Goal: Information Seeking & Learning: Compare options

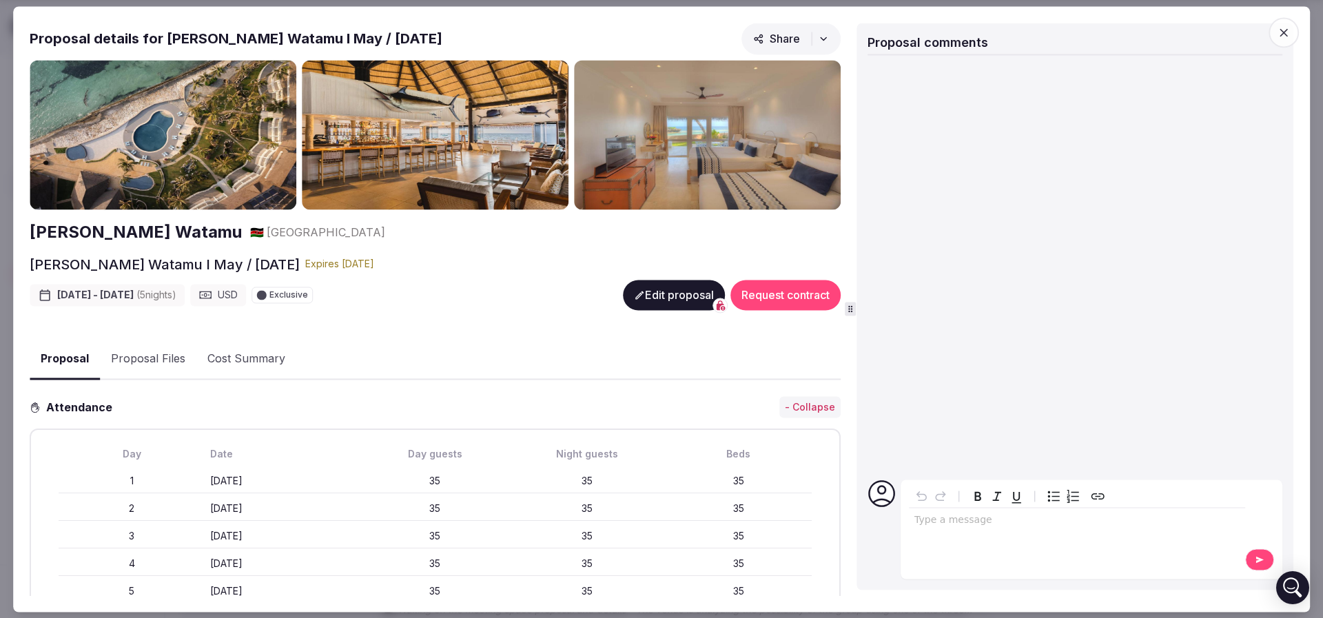
click at [136, 353] on button "Proposal Files" at bounding box center [148, 360] width 96 height 40
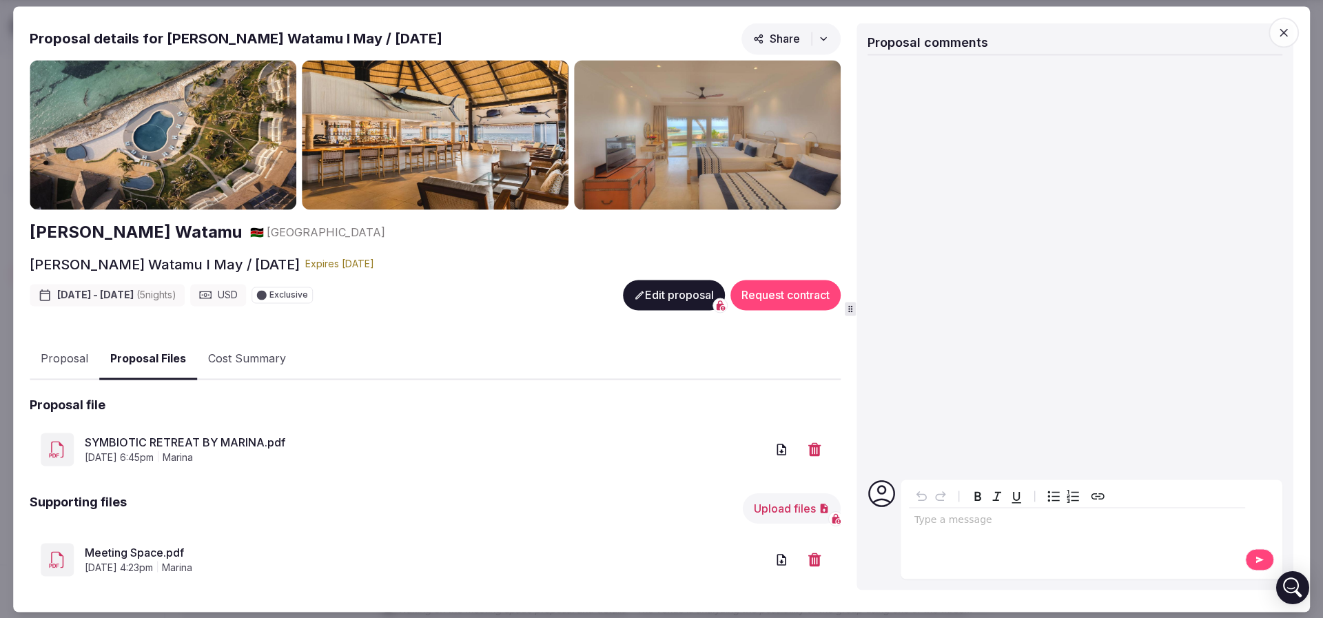
click at [234, 437] on link "SYMBIOTIC RETREAT BY MARINA.pdf" at bounding box center [425, 443] width 681 height 17
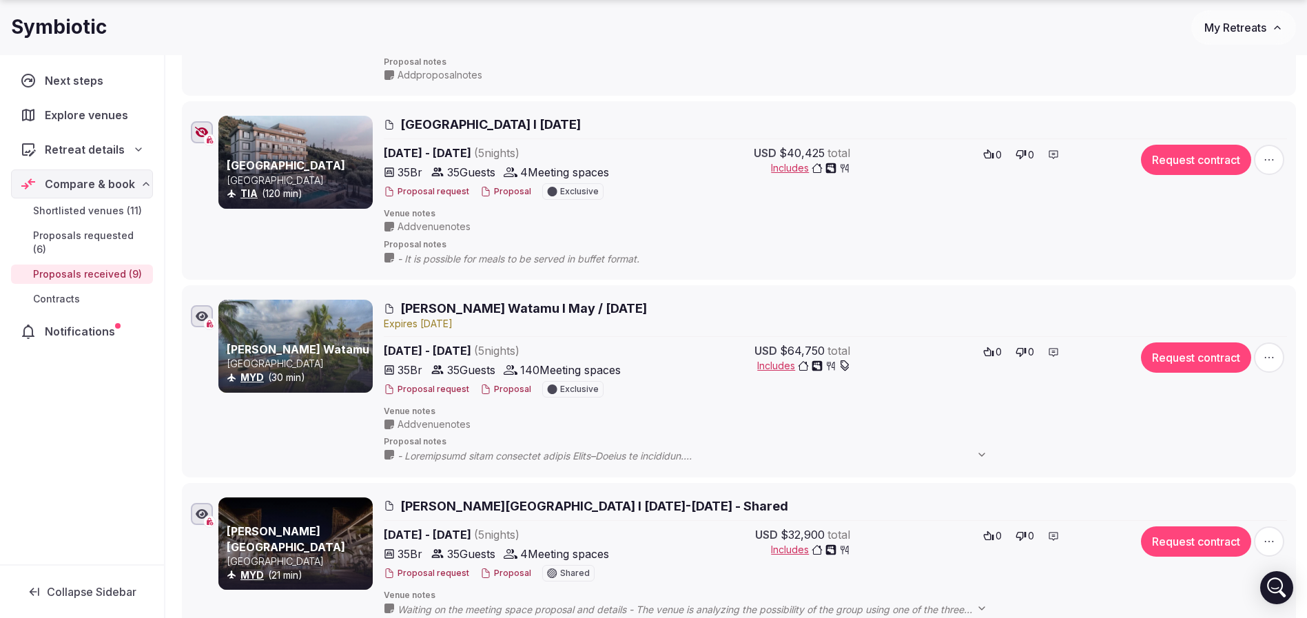
click at [544, 311] on span "Hemingways Watamu I May / June 2026" at bounding box center [523, 308] width 247 height 17
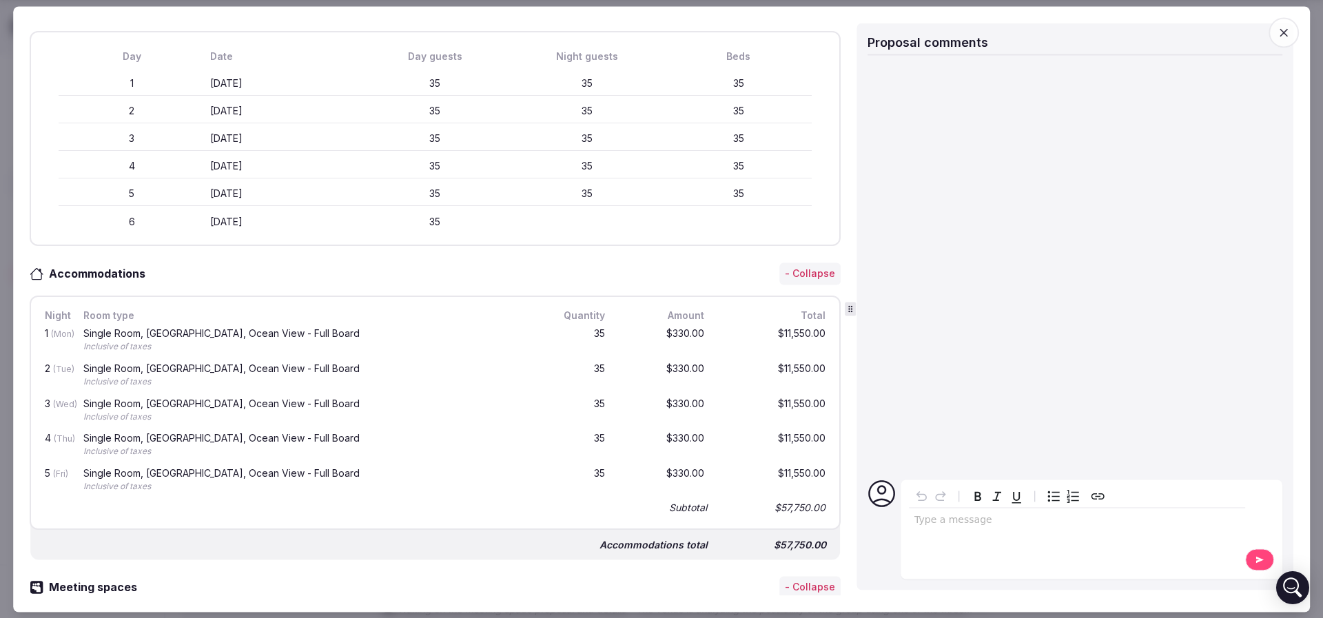
scroll to position [517, 0]
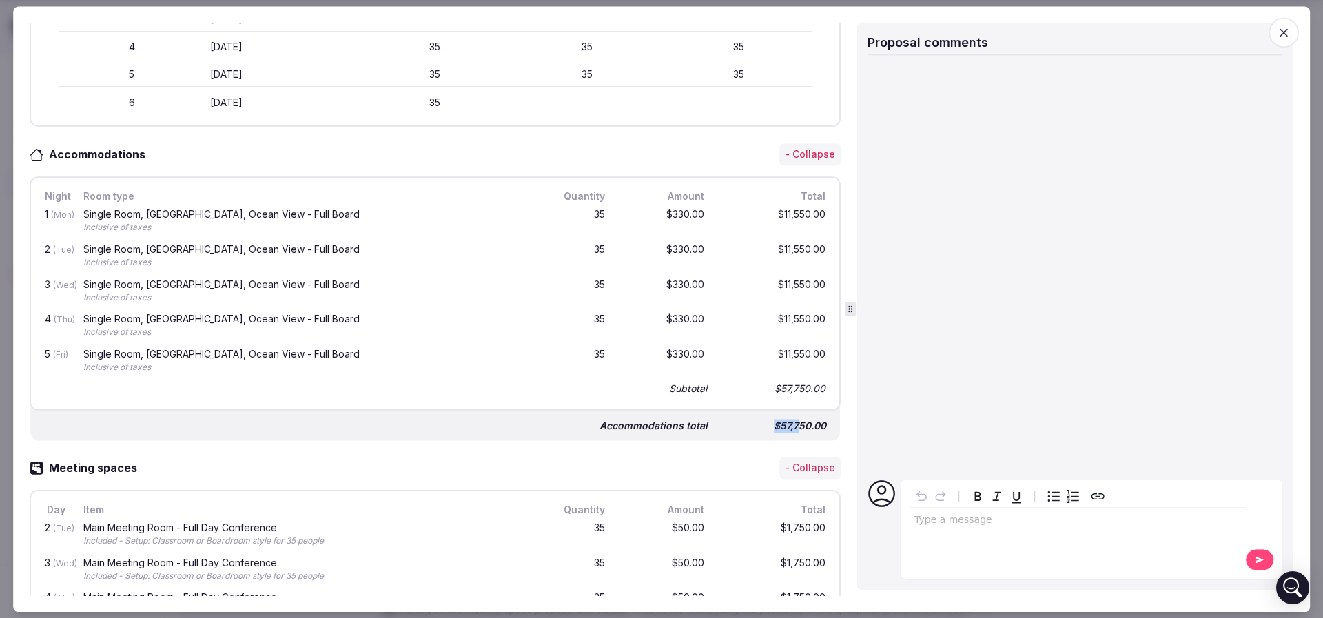
drag, startPoint x: 752, startPoint y: 422, endPoint x: 782, endPoint y: 417, distance: 29.9
click at [782, 417] on div "$57,750.00" at bounding box center [773, 425] width 110 height 19
drag, startPoint x: 756, startPoint y: 424, endPoint x: 814, endPoint y: 424, distance: 58.5
click at [814, 424] on div "Accommodations total $57,750.00" at bounding box center [434, 420] width 809 height 41
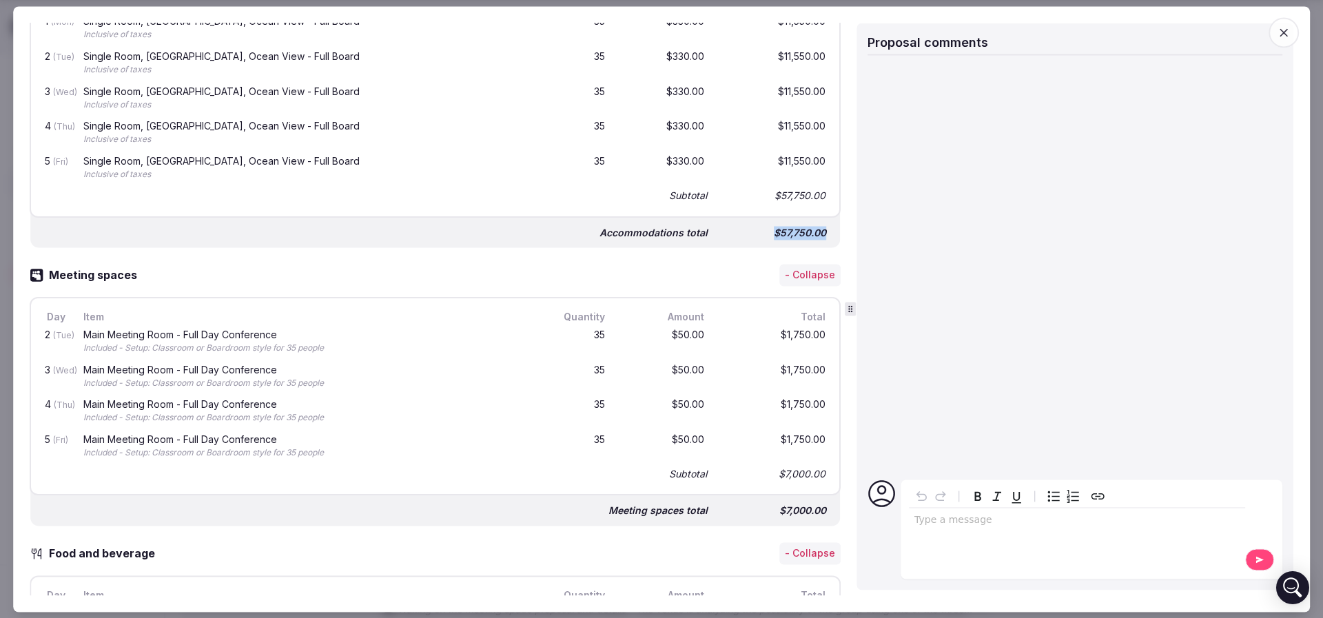
scroll to position [723, 0]
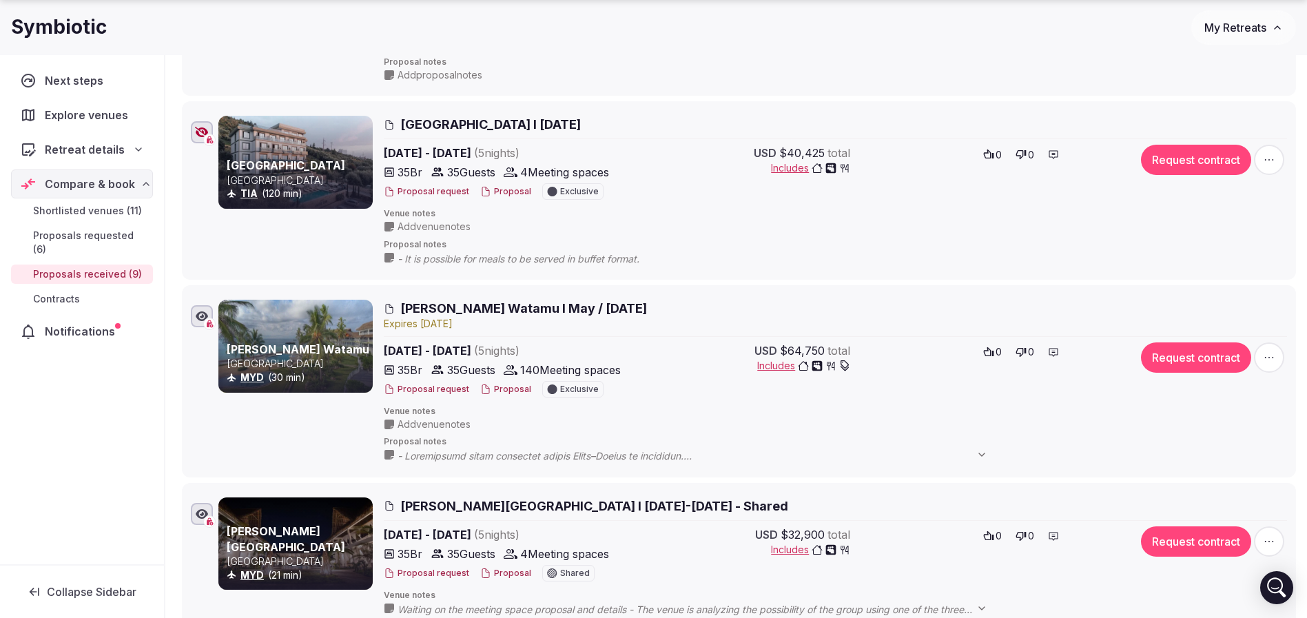
click at [504, 395] on div "Proposal request Proposal Exclusive" at bounding box center [505, 389] width 242 height 17
click at [509, 386] on button "Proposal" at bounding box center [505, 390] width 51 height 12
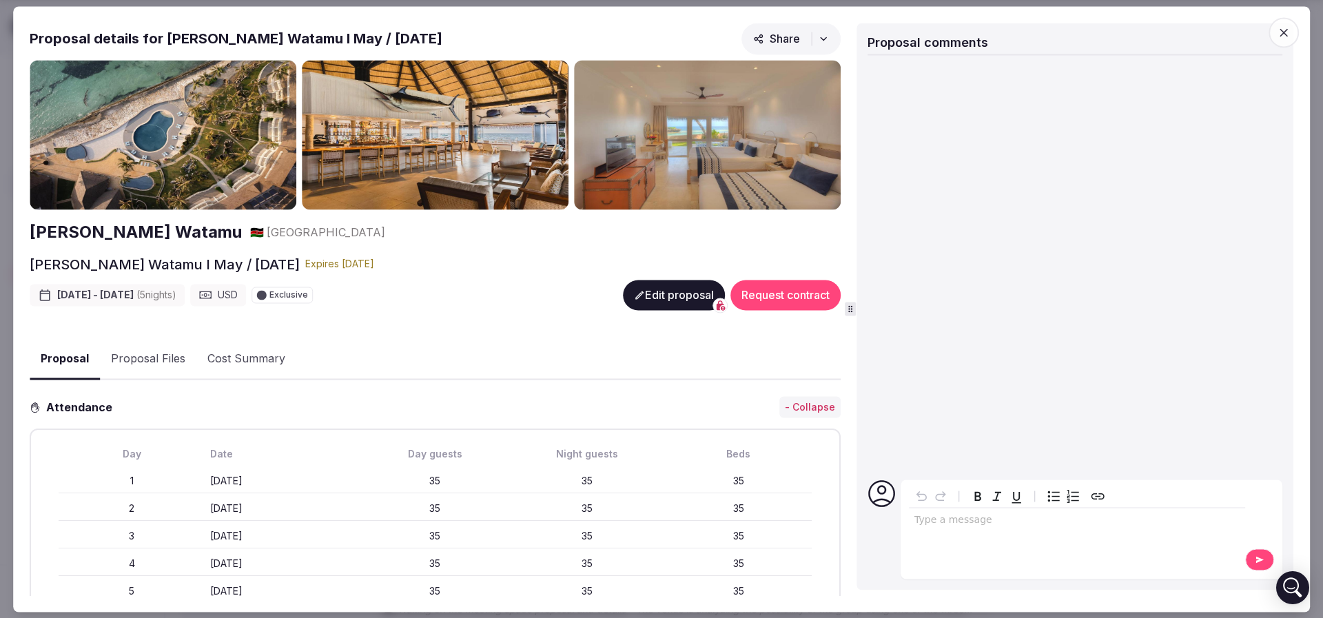
click at [664, 293] on button "Edit proposal" at bounding box center [674, 295] width 102 height 30
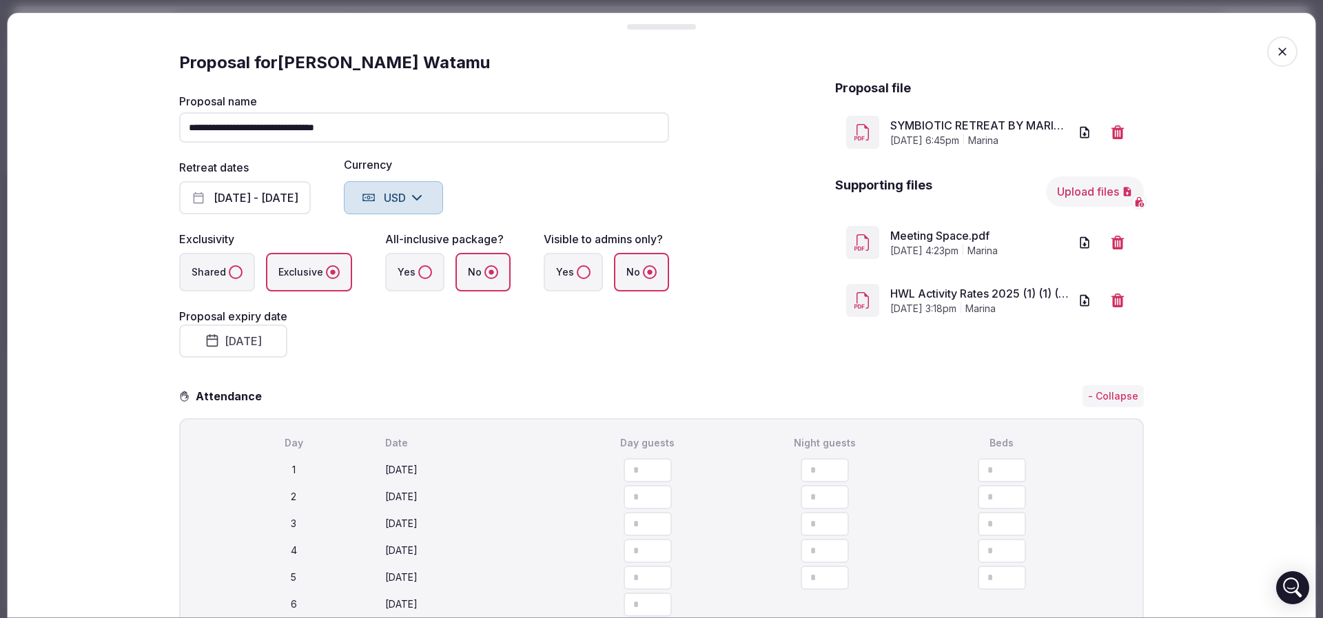
click at [229, 335] on button "September 16th, 2025" at bounding box center [233, 340] width 108 height 33
click at [253, 546] on button "30" at bounding box center [248, 545] width 19 height 20
click at [657, 331] on div "**********" at bounding box center [661, 226] width 964 height 295
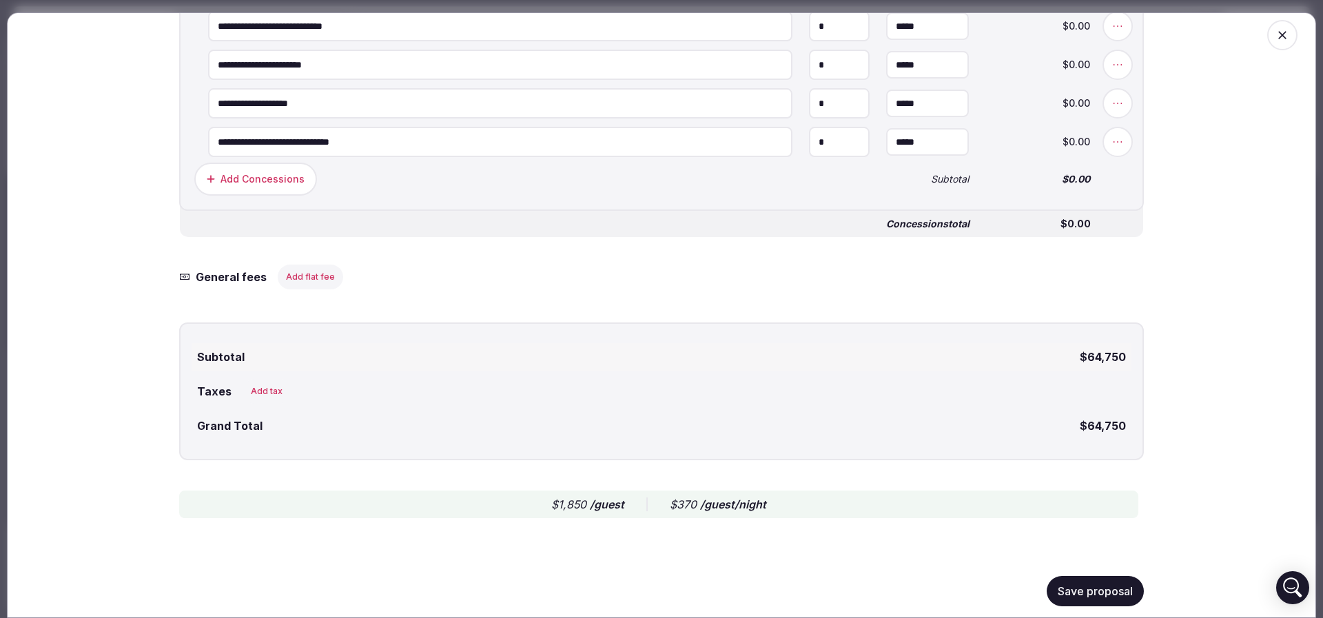
scroll to position [2761, 0]
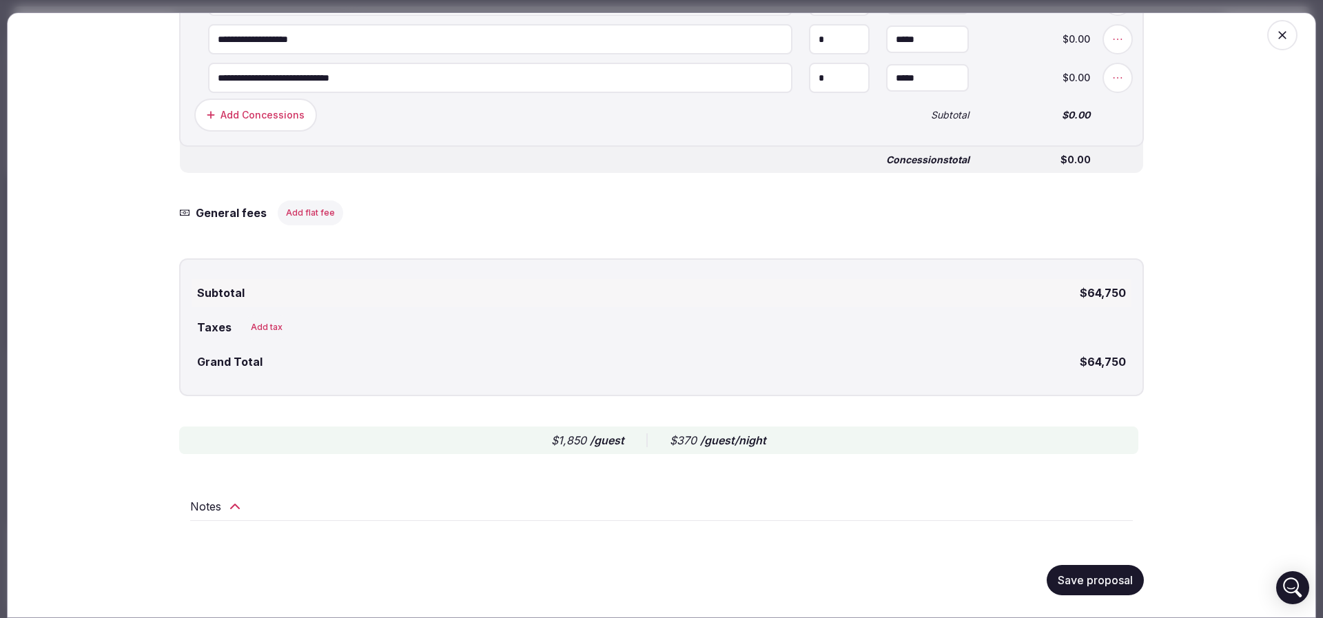
click at [1097, 588] on button "Save proposal" at bounding box center [1094, 580] width 97 height 30
click at [1103, 581] on button "Save proposal" at bounding box center [1094, 580] width 97 height 30
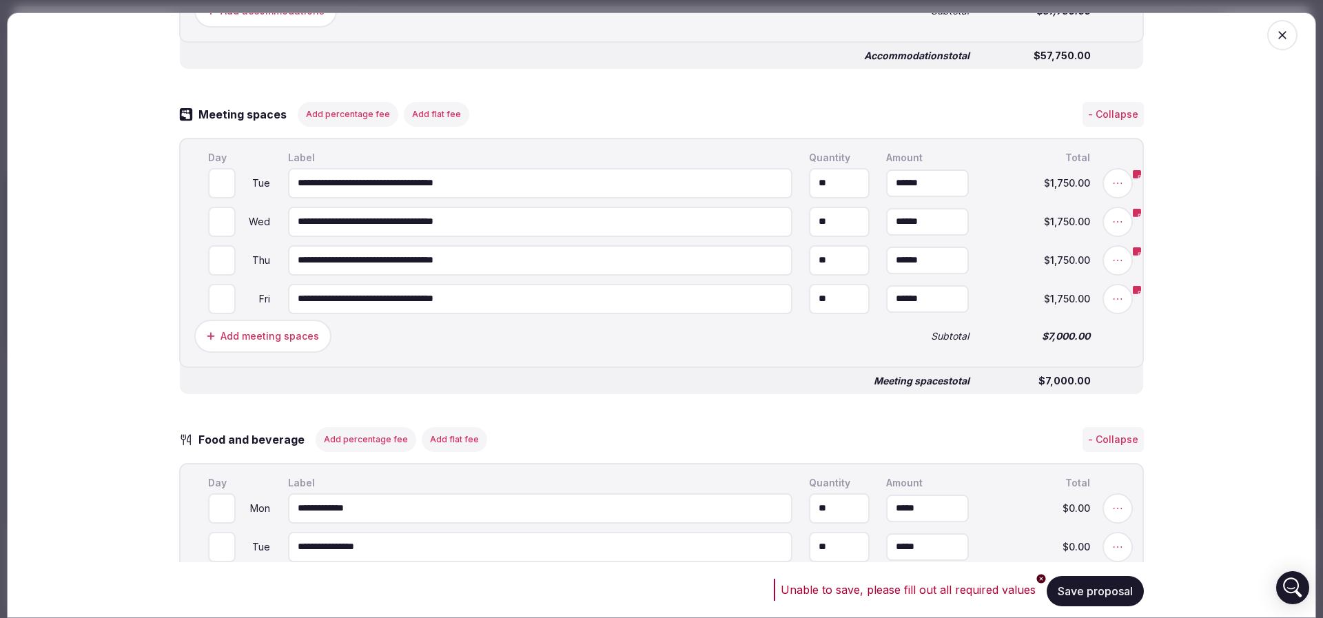
scroll to position [0, 0]
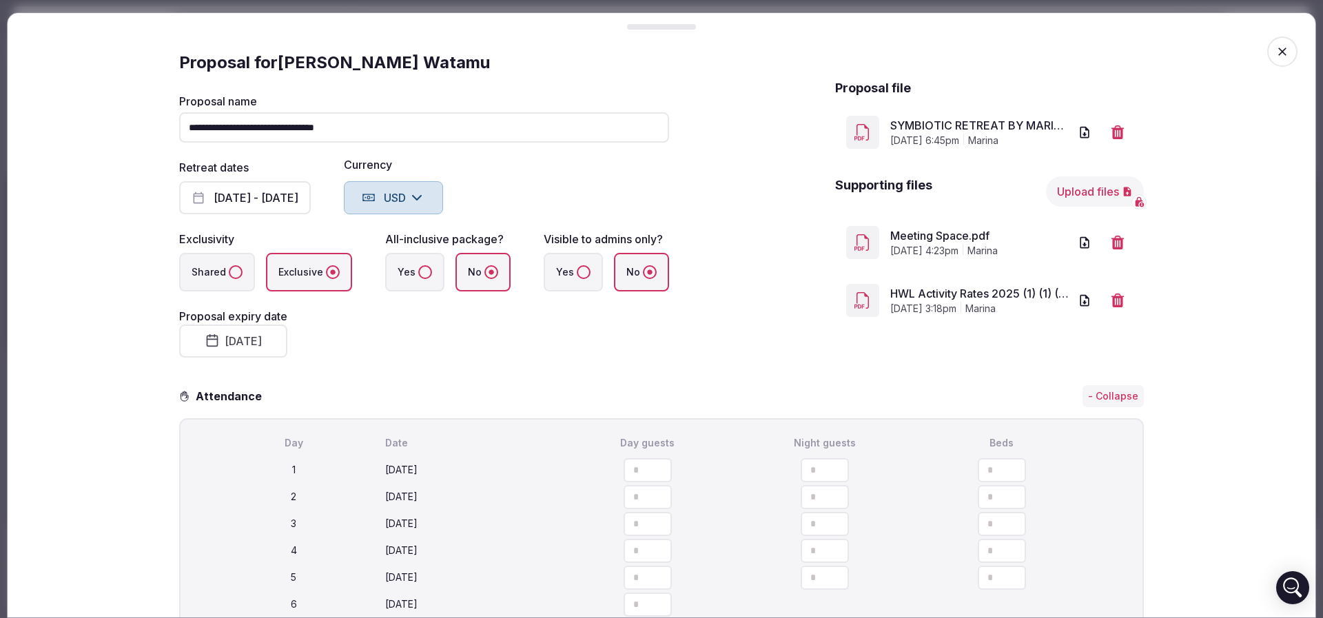
click at [475, 349] on fieldset "**********" at bounding box center [424, 227] width 490 height 262
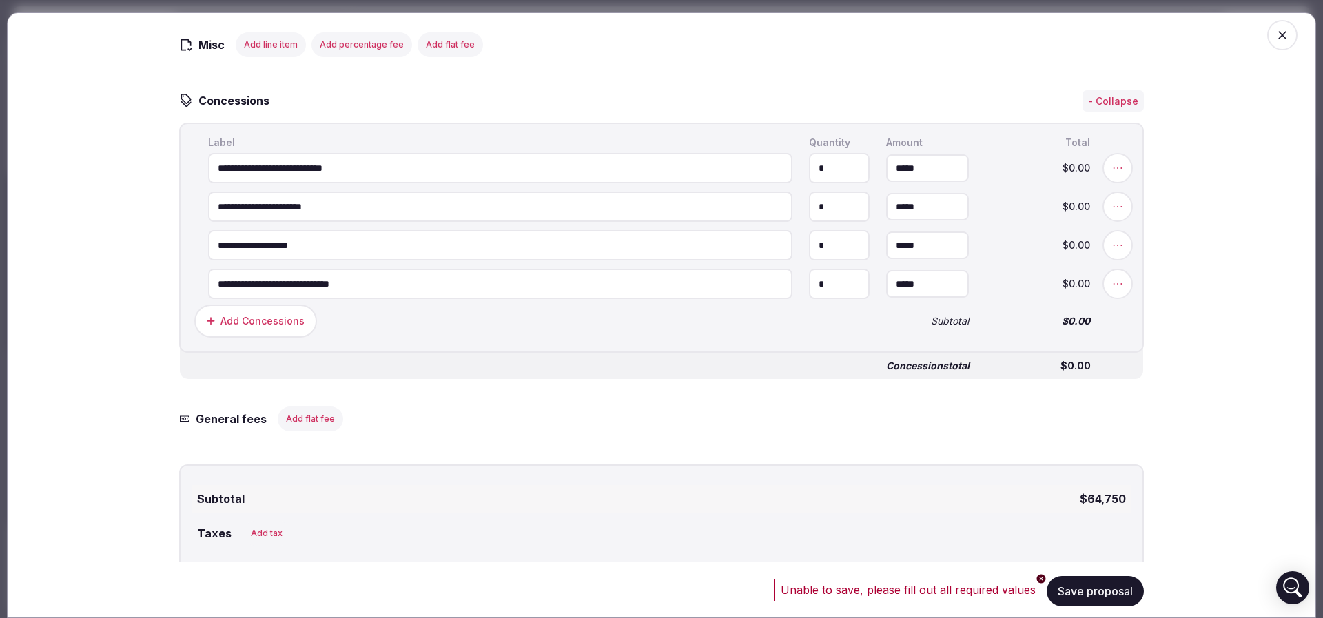
scroll to position [2764, 0]
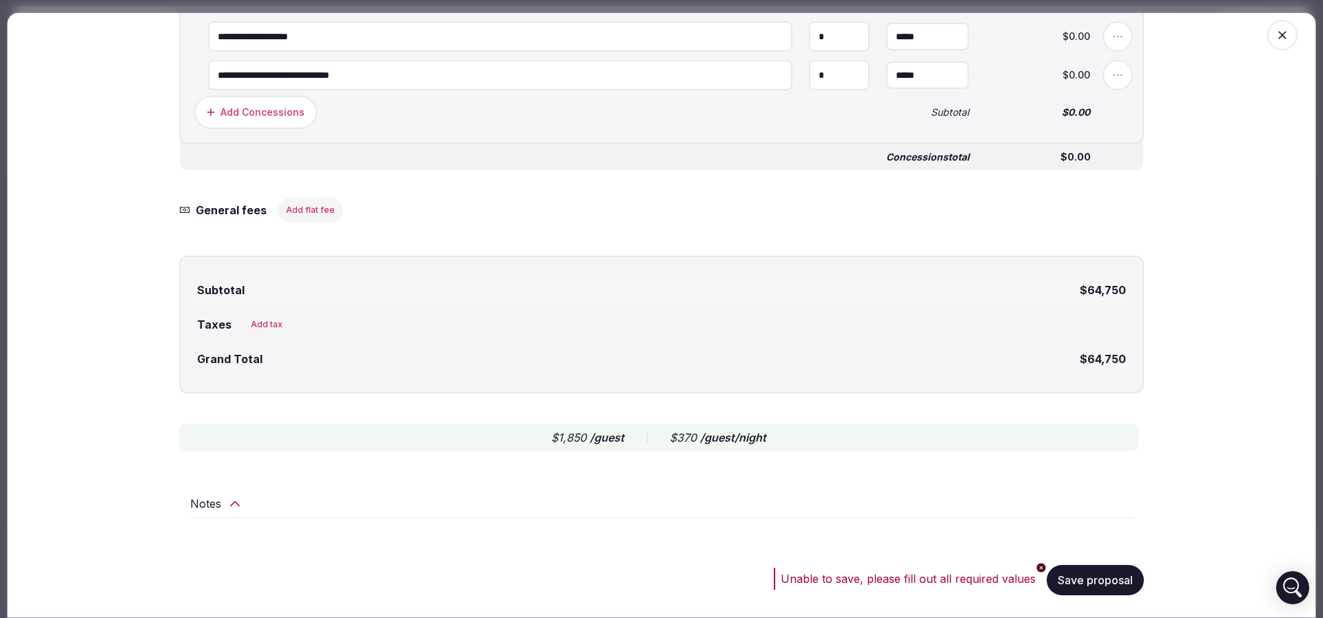
drag, startPoint x: 865, startPoint y: 583, endPoint x: 913, endPoint y: 572, distance: 48.6
click at [865, 583] on div "Unable to save, please fill out all required values" at bounding box center [907, 578] width 255 height 17
click at [1085, 565] on button "Save proposal" at bounding box center [1094, 580] width 97 height 30
click at [1267, 27] on span "button" at bounding box center [1282, 35] width 30 height 30
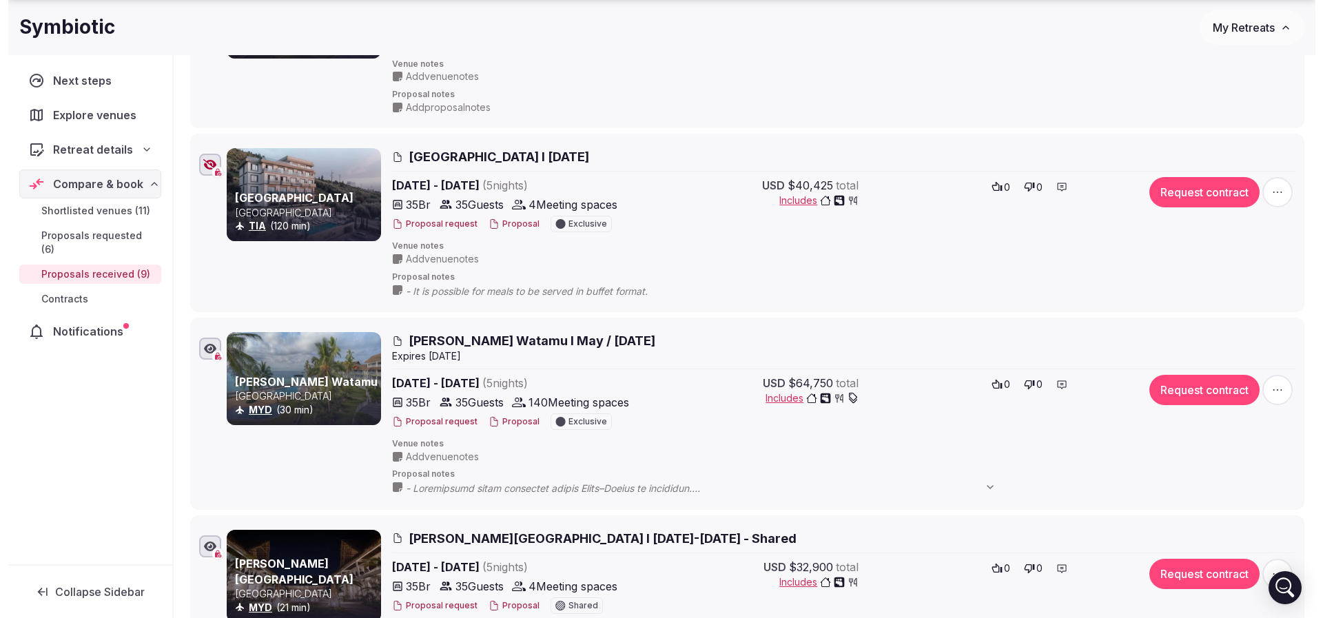
scroll to position [723, 0]
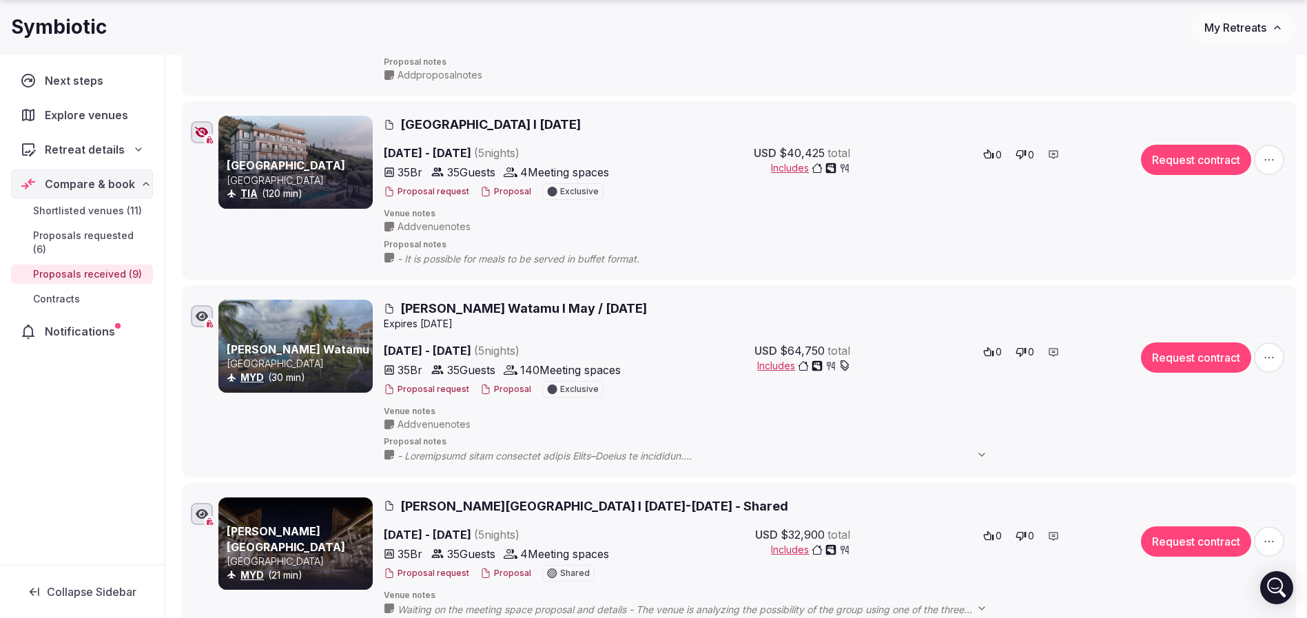
click at [1221, 361] on button "Request contract" at bounding box center [1196, 357] width 110 height 30
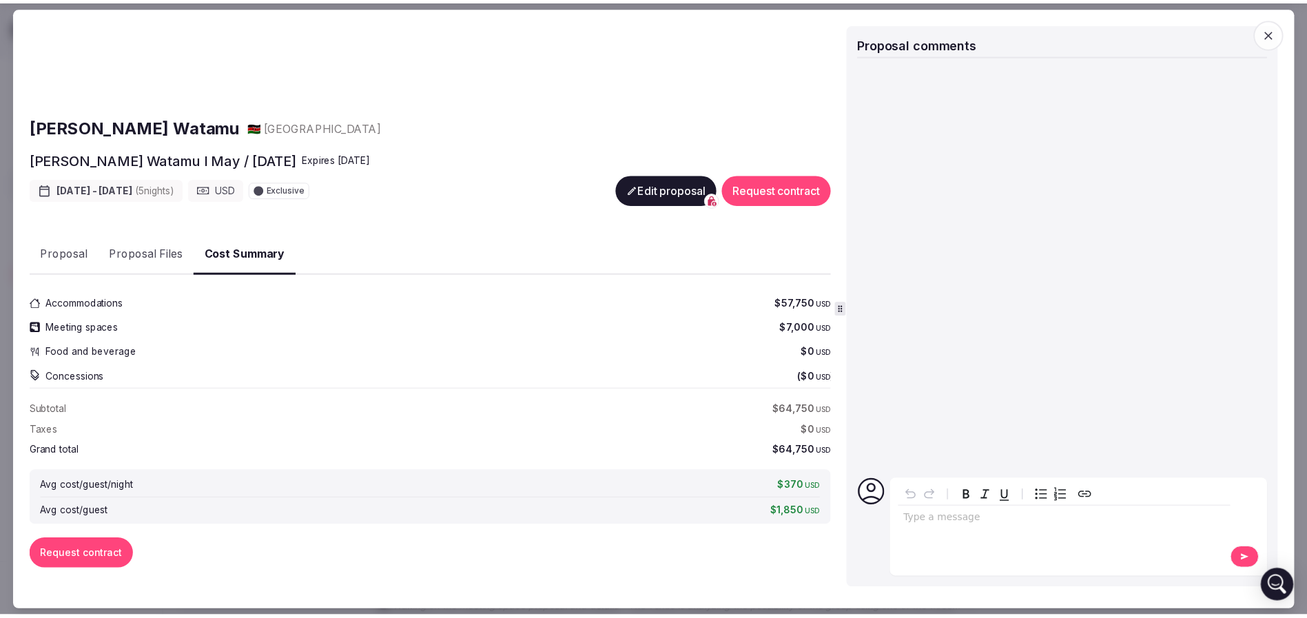
scroll to position [0, 0]
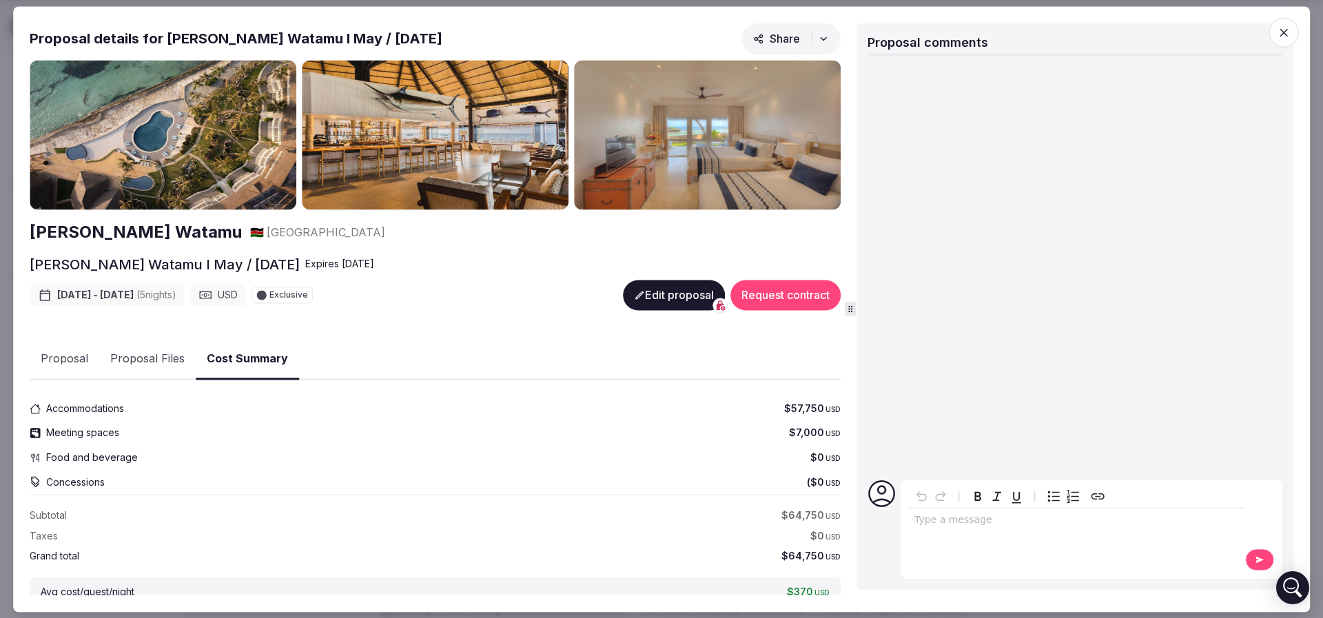
click at [758, 299] on button "Request contract" at bounding box center [785, 295] width 110 height 30
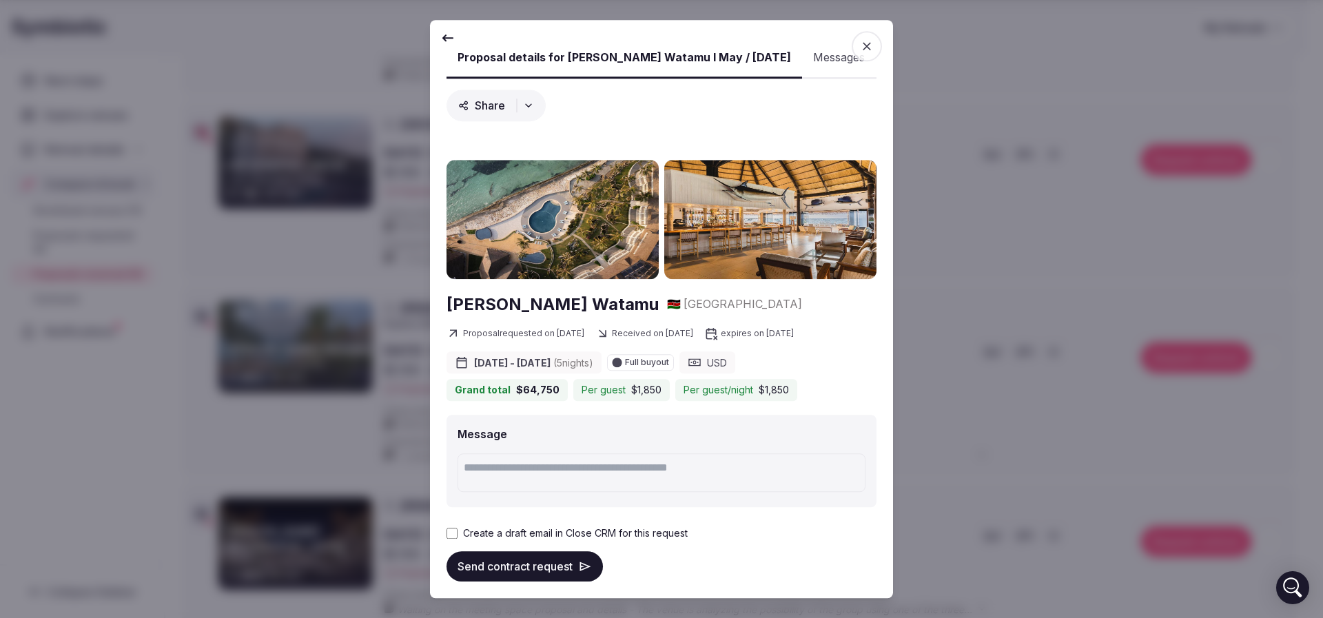
click at [464, 540] on label "Create a draft email in Close CRM for this request" at bounding box center [575, 533] width 225 height 14
click at [515, 572] on button "Send contract request" at bounding box center [524, 566] width 156 height 30
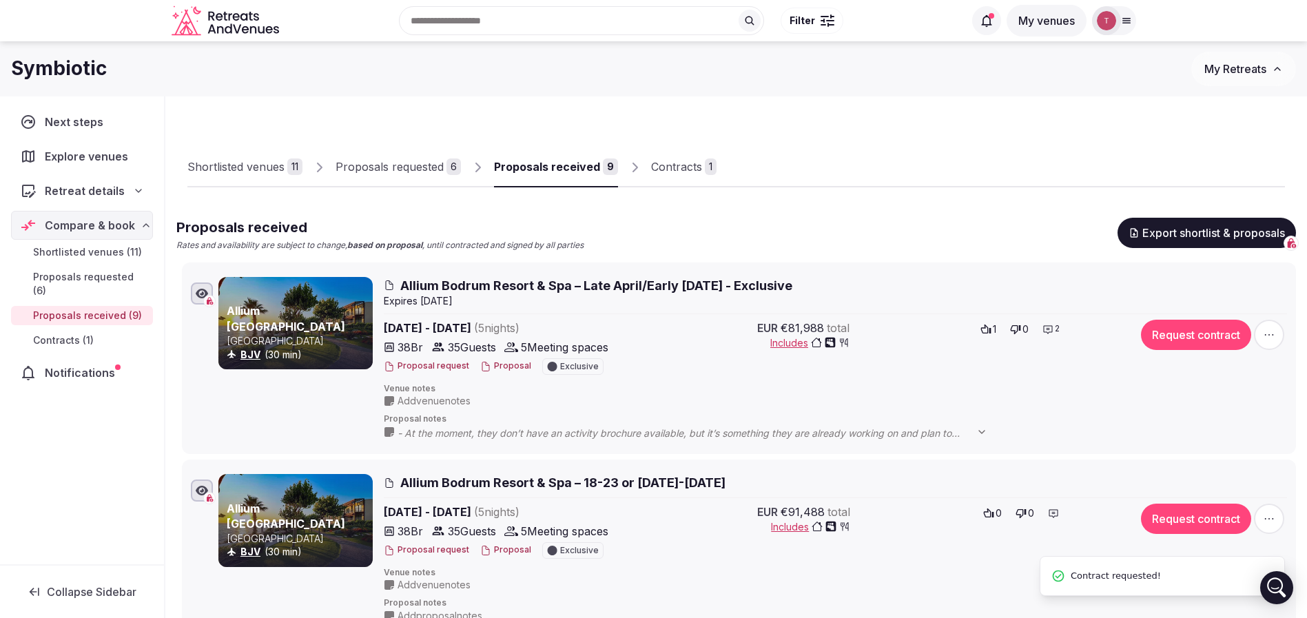
click at [674, 171] on div "Contracts" at bounding box center [676, 166] width 51 height 17
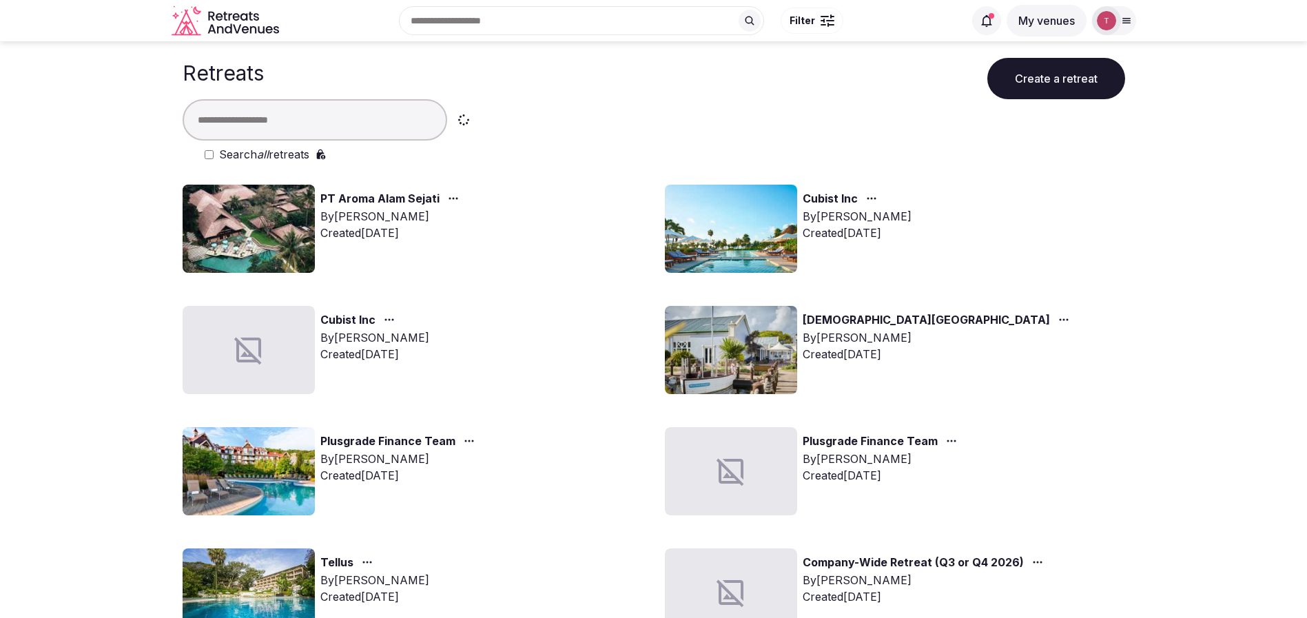
click at [360, 126] on input "text" at bounding box center [315, 119] width 265 height 41
click at [368, 124] on input "text" at bounding box center [315, 119] width 265 height 41
type input "******"
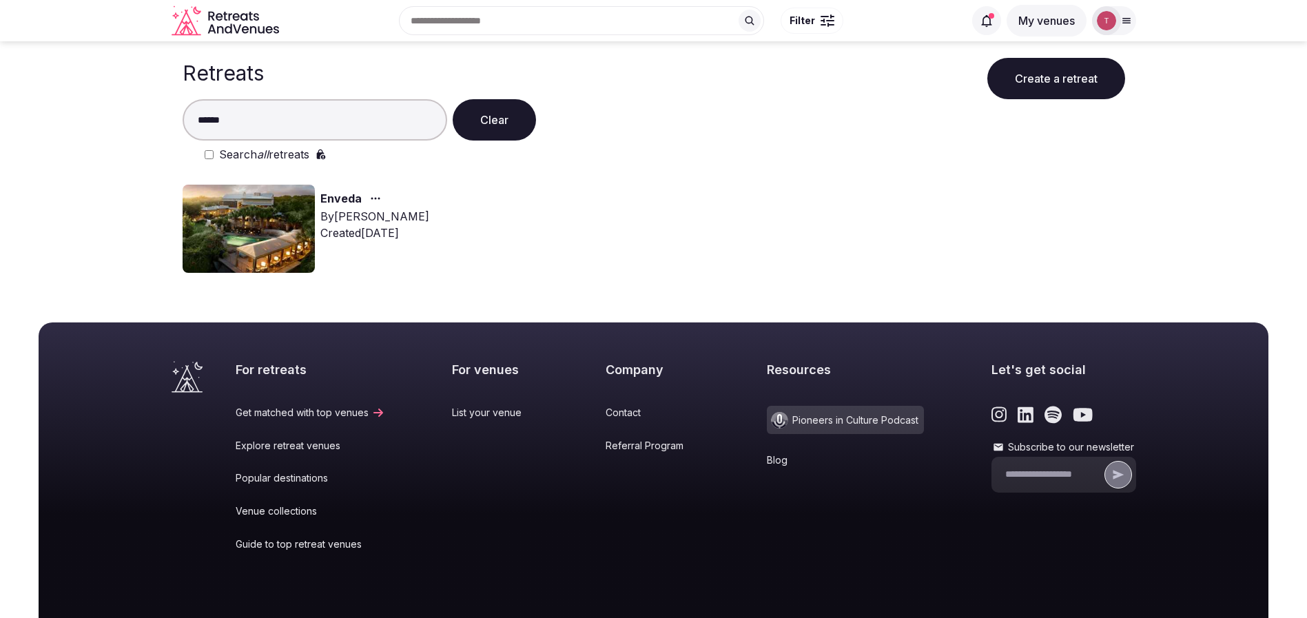
click at [232, 227] on img at bounding box center [249, 229] width 132 height 88
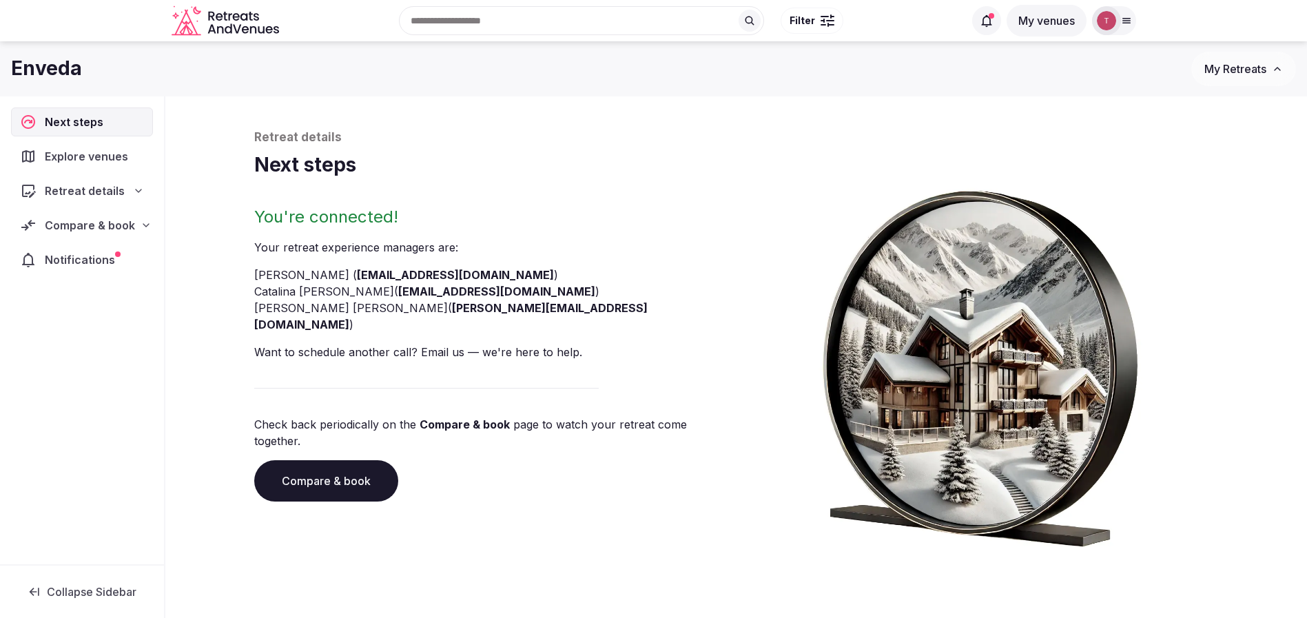
click at [360, 460] on link "Compare & book" at bounding box center [326, 480] width 144 height 41
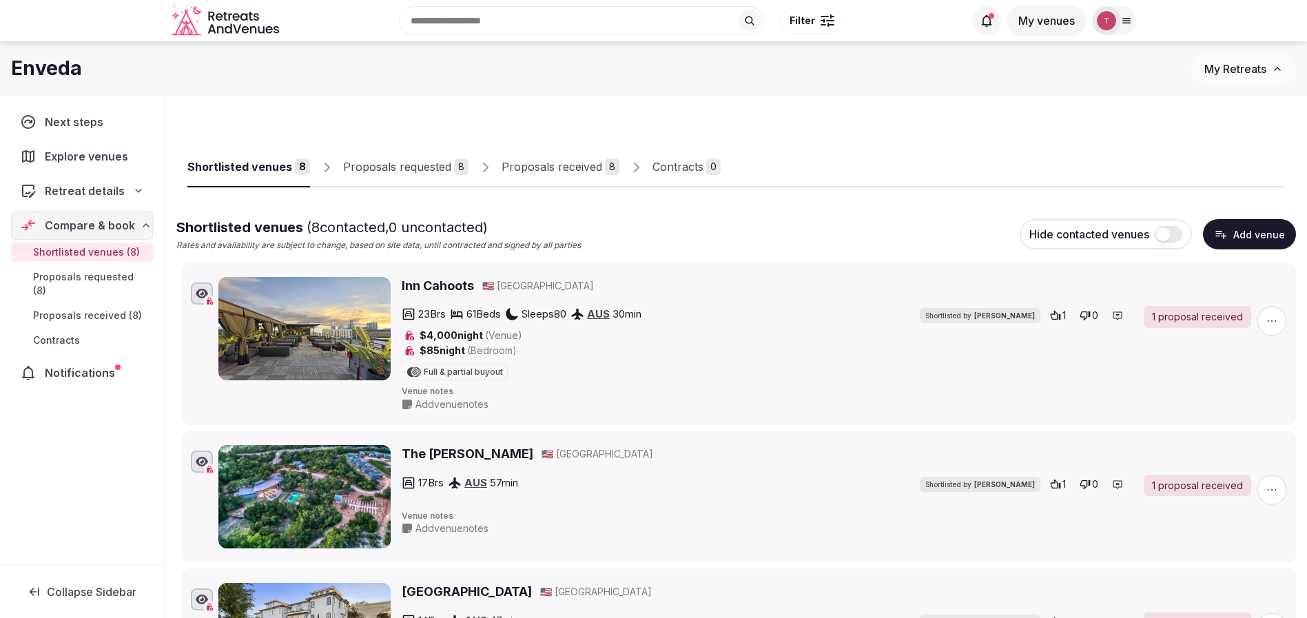
click at [572, 167] on div "Proposals received" at bounding box center [551, 166] width 101 height 17
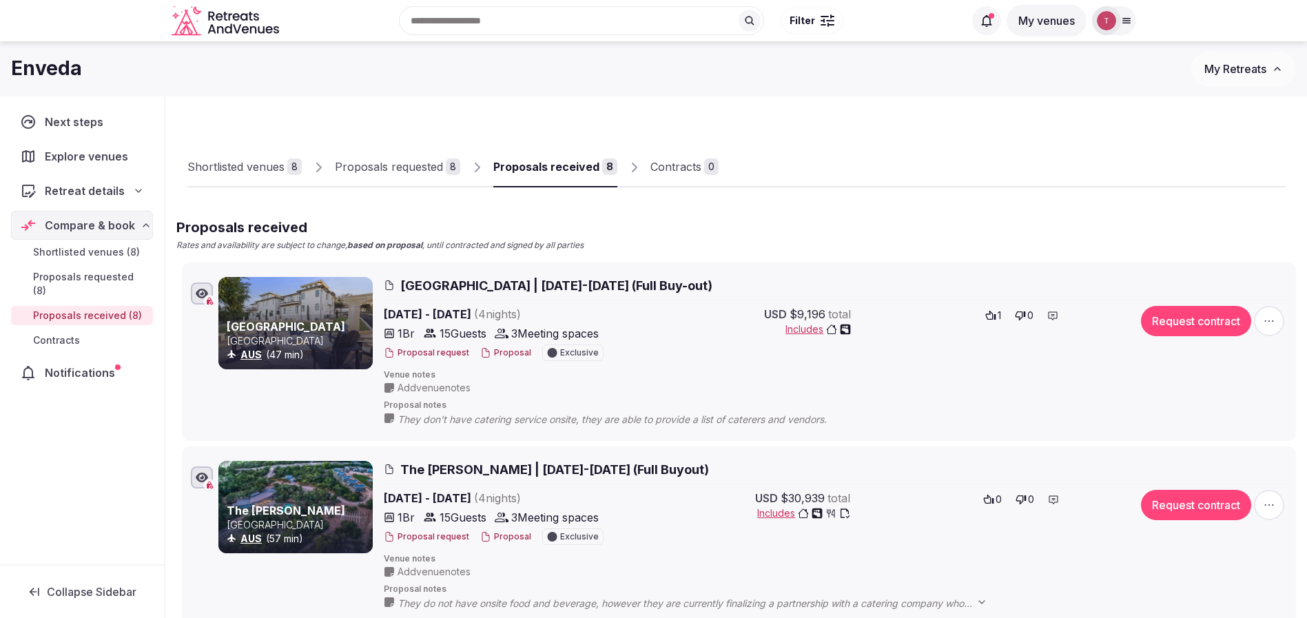
click at [572, 167] on div "Proposals received" at bounding box center [546, 166] width 106 height 17
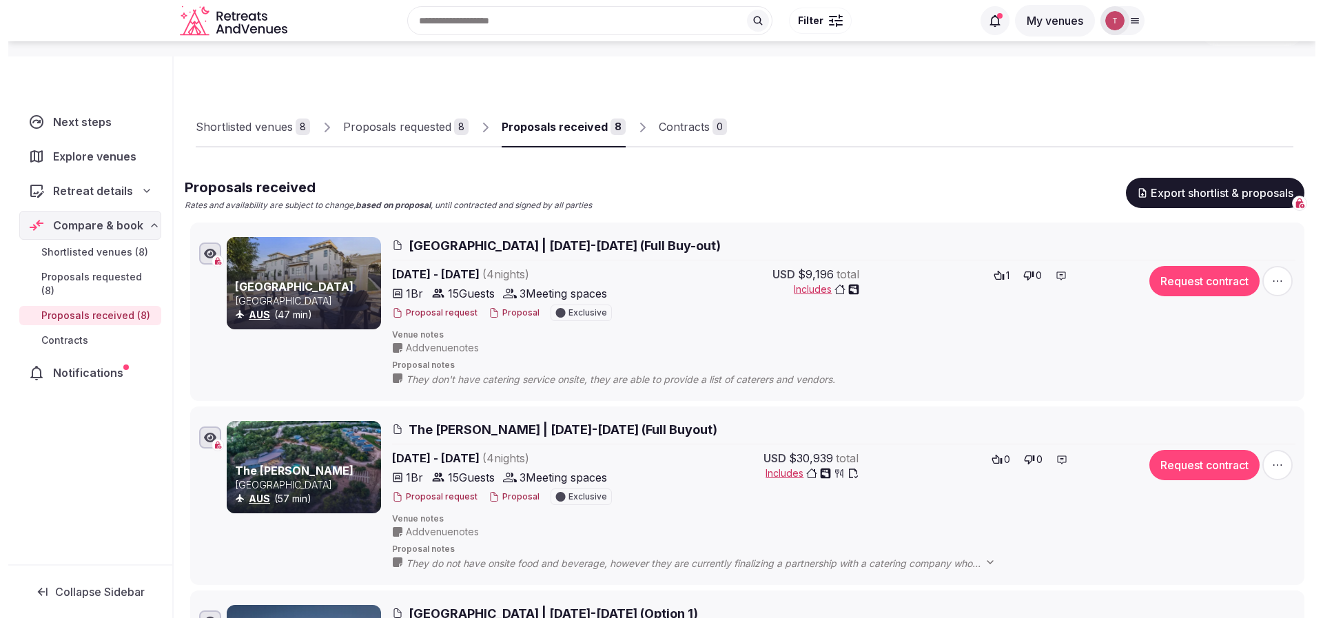
scroll to position [207, 0]
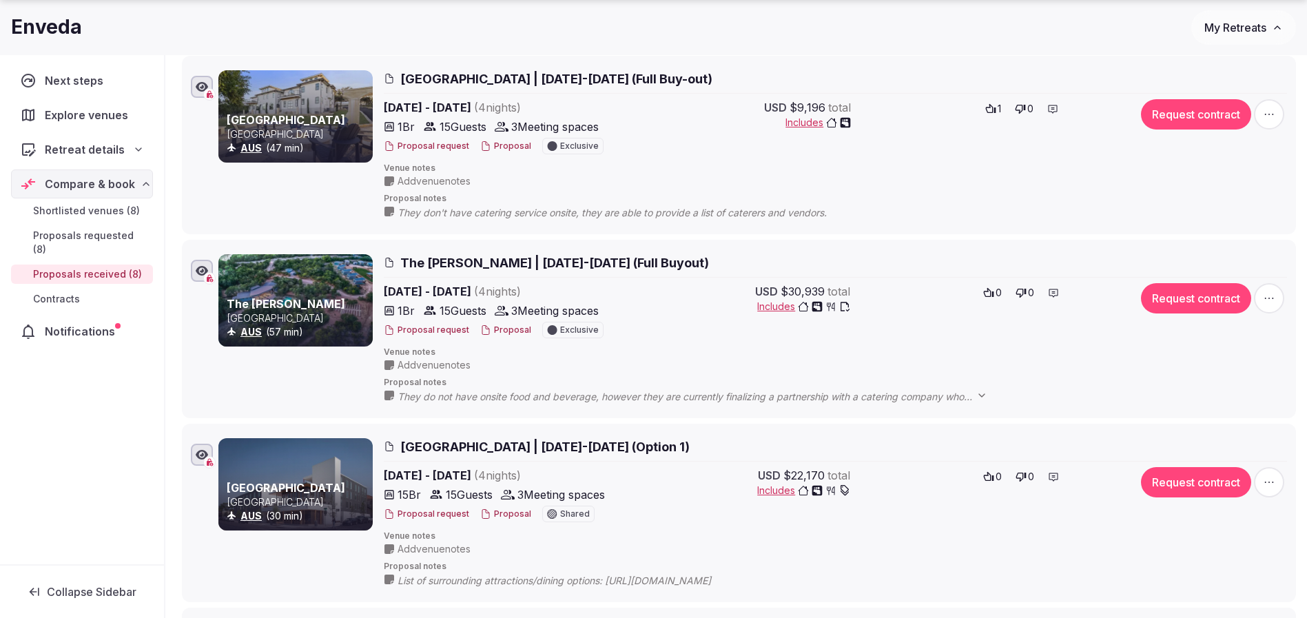
click at [504, 333] on button "Proposal" at bounding box center [505, 330] width 51 height 12
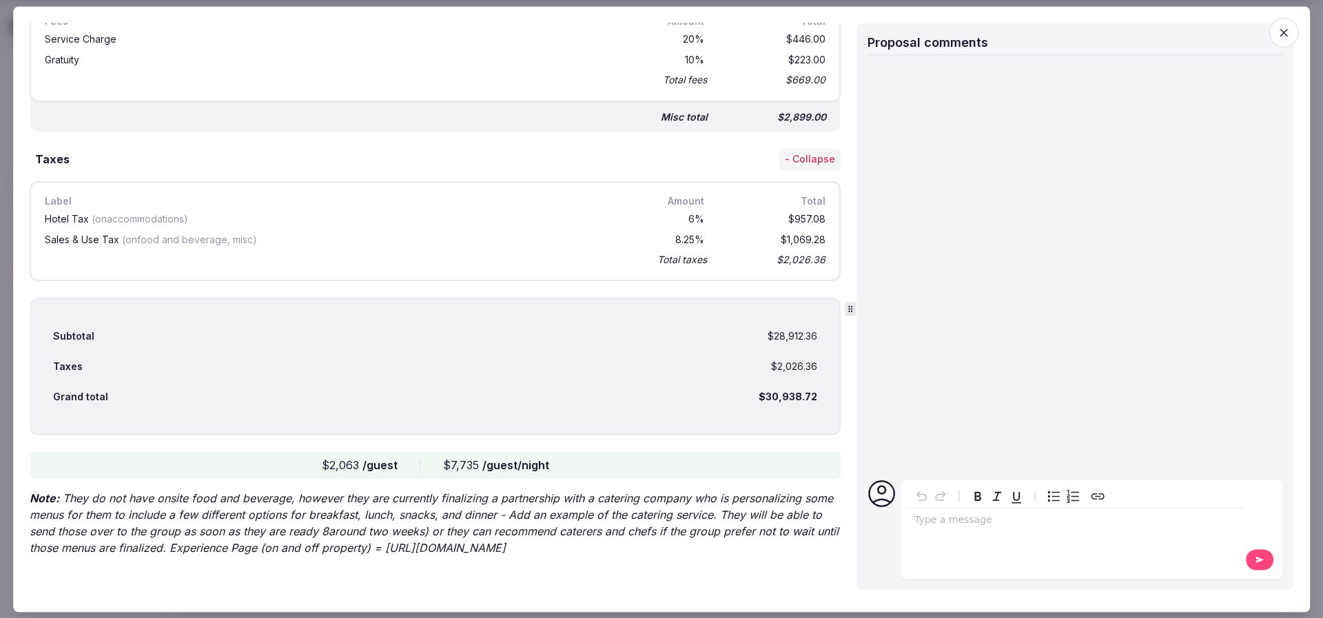
scroll to position [2491, 0]
drag, startPoint x: 67, startPoint y: 499, endPoint x: 751, endPoint y: 552, distance: 686.7
click at [751, 552] on p "Note: They do not have onsite food and beverage, however they are currently fin…" at bounding box center [435, 523] width 811 height 66
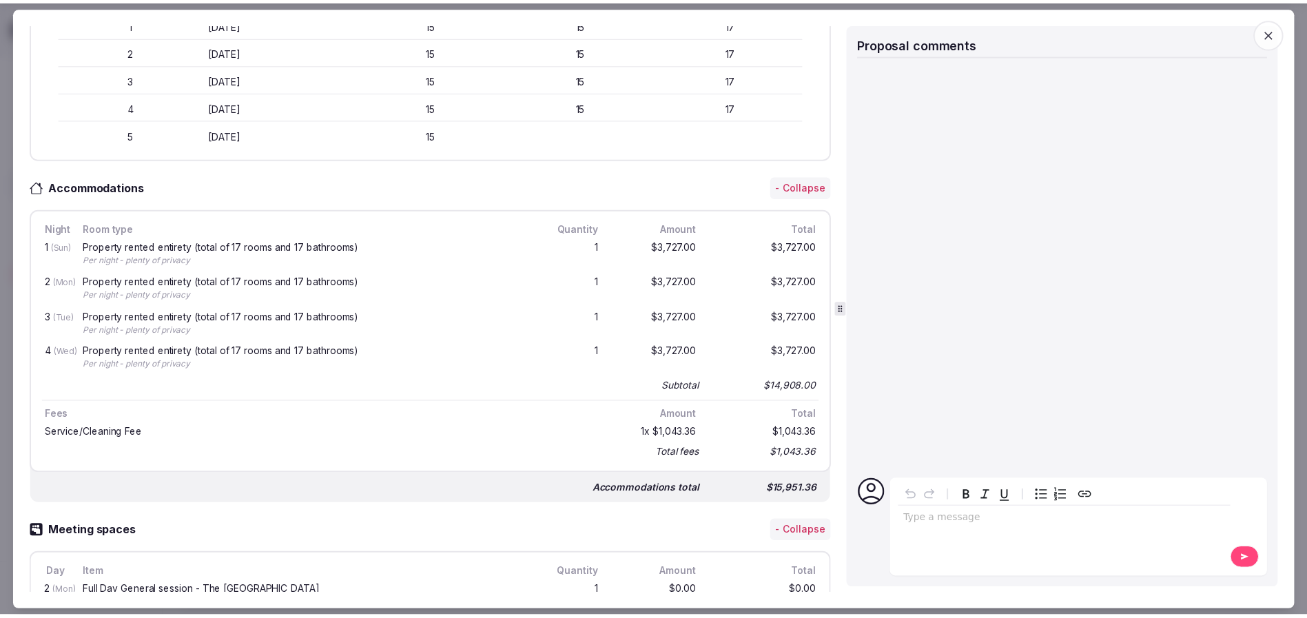
scroll to position [413, 0]
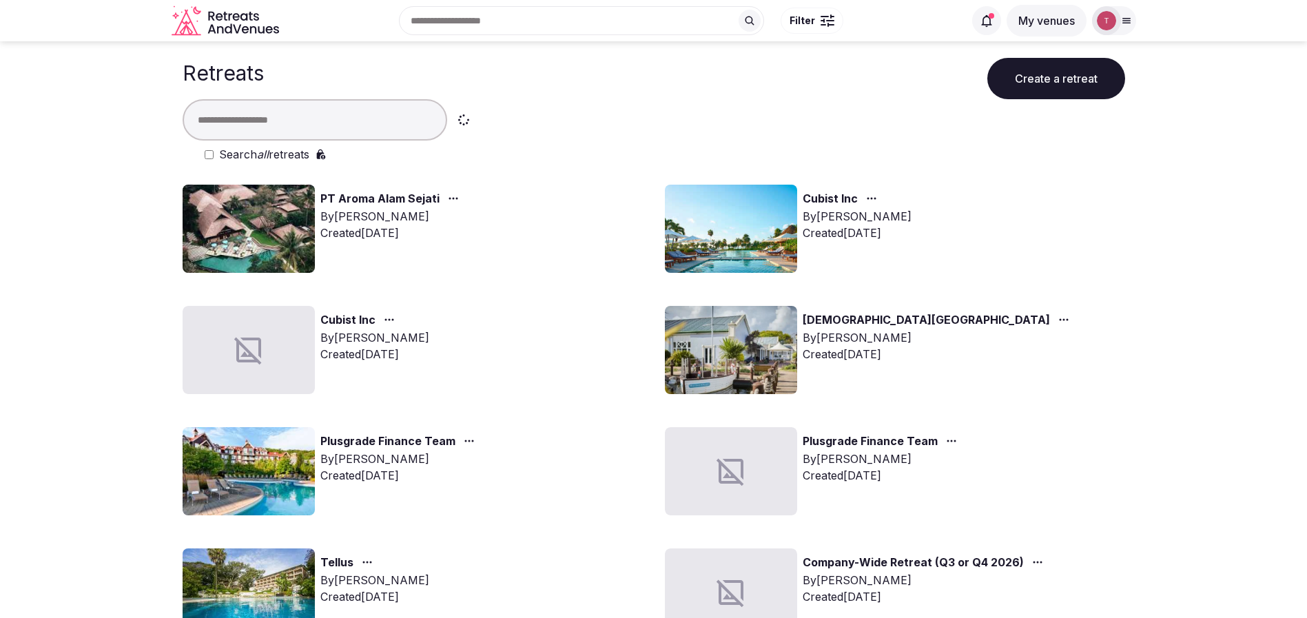
drag, startPoint x: 0, startPoint y: 0, endPoint x: 310, endPoint y: 123, distance: 333.3
click at [310, 123] on input "text" at bounding box center [315, 119] width 265 height 41
type input "******"
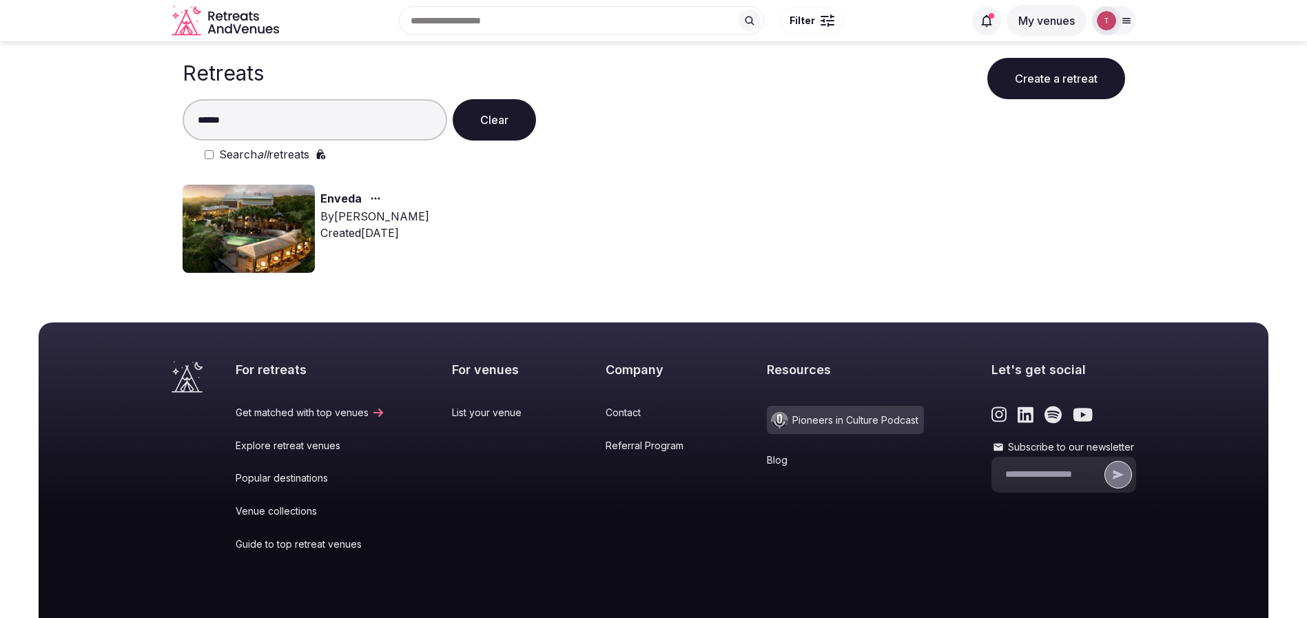
click at [278, 218] on img at bounding box center [249, 229] width 132 height 88
click at [280, 227] on img at bounding box center [249, 229] width 132 height 88
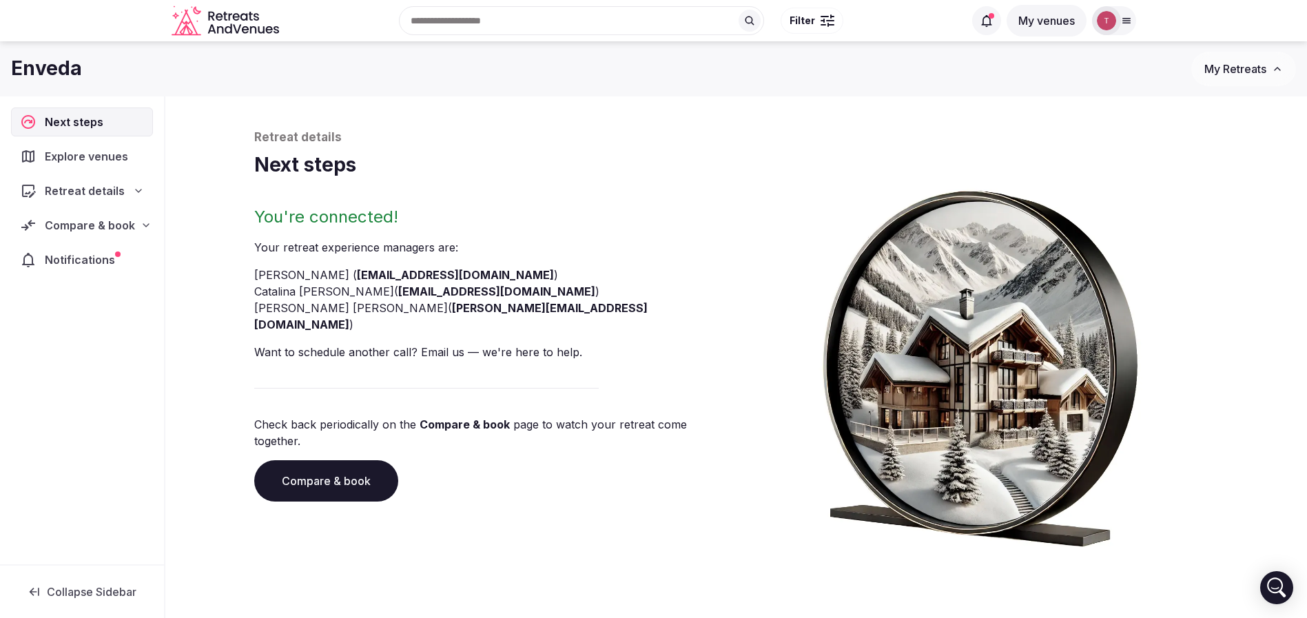
click at [363, 460] on link "Compare & book" at bounding box center [326, 480] width 144 height 41
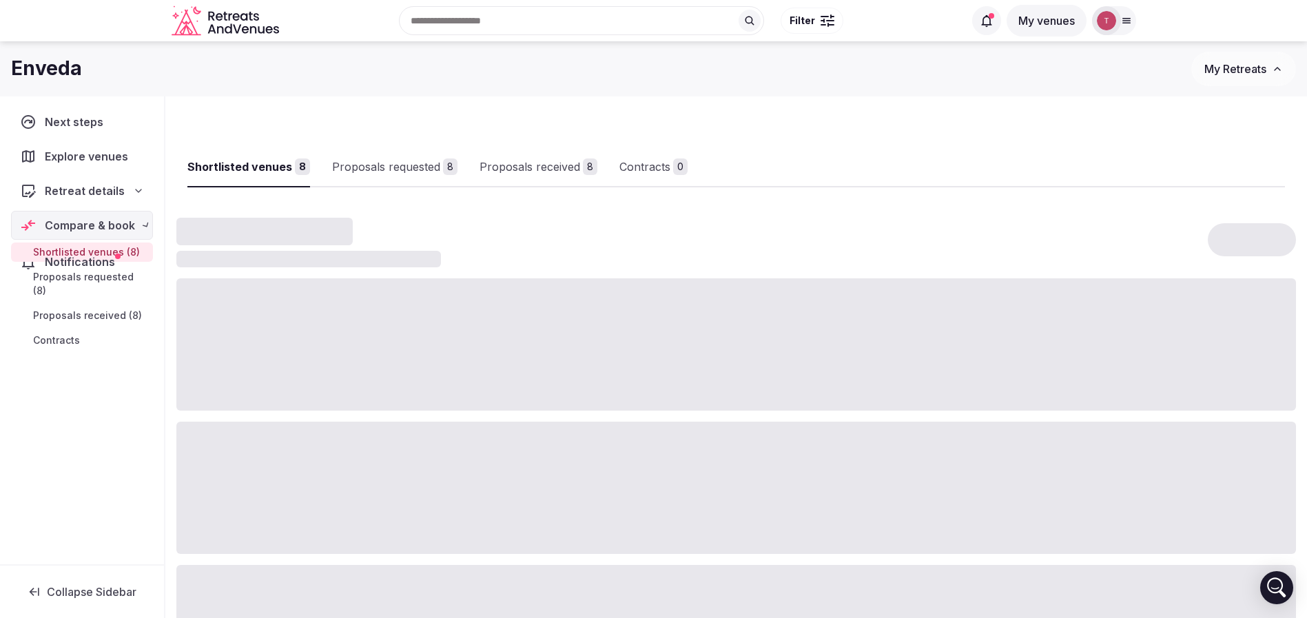
click at [363, 439] on div at bounding box center [735, 488] width 1119 height 132
click at [536, 167] on div "Proposals received" at bounding box center [551, 166] width 101 height 17
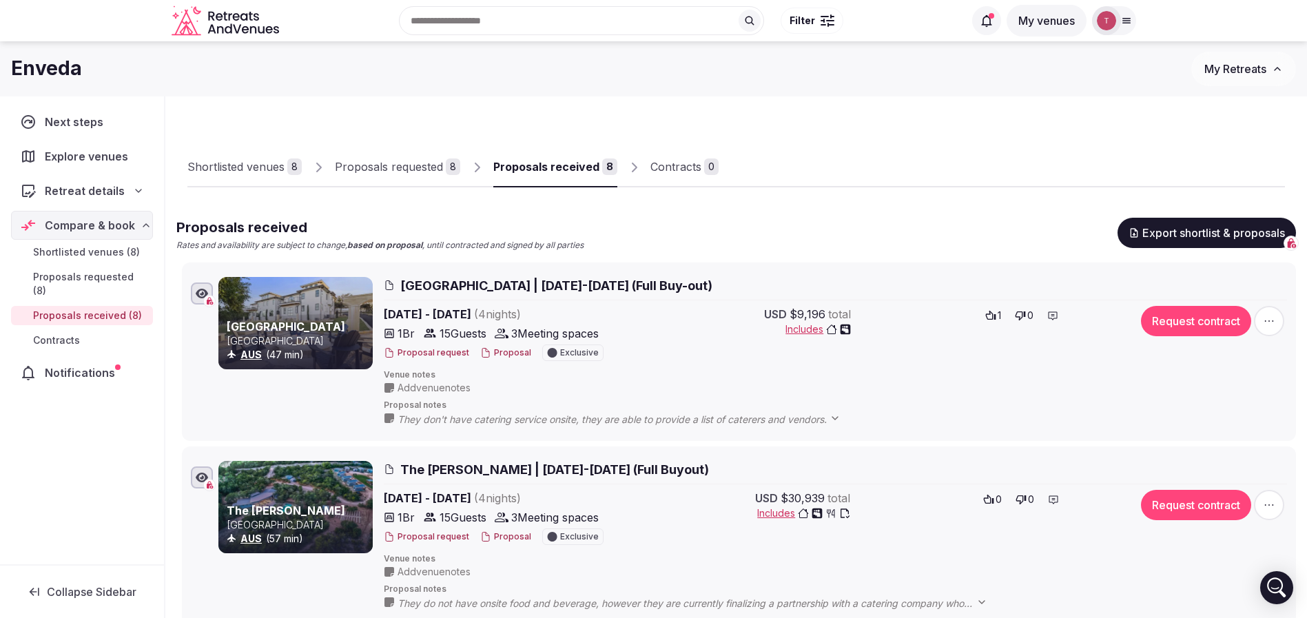
click at [510, 351] on button "Proposal" at bounding box center [505, 353] width 51 height 12
click at [280, 326] on link "Las Luces Village" at bounding box center [286, 327] width 118 height 14
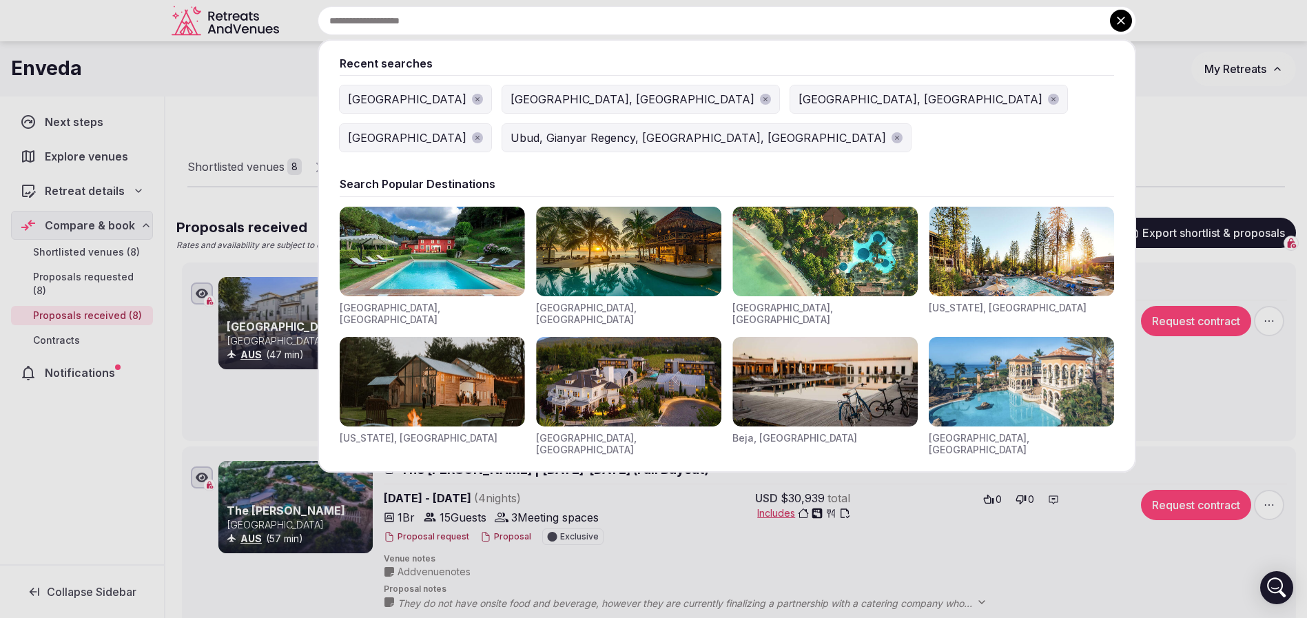
click at [538, 23] on input "text" at bounding box center [727, 20] width 818 height 29
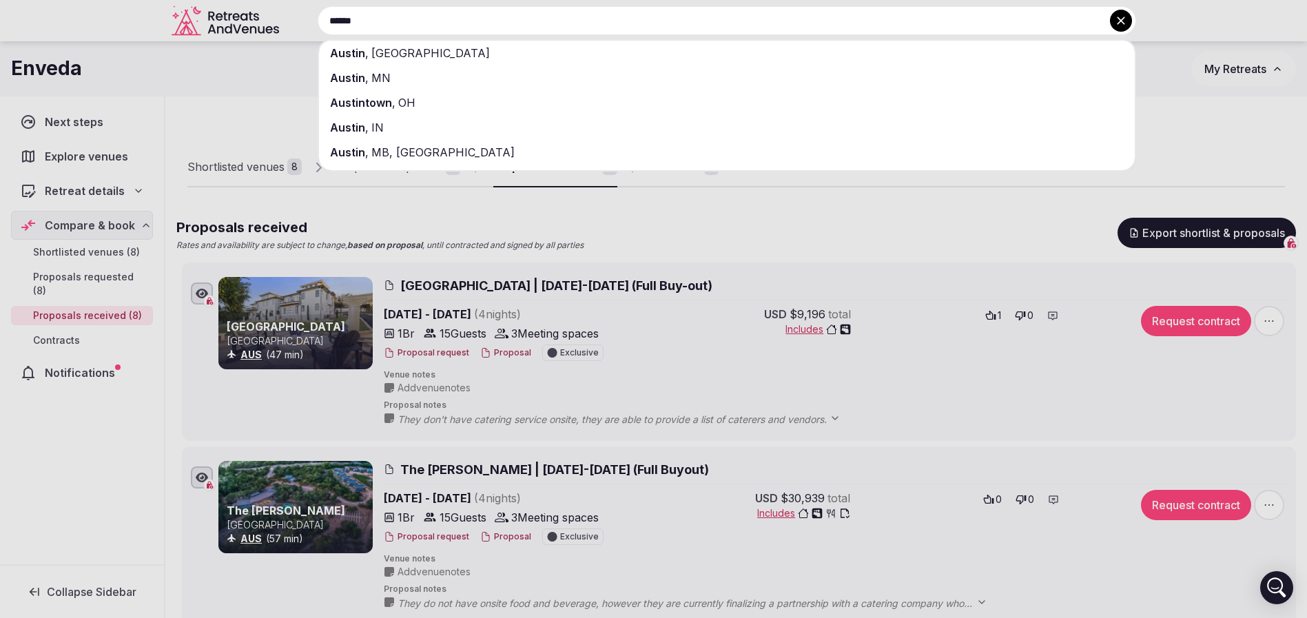
type input "******"
click at [495, 56] on div "Austin , TX" at bounding box center [727, 53] width 816 height 25
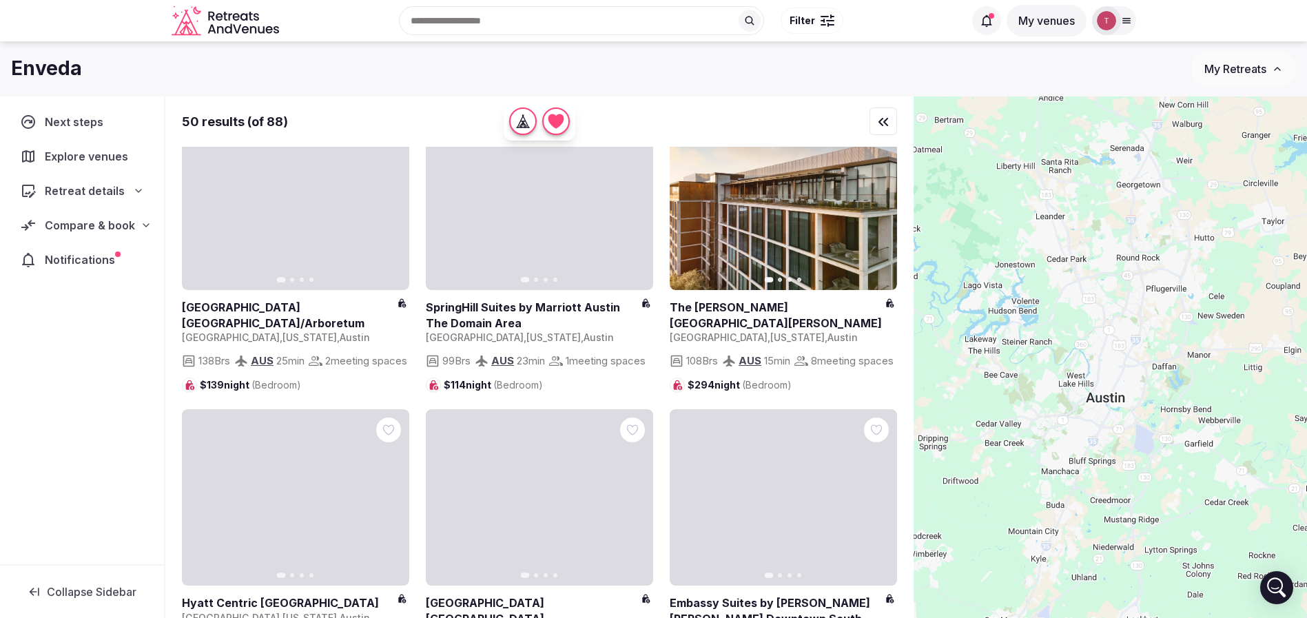
scroll to position [1874, 0]
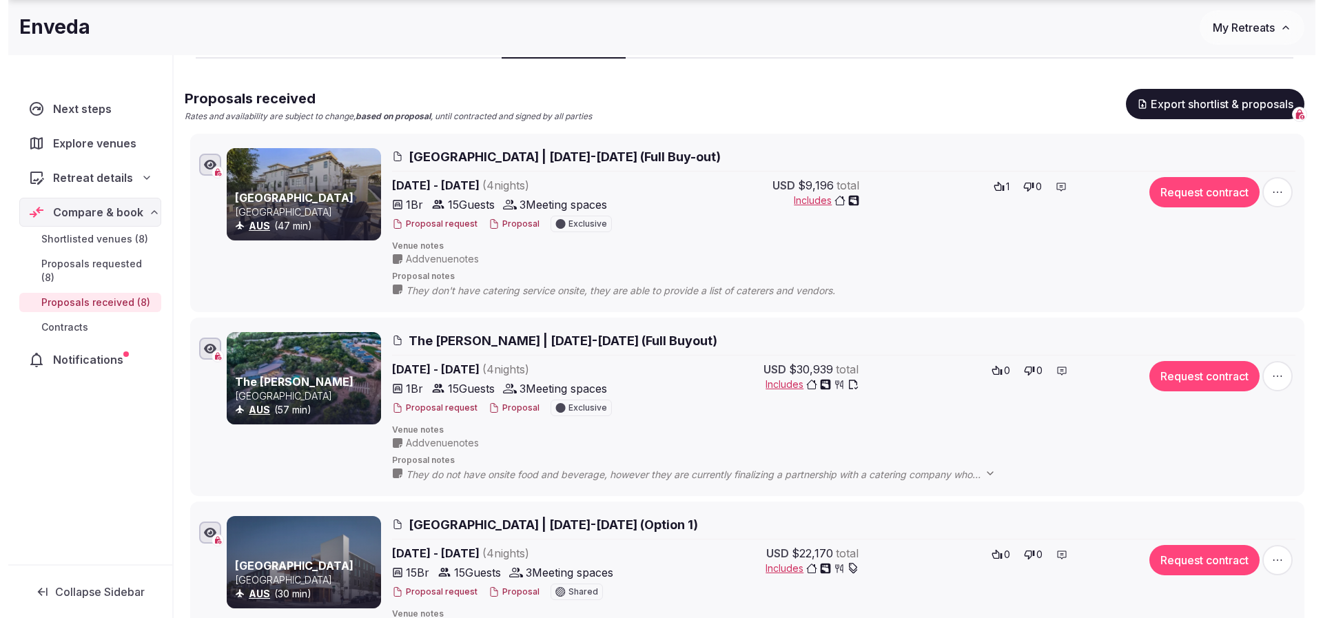
scroll to position [207, 0]
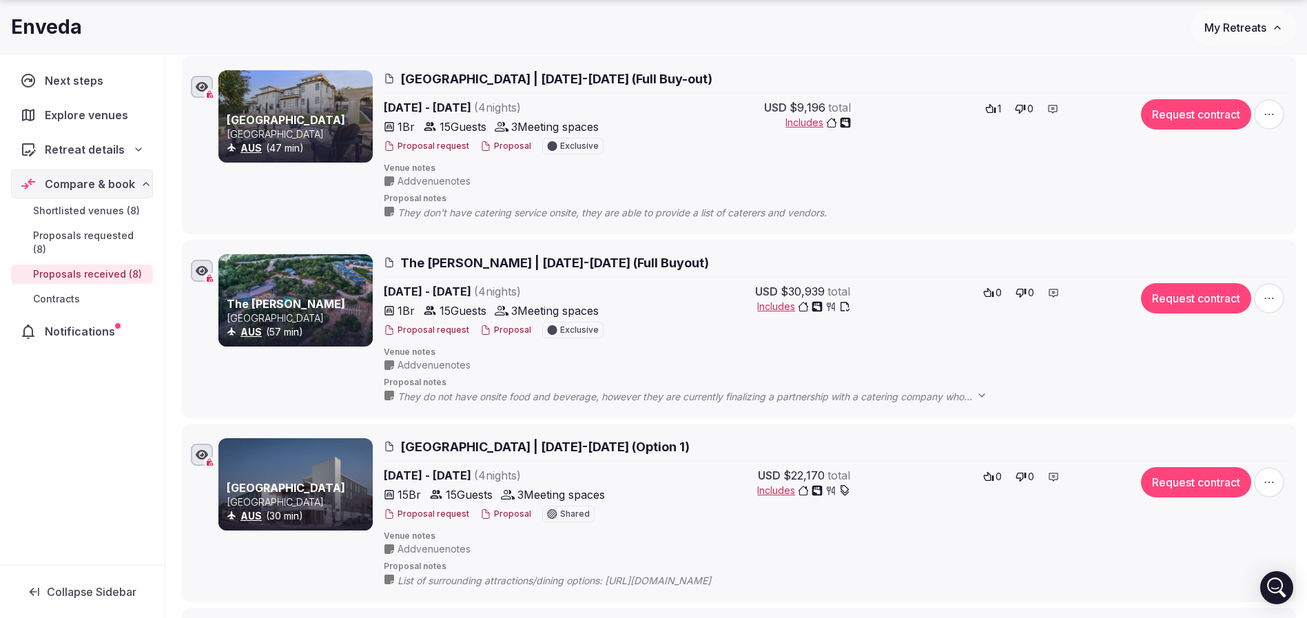
click at [521, 331] on button "Proposal" at bounding box center [505, 330] width 51 height 12
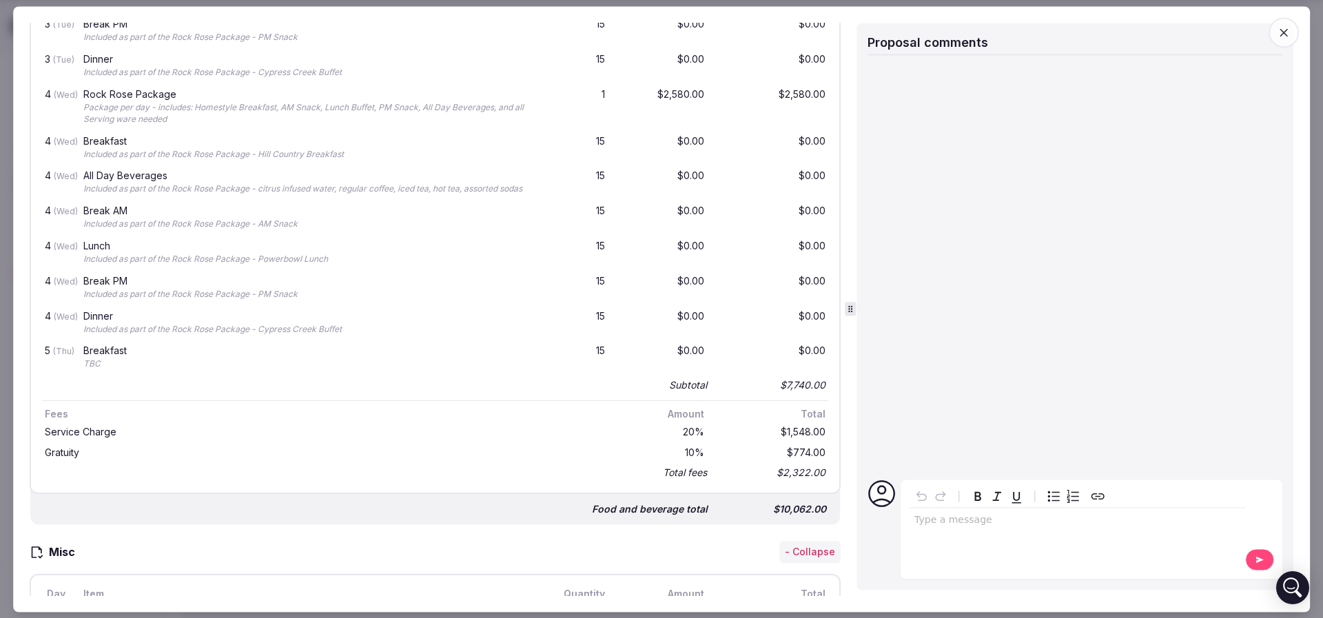
scroll to position [1756, 0]
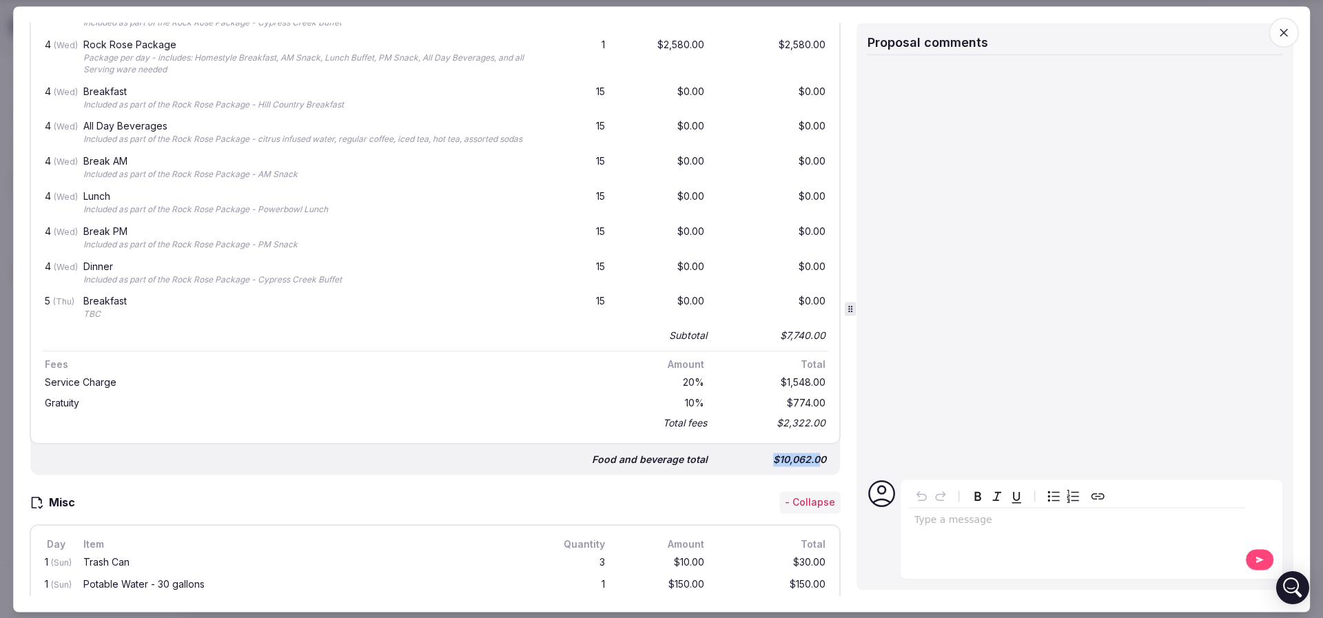
drag, startPoint x: 757, startPoint y: 492, endPoint x: 807, endPoint y: 492, distance: 49.6
click at [807, 470] on div "$10,062.00" at bounding box center [773, 459] width 110 height 19
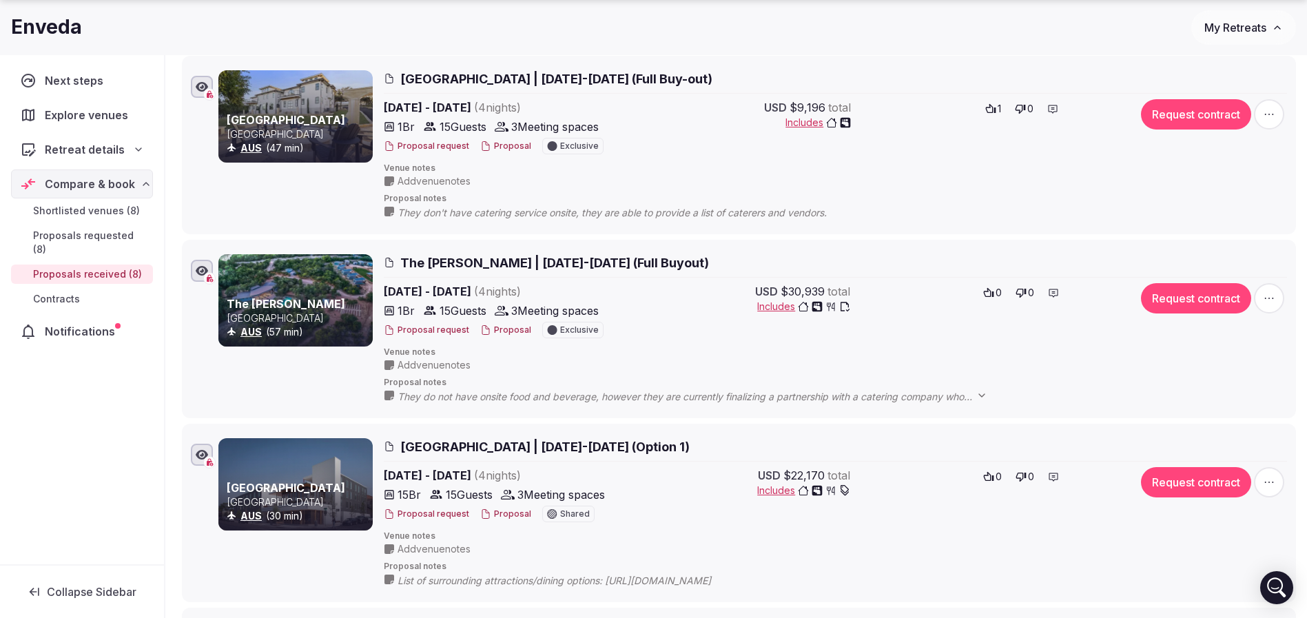
scroll to position [310, 0]
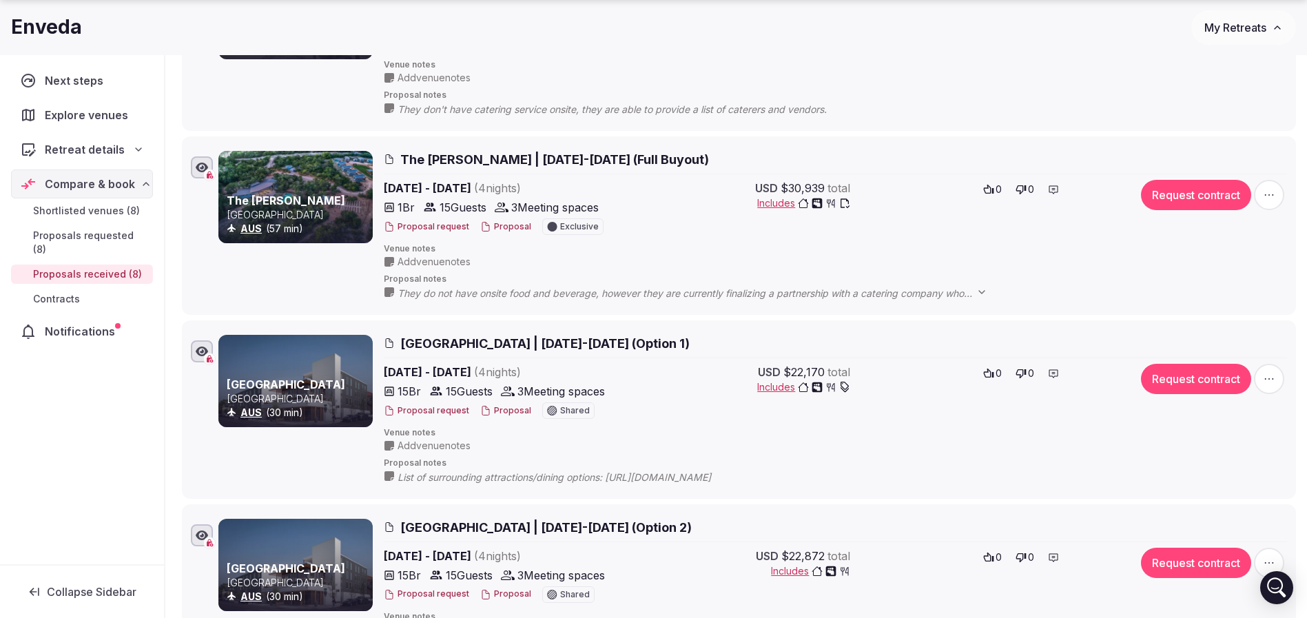
click at [508, 410] on button "Proposal" at bounding box center [505, 411] width 51 height 12
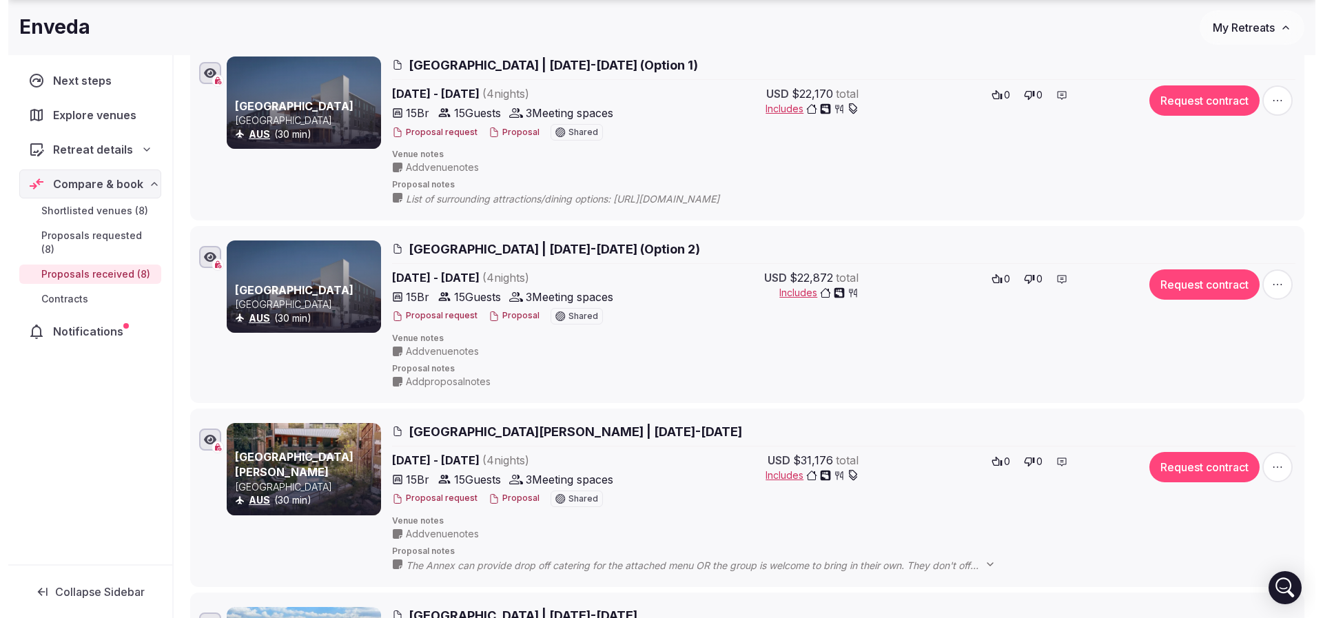
scroll to position [620, 0]
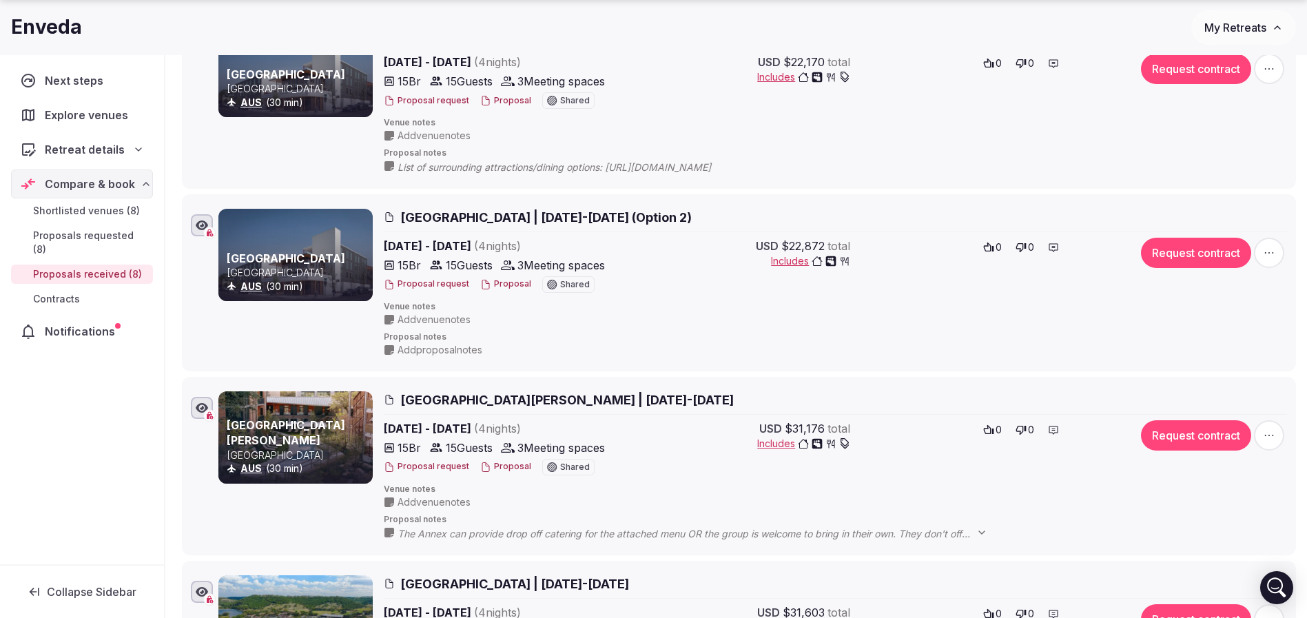
click at [507, 462] on button "Proposal" at bounding box center [505, 467] width 51 height 12
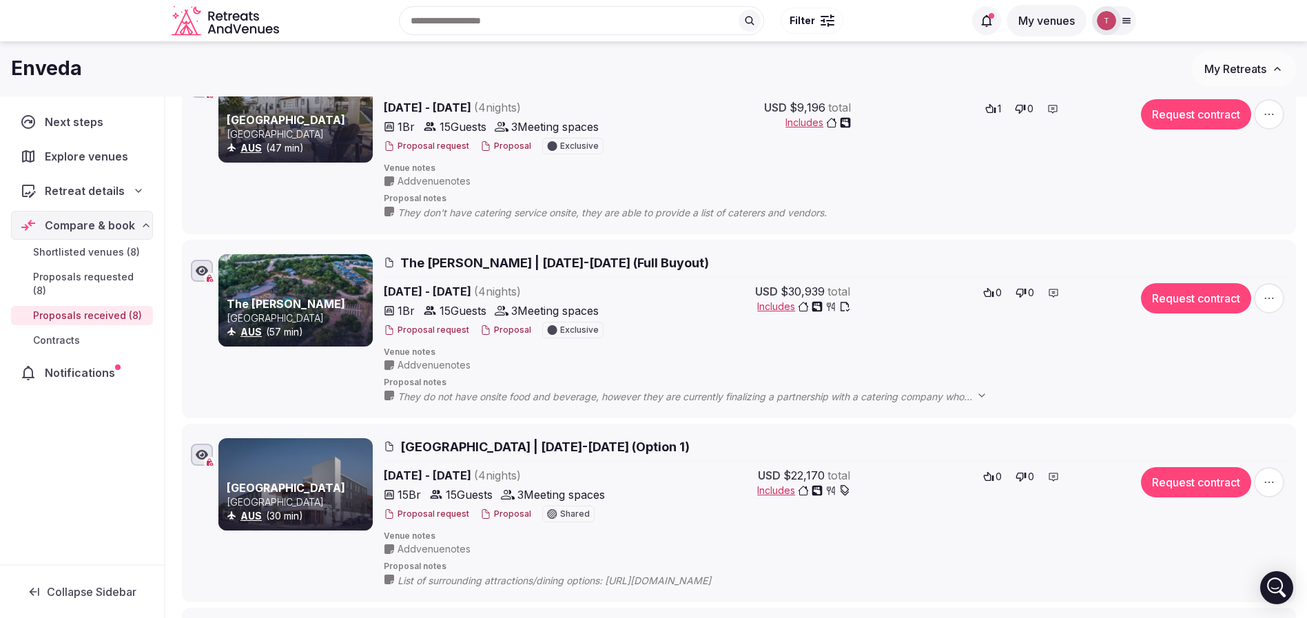
scroll to position [0, 0]
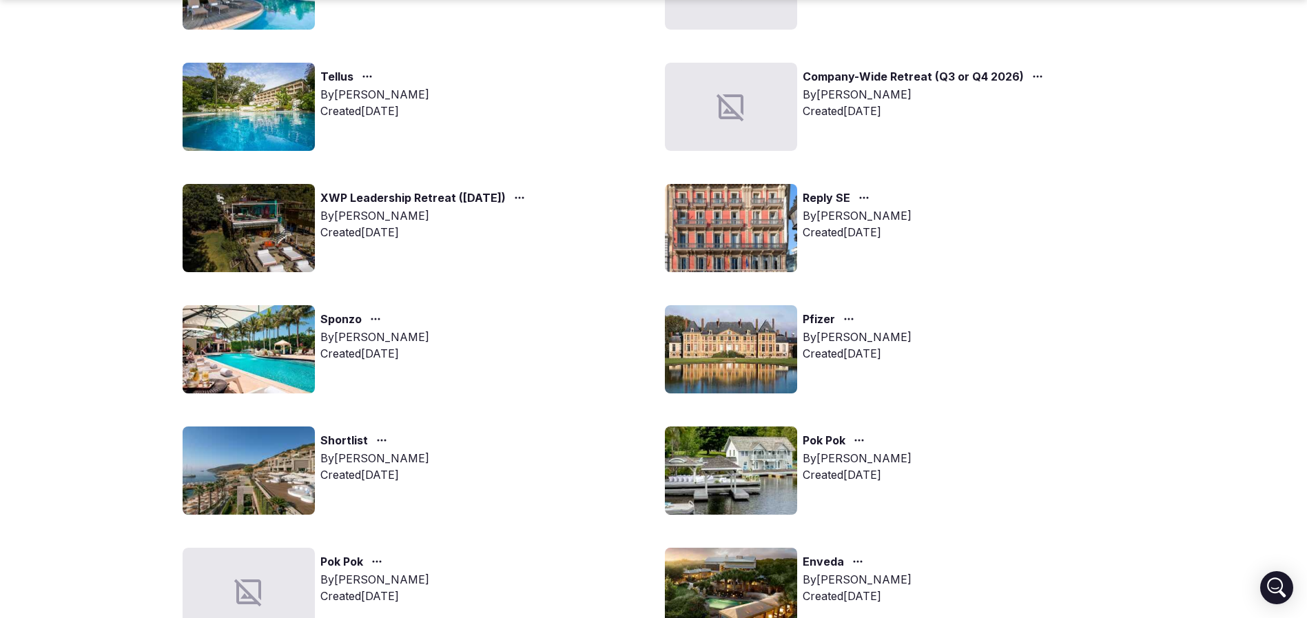
scroll to position [517, 0]
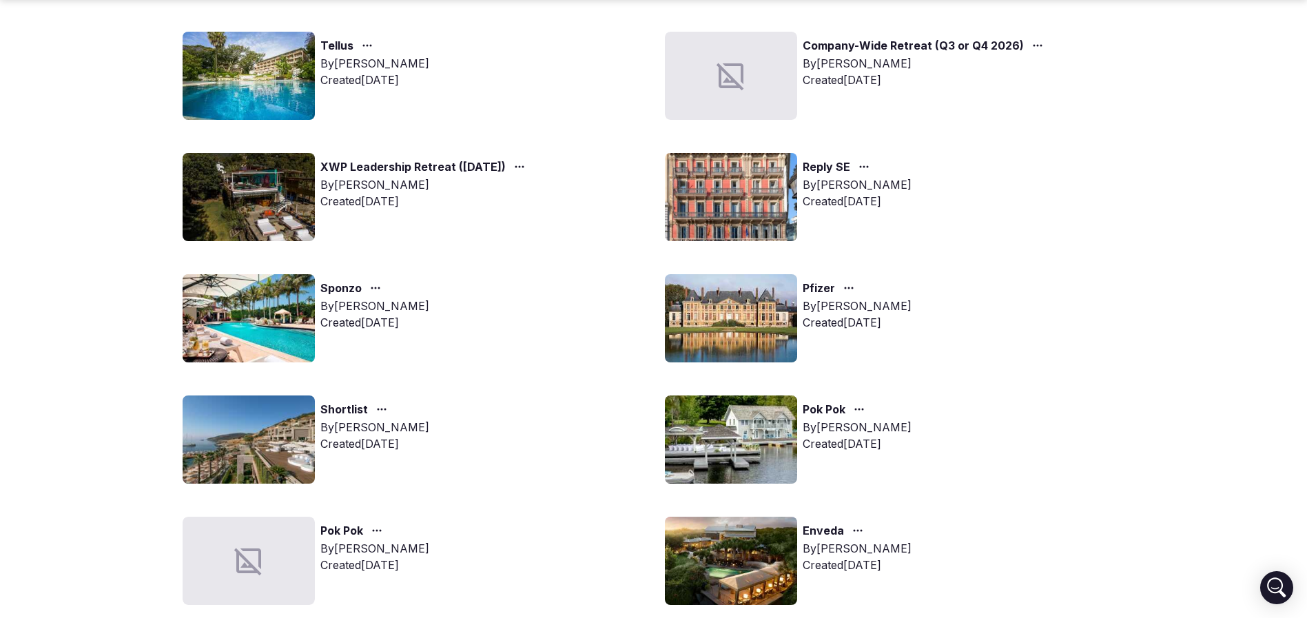
click at [263, 315] on img at bounding box center [249, 318] width 132 height 88
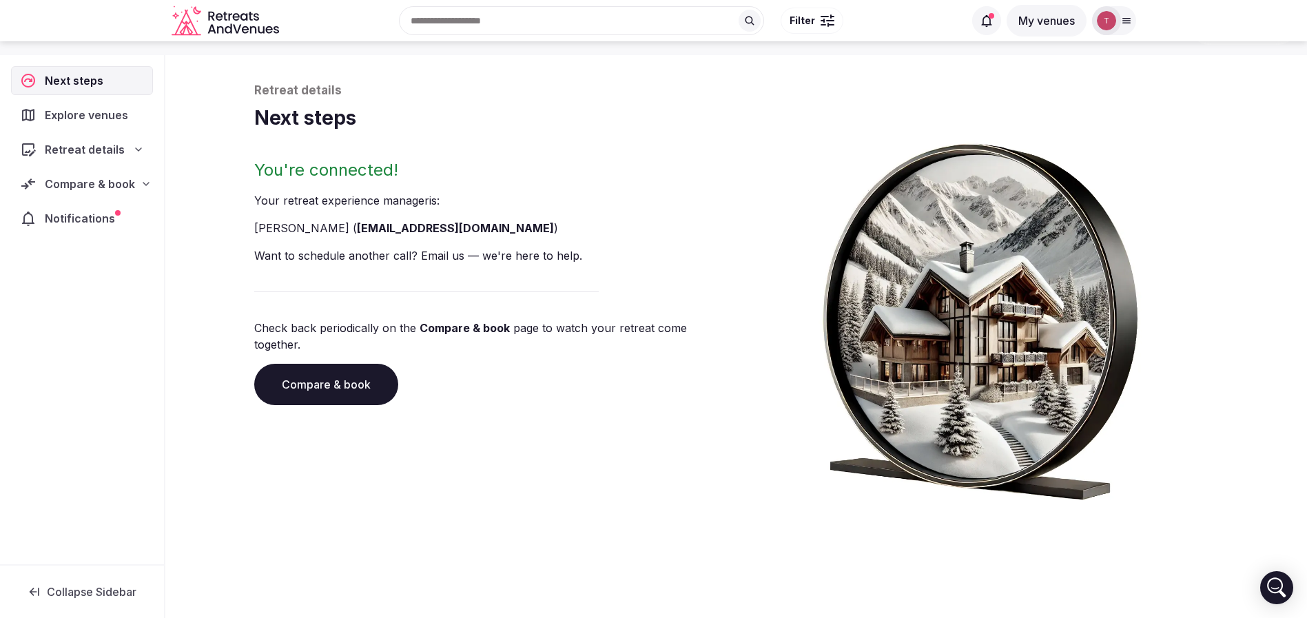
click at [353, 364] on link "Compare & book" at bounding box center [326, 384] width 144 height 41
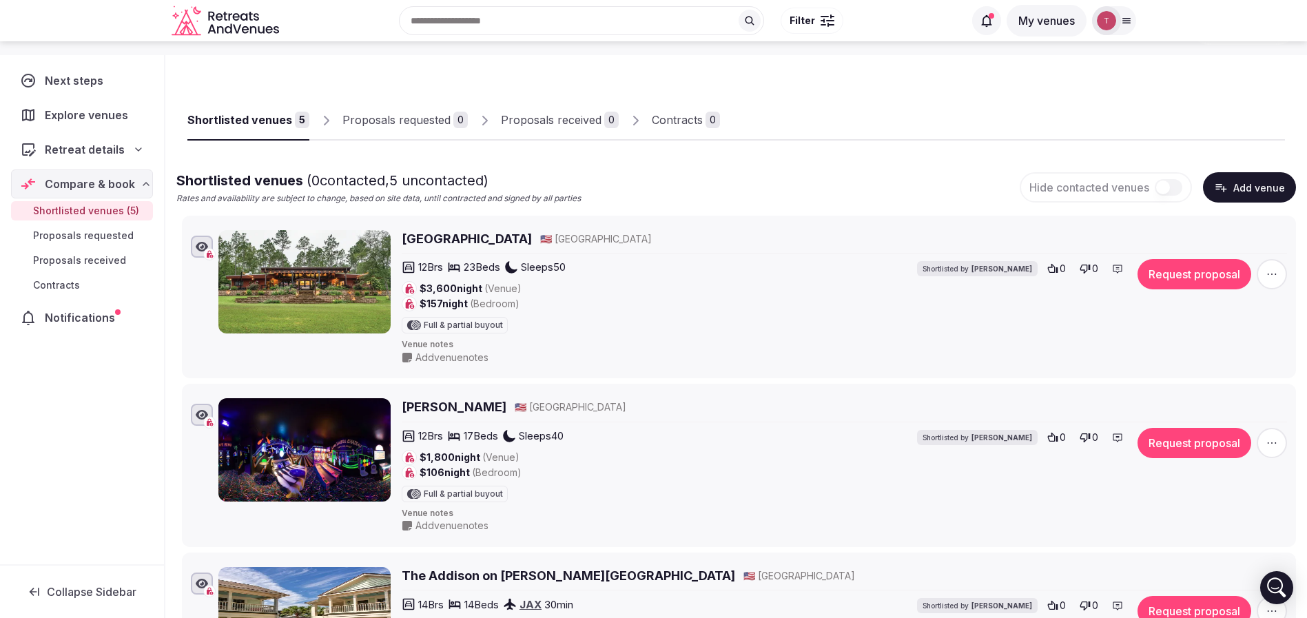
click at [124, 144] on div "Retreat details" at bounding box center [82, 149] width 124 height 17
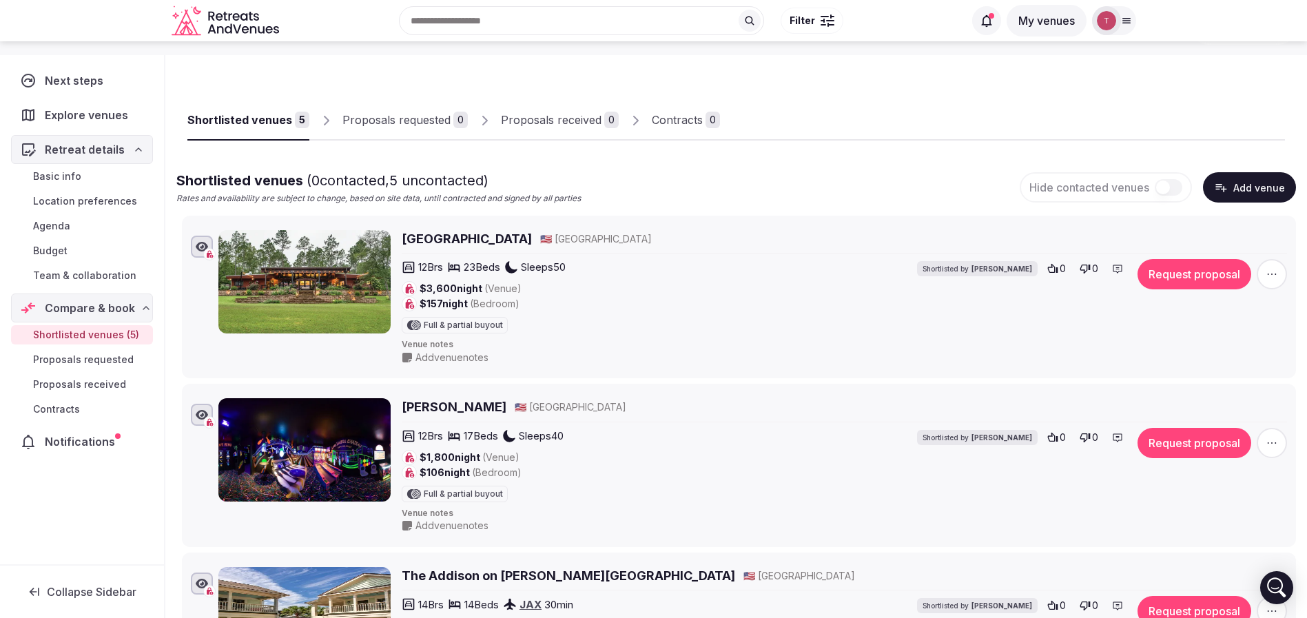
click at [118, 279] on span "Team & collaboration" at bounding box center [84, 276] width 103 height 14
click at [118, 278] on span "Team & collaboration" at bounding box center [84, 276] width 103 height 14
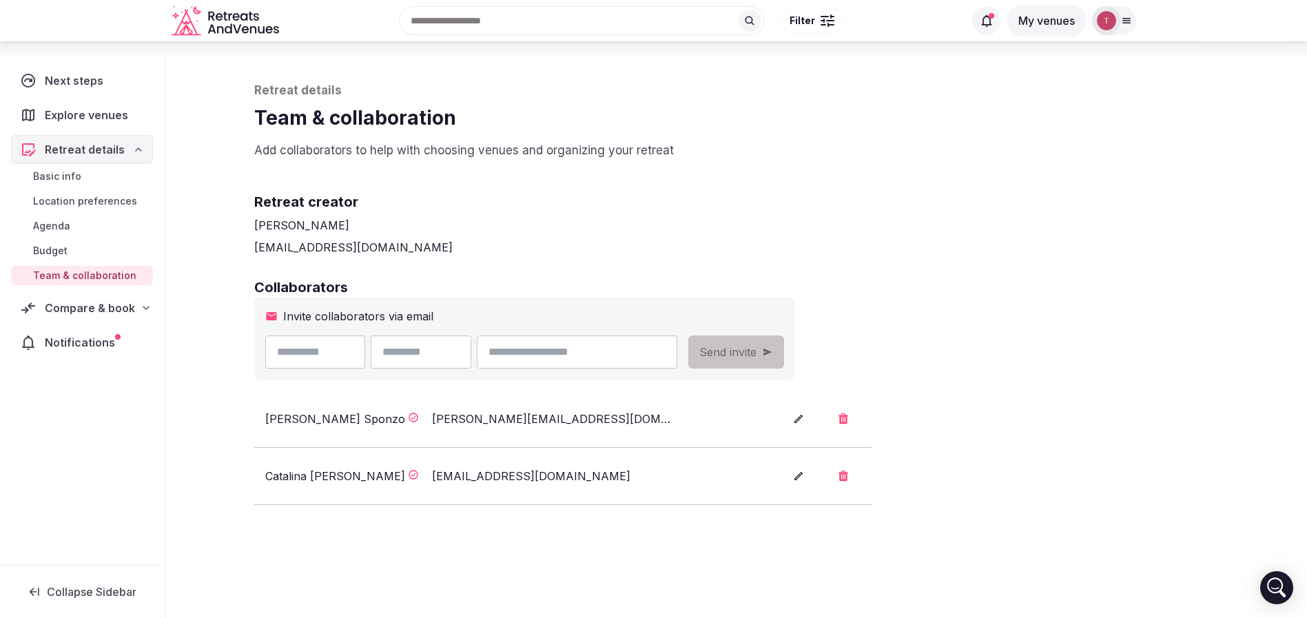
click at [274, 422] on div "Sarah Sponzo" at bounding box center [335, 419] width 140 height 17
click at [236, 417] on div "Retreat details Team & collaboration Add collaborators to help with choosing ve…" at bounding box center [735, 399] width 1141 height 698
drag, startPoint x: 260, startPoint y: 423, endPoint x: 338, endPoint y: 419, distance: 77.9
click at [338, 419] on li "Sarah Sponzo sarah@sponzotravel.com" at bounding box center [562, 419] width 617 height 57
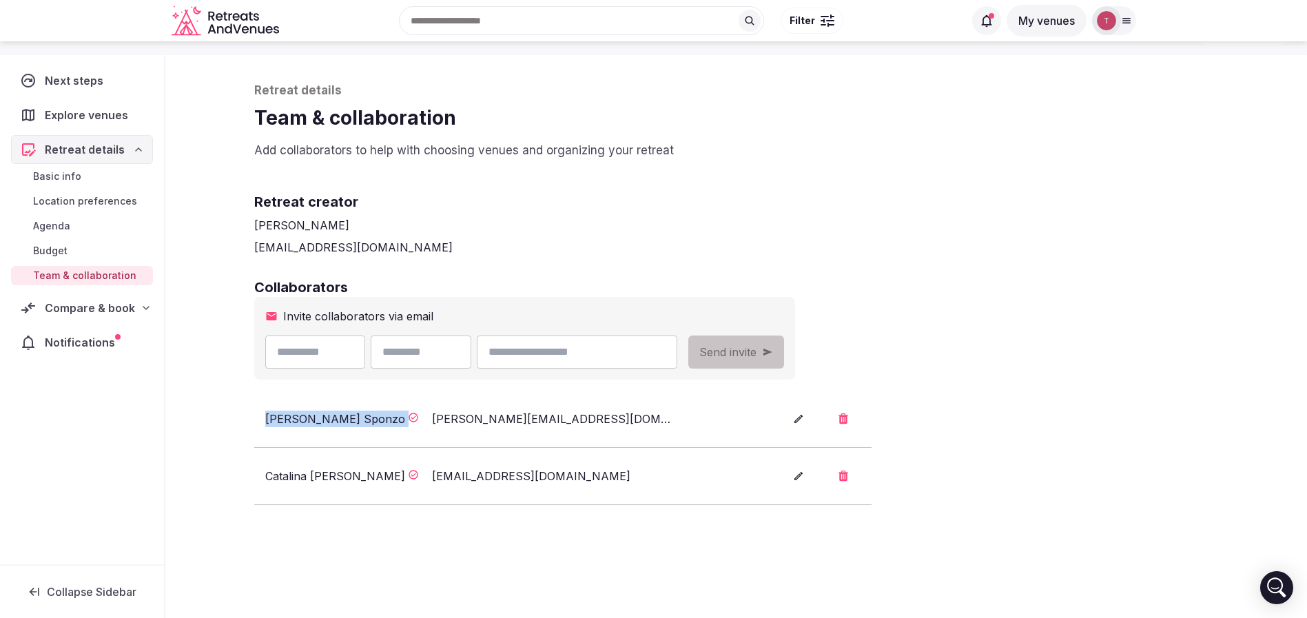
copy div "Sarah Sponzo"
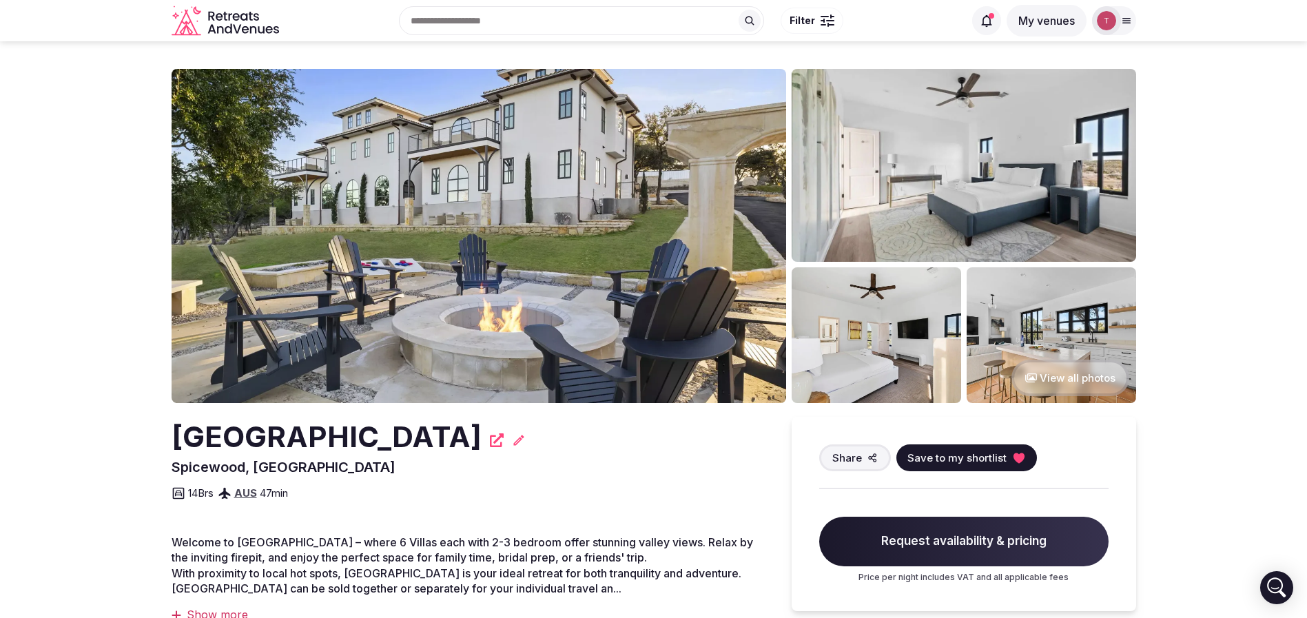
click at [211, 466] on span "Spicewood, [GEOGRAPHIC_DATA]" at bounding box center [284, 467] width 224 height 17
copy span "Spicewood"
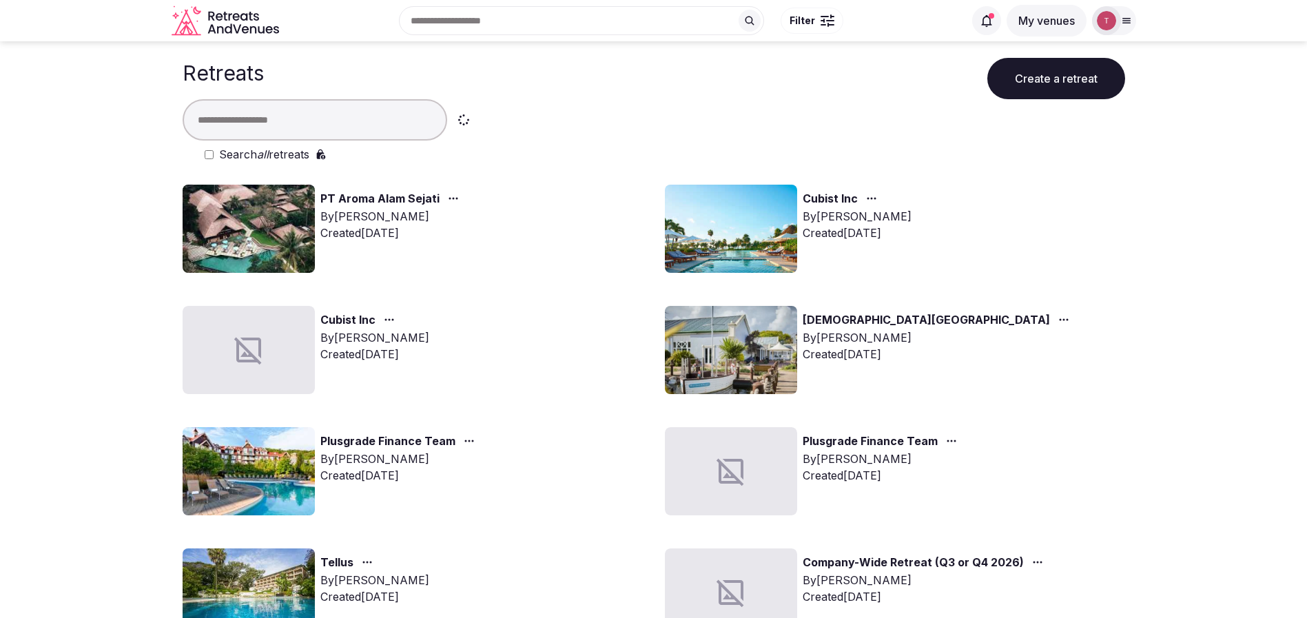
click at [297, 121] on input "text" at bounding box center [315, 119] width 265 height 41
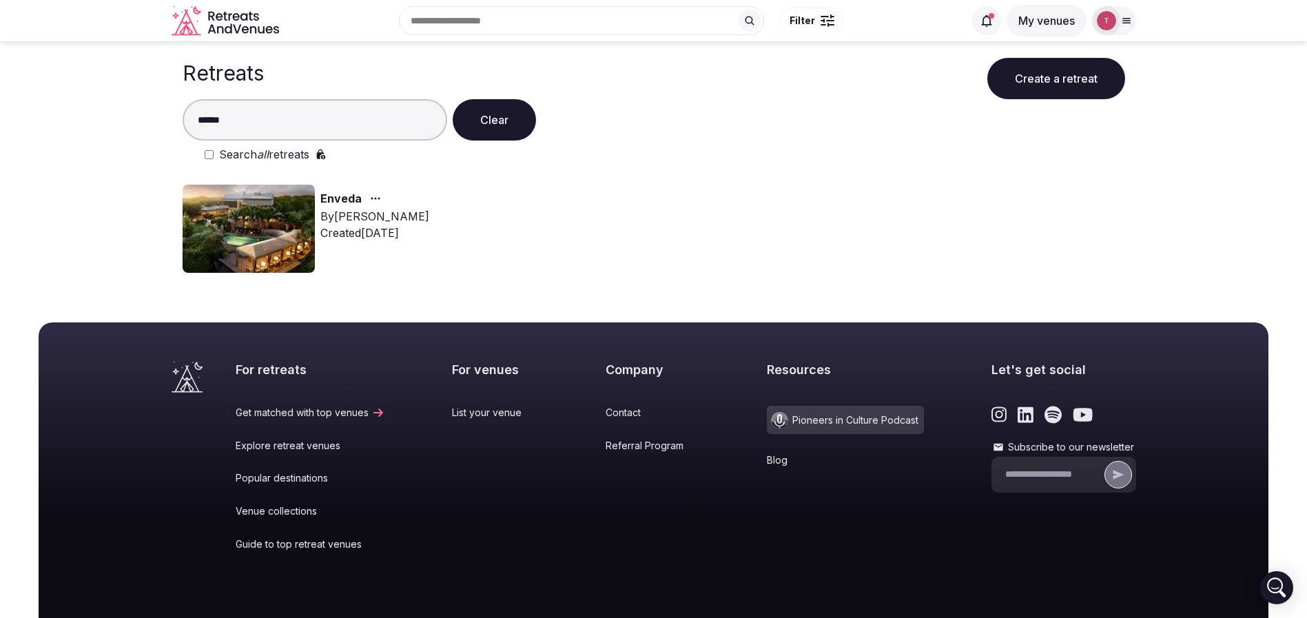
type input "******"
click at [295, 225] on img at bounding box center [249, 229] width 132 height 88
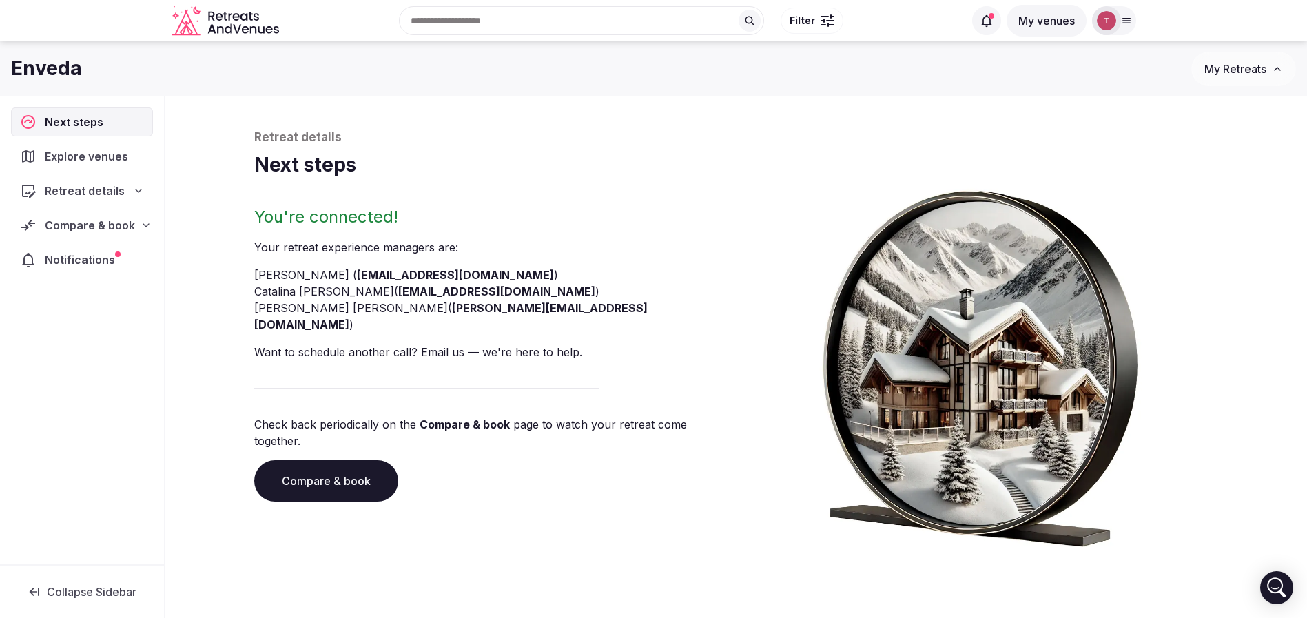
click at [348, 460] on link "Compare & book" at bounding box center [326, 480] width 144 height 41
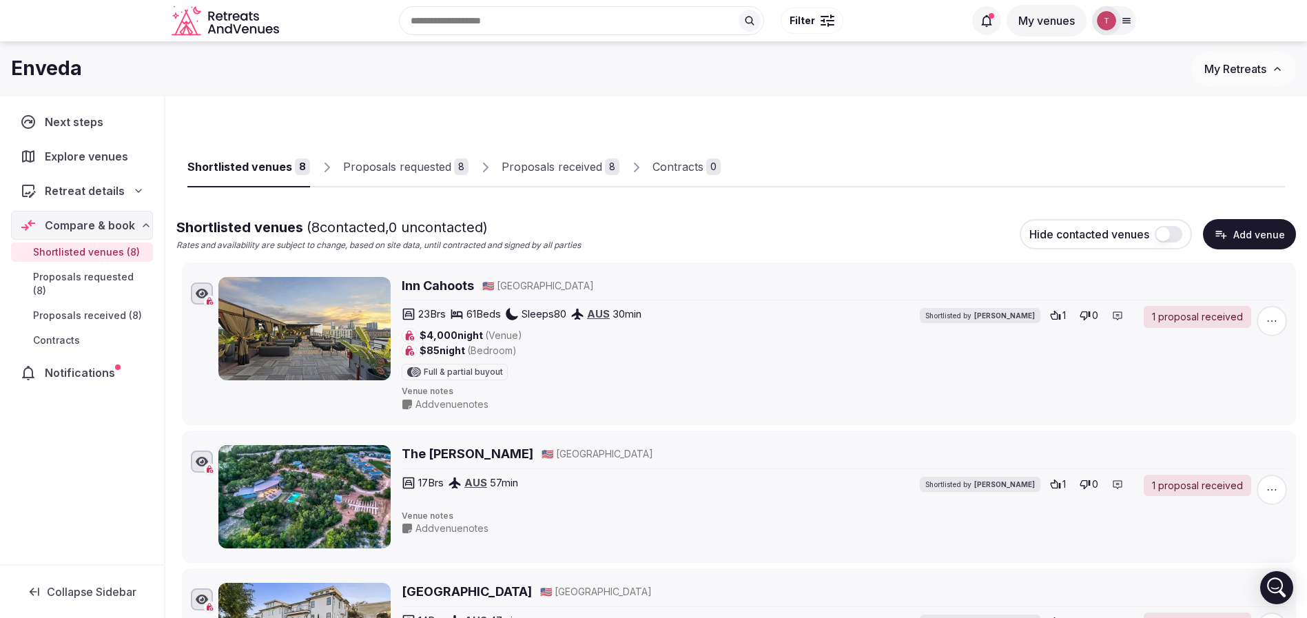
click at [573, 163] on div "Proposals received" at bounding box center [551, 166] width 101 height 17
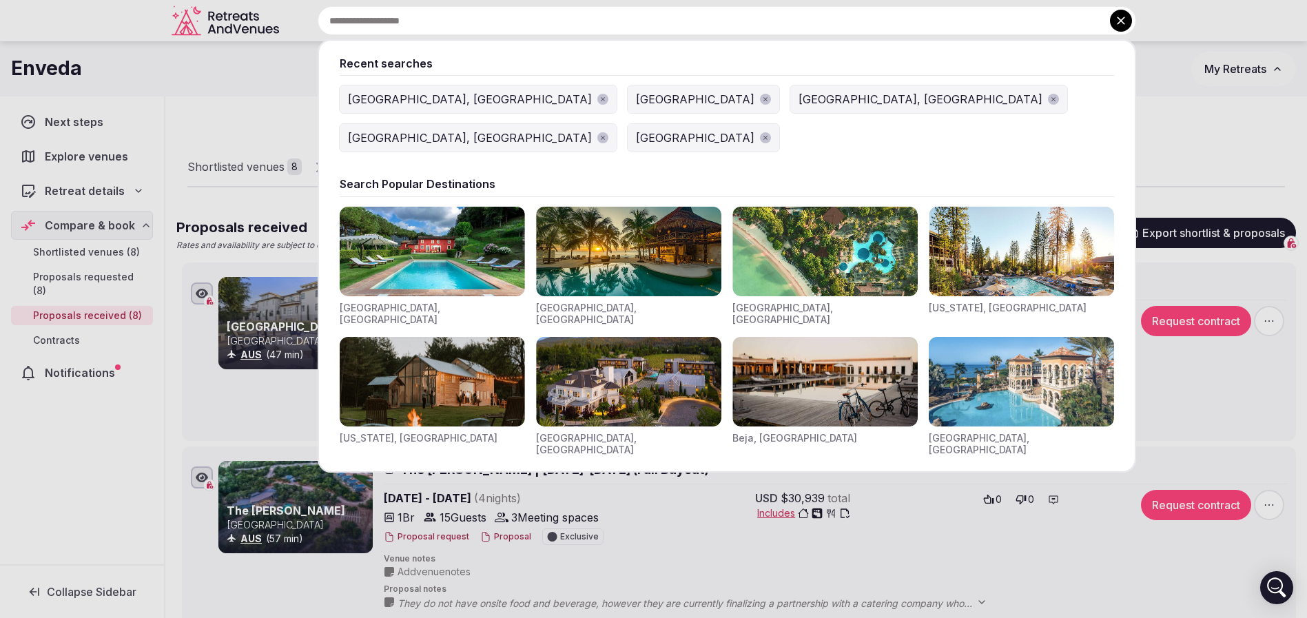
click at [544, 7] on input "text" at bounding box center [727, 20] width 818 height 29
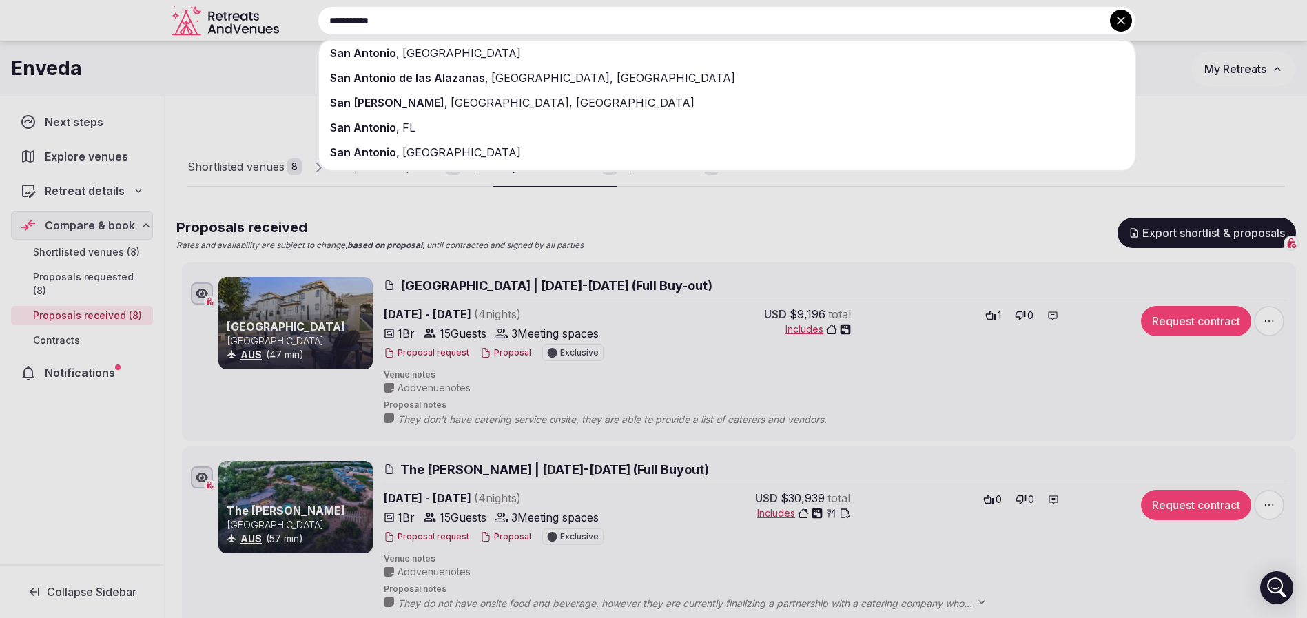
type input "**********"
click at [479, 50] on div "San Antonio , TX" at bounding box center [727, 53] width 816 height 25
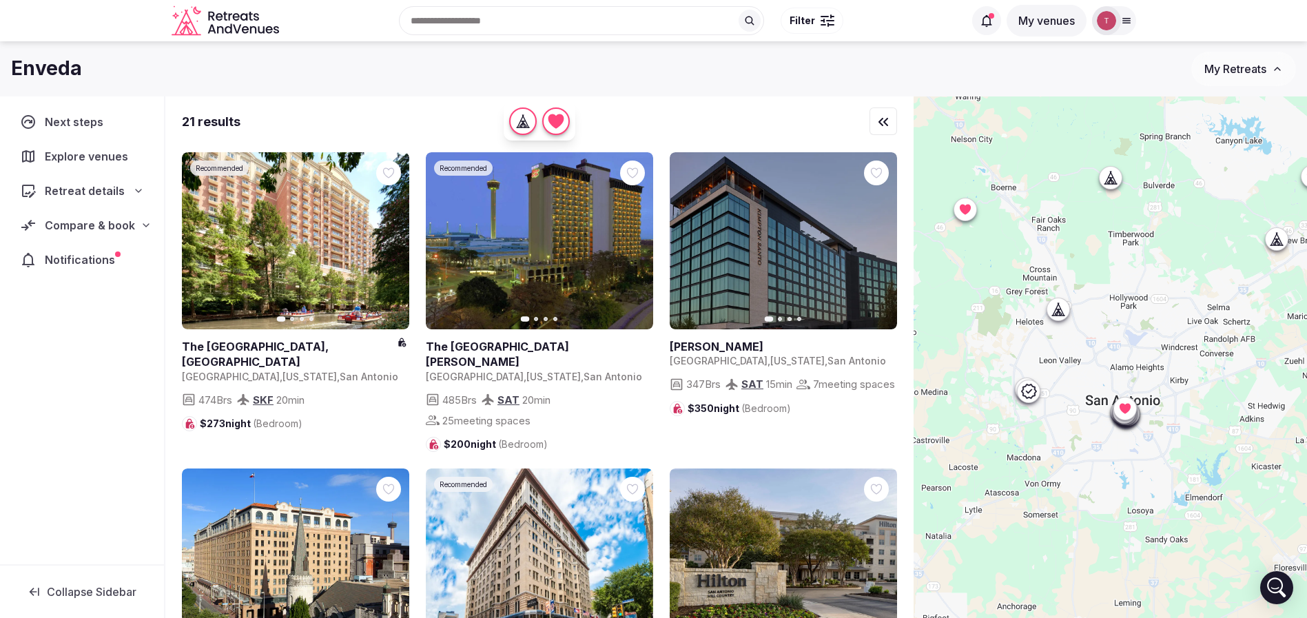
click at [475, 25] on div "Recent searches San Antonio, TX Austin, TX Montenegro London, UK Reno, NV Searc…" at bounding box center [623, 20] width 679 height 59
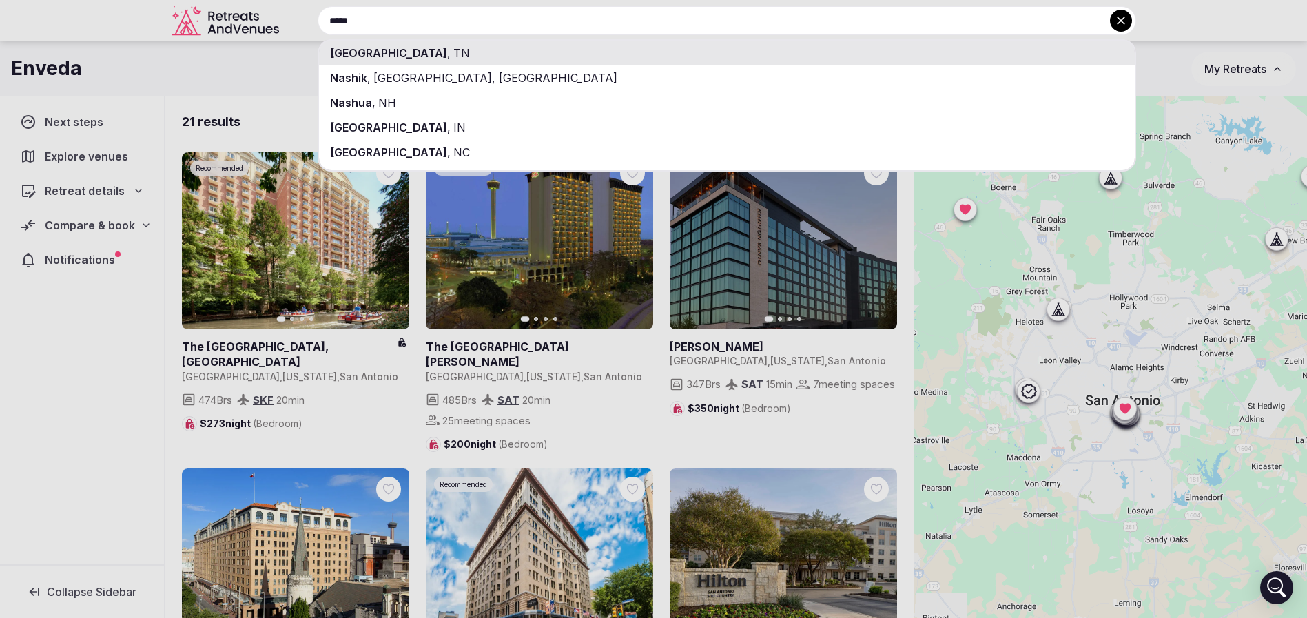
type input "*****"
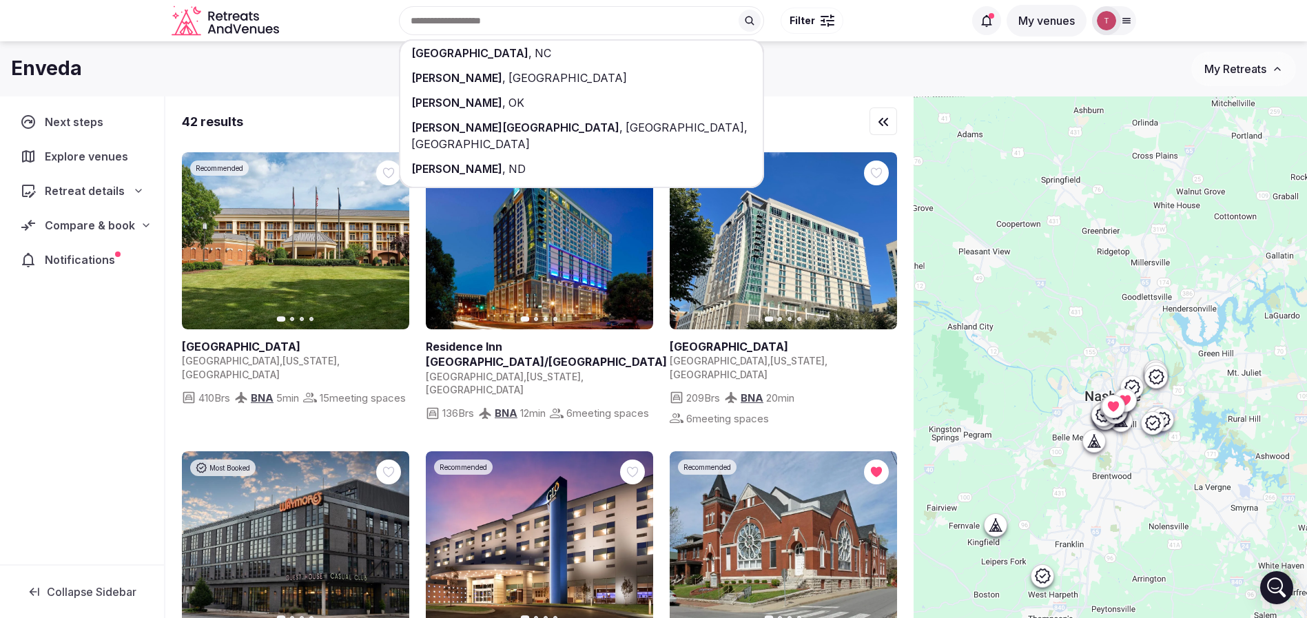
click at [56, 437] on div "Next steps Explore venues Retreat details Compare & book Notifications" at bounding box center [82, 330] width 164 height 468
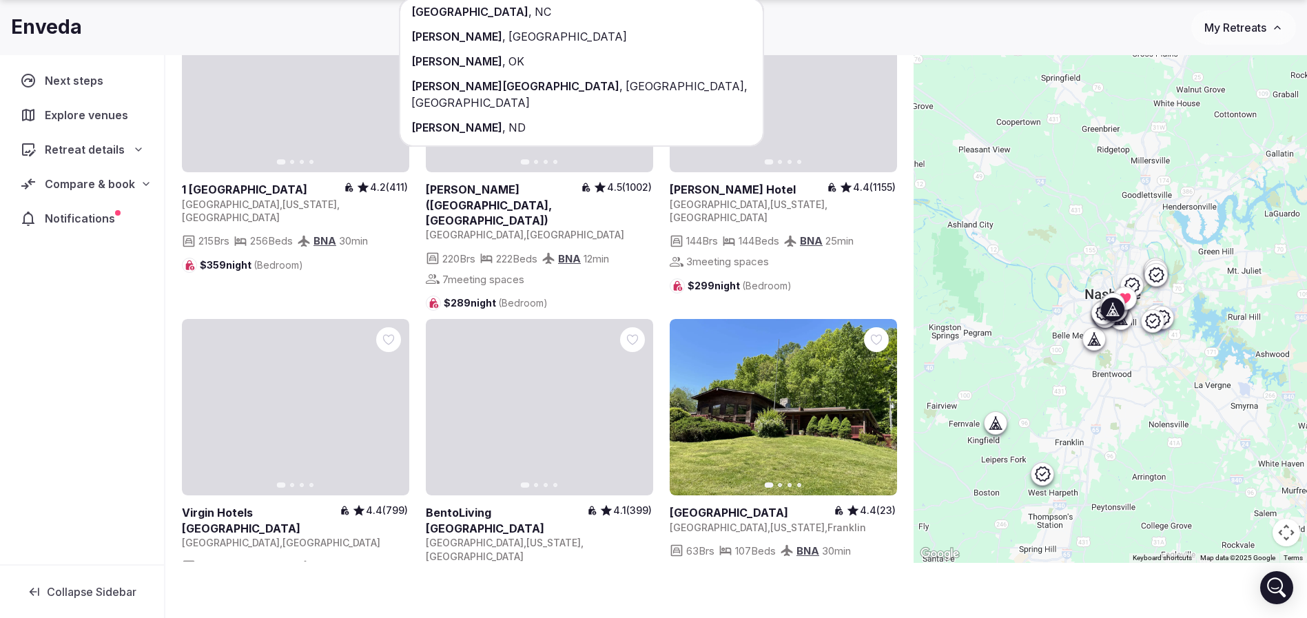
scroll to position [3805, 0]
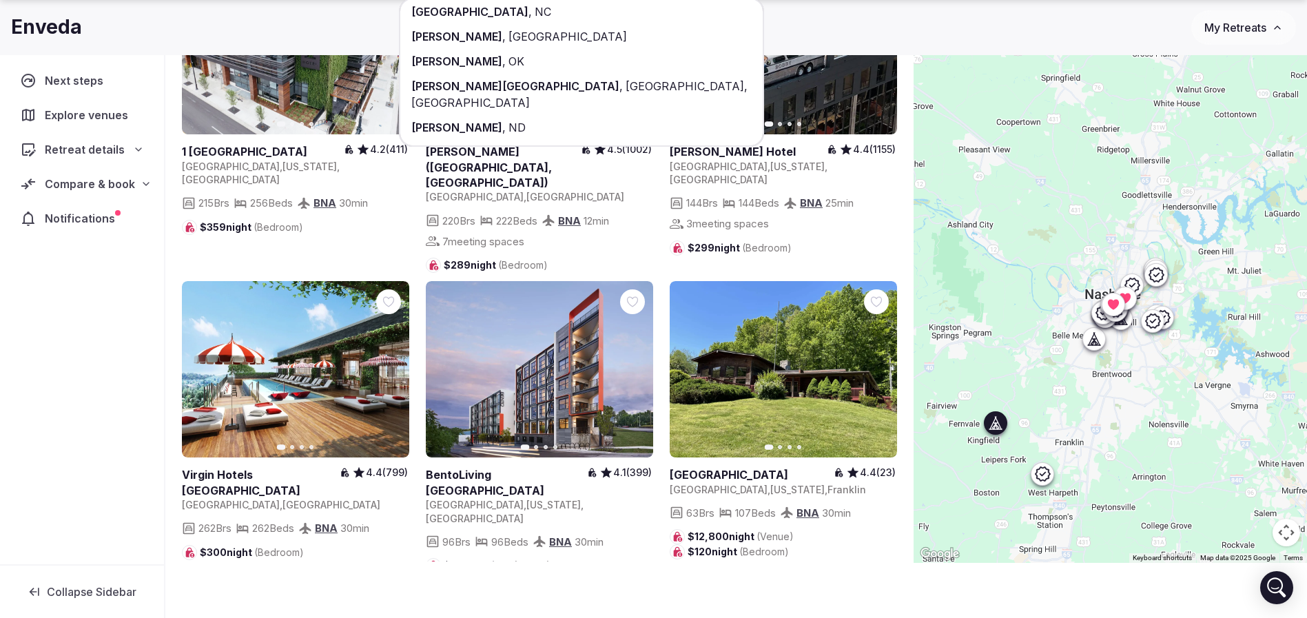
click at [883, 358] on button "Next slide" at bounding box center [878, 369] width 22 height 22
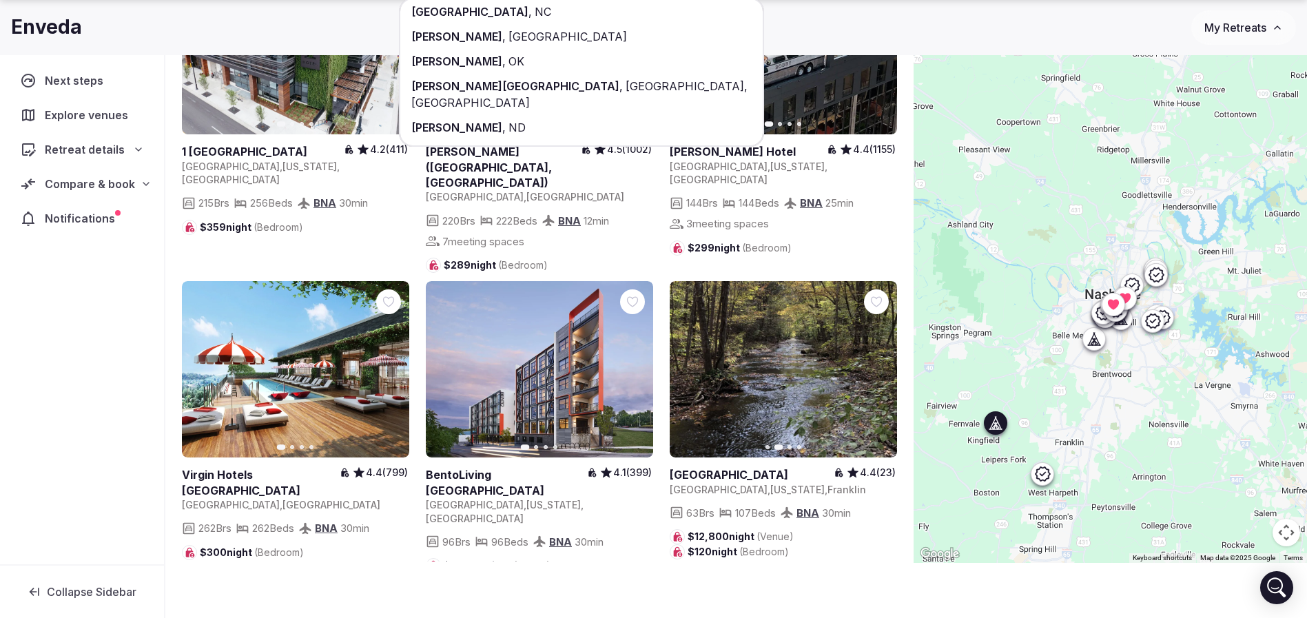
click at [876, 364] on icon "button" at bounding box center [877, 369] width 11 height 11
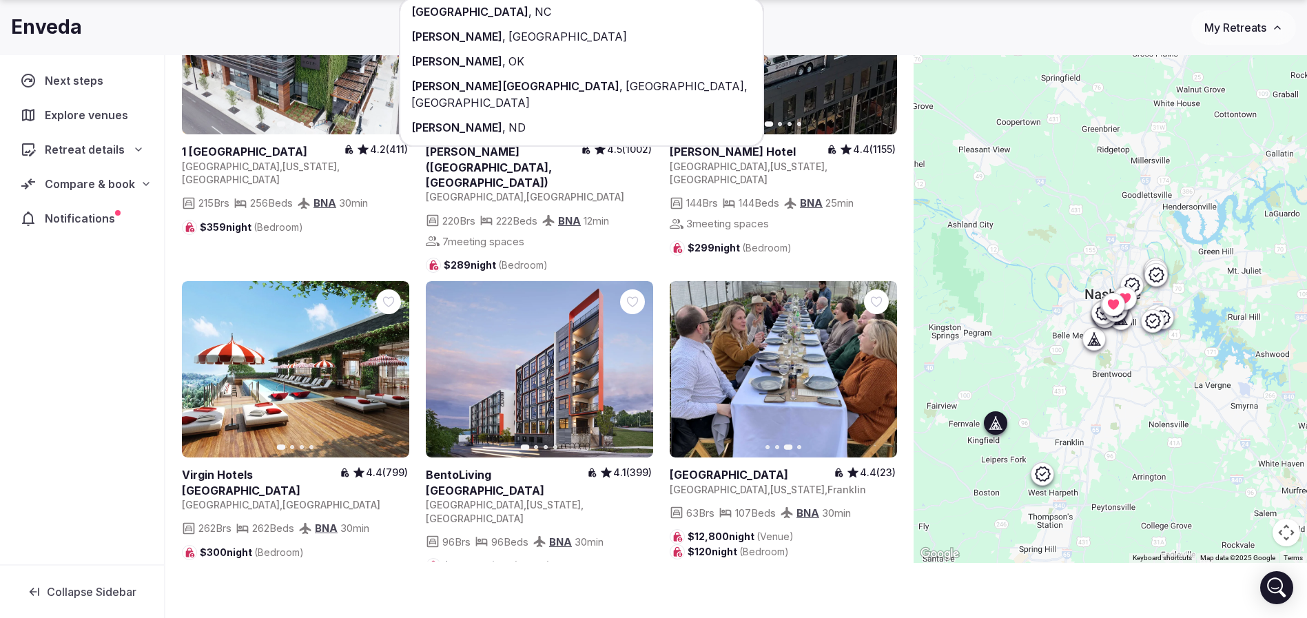
click at [876, 364] on icon "button" at bounding box center [877, 369] width 11 height 11
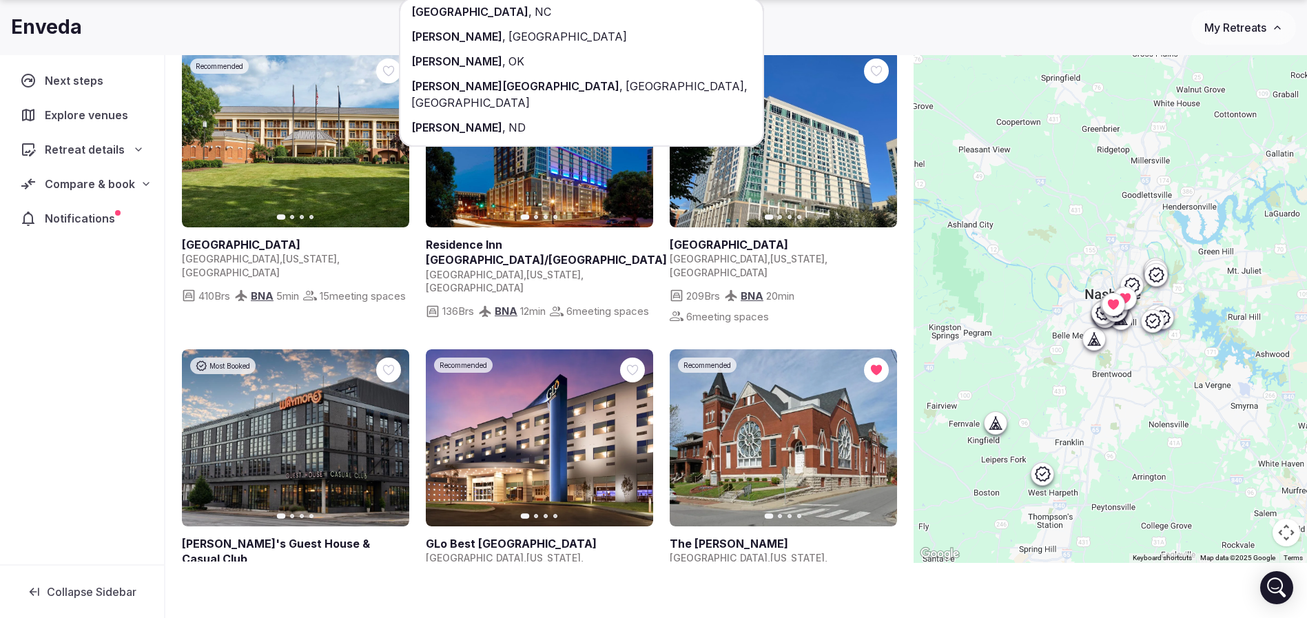
scroll to position [103, 0]
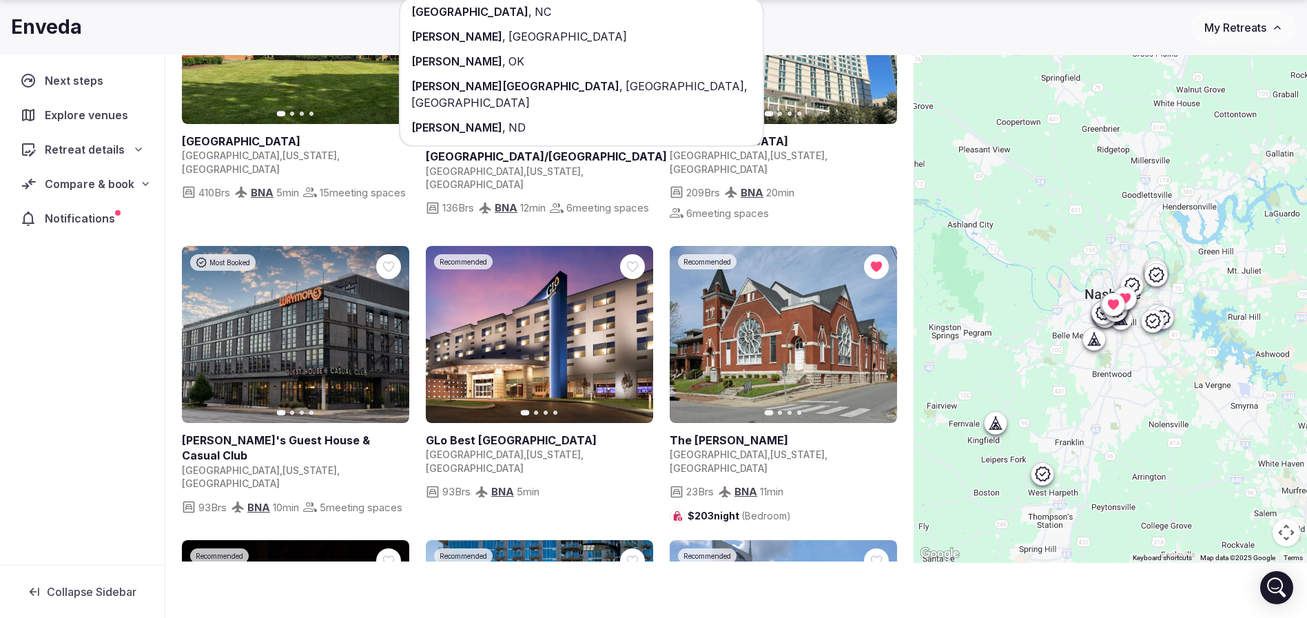
click at [140, 184] on icon at bounding box center [145, 183] width 11 height 11
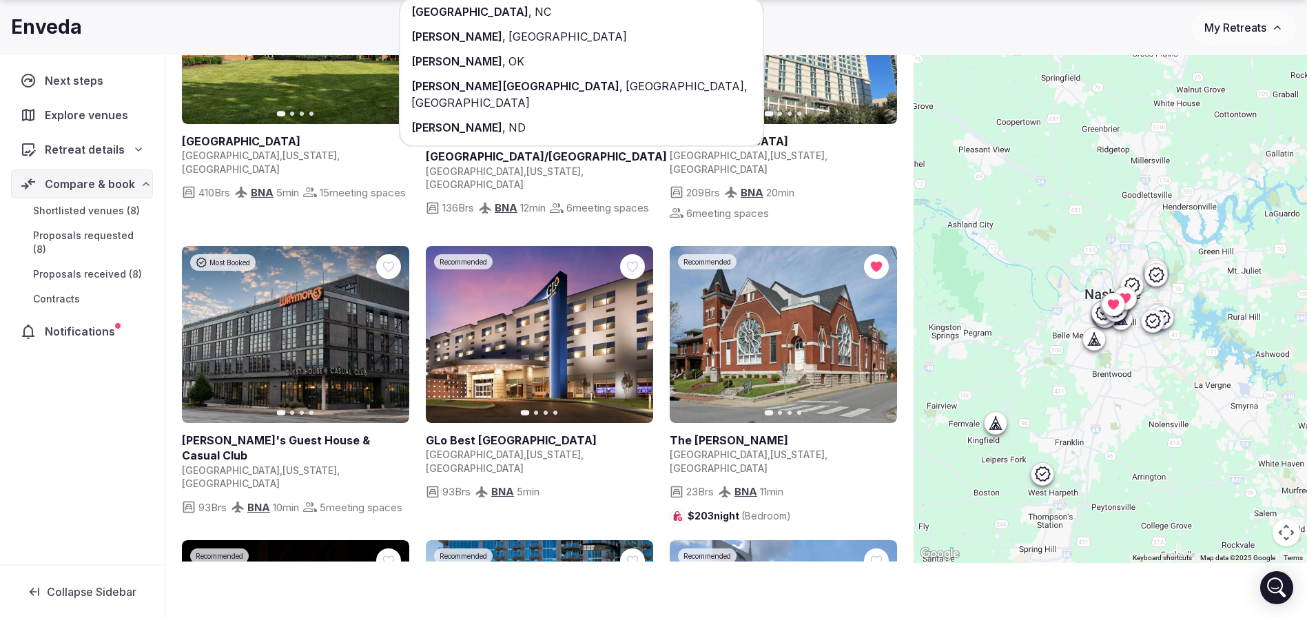
click at [97, 216] on span "Shortlisted venues (8)" at bounding box center [86, 211] width 107 height 14
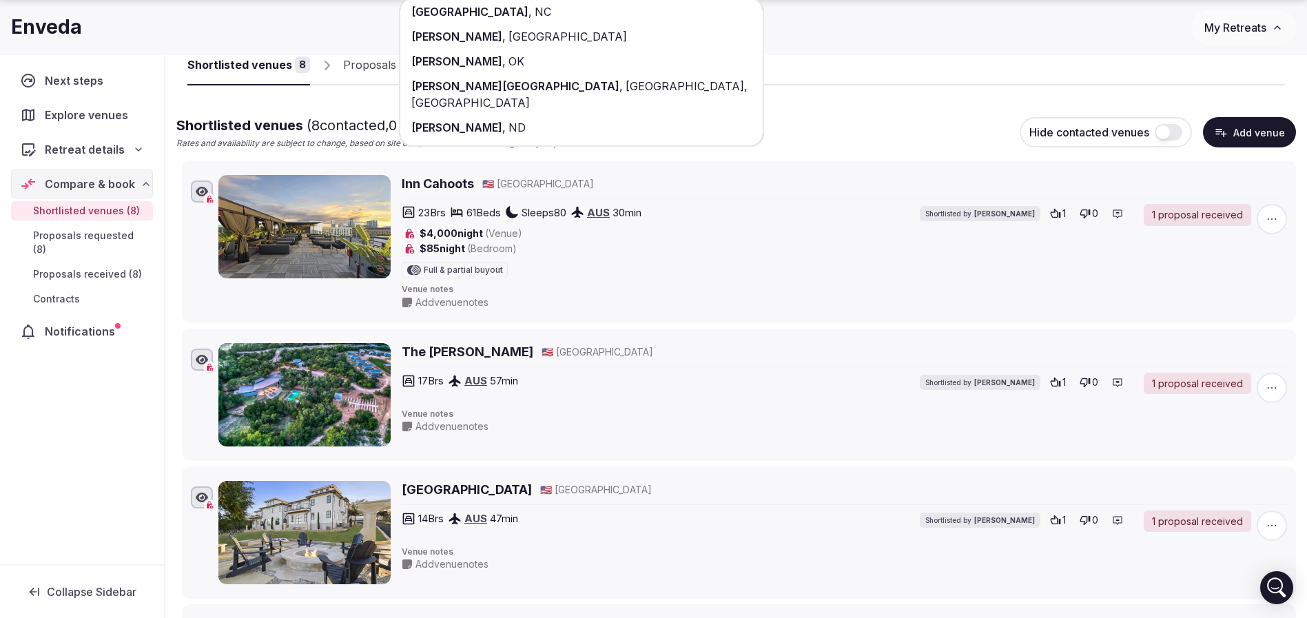
drag, startPoint x: 904, startPoint y: 56, endPoint x: 832, endPoint y: 132, distance: 104.3
click at [902, 59] on div "Shortlisted venues 8 Proposals requested 8 Proposals received 8 Contracts 0" at bounding box center [735, 53] width 1097 height 63
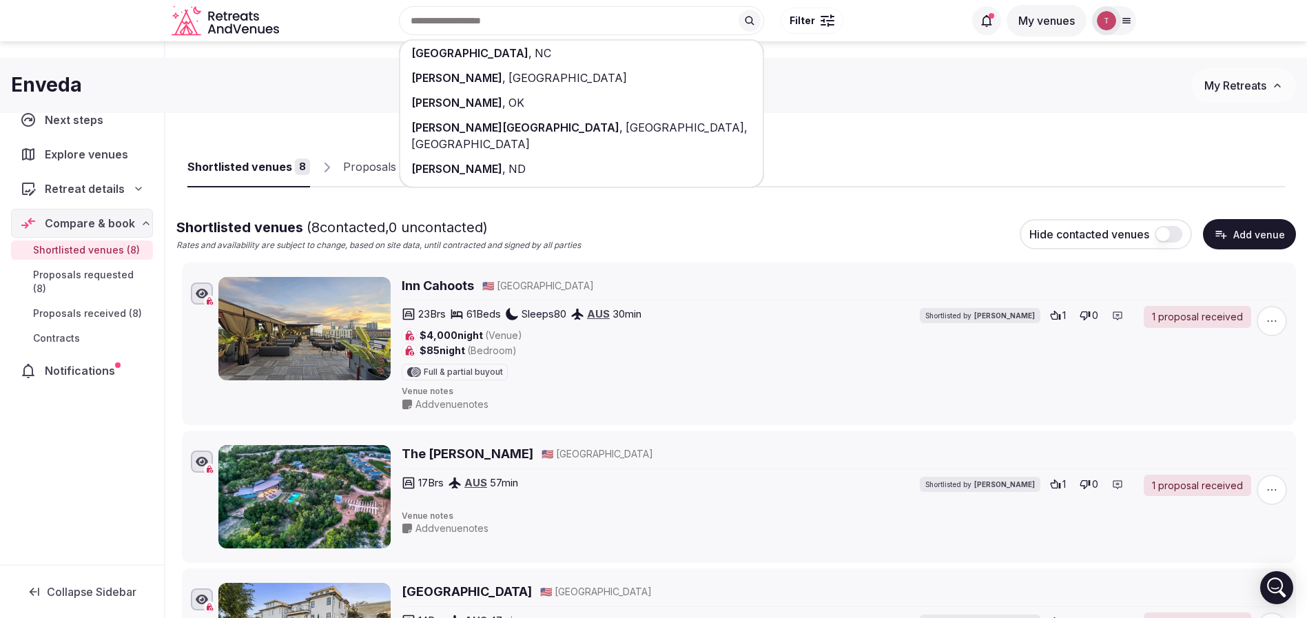
click at [831, 130] on div "Shortlisted venues 8 Proposals requested 8 Proposals received 8 Contracts 0" at bounding box center [735, 155] width 1097 height 63
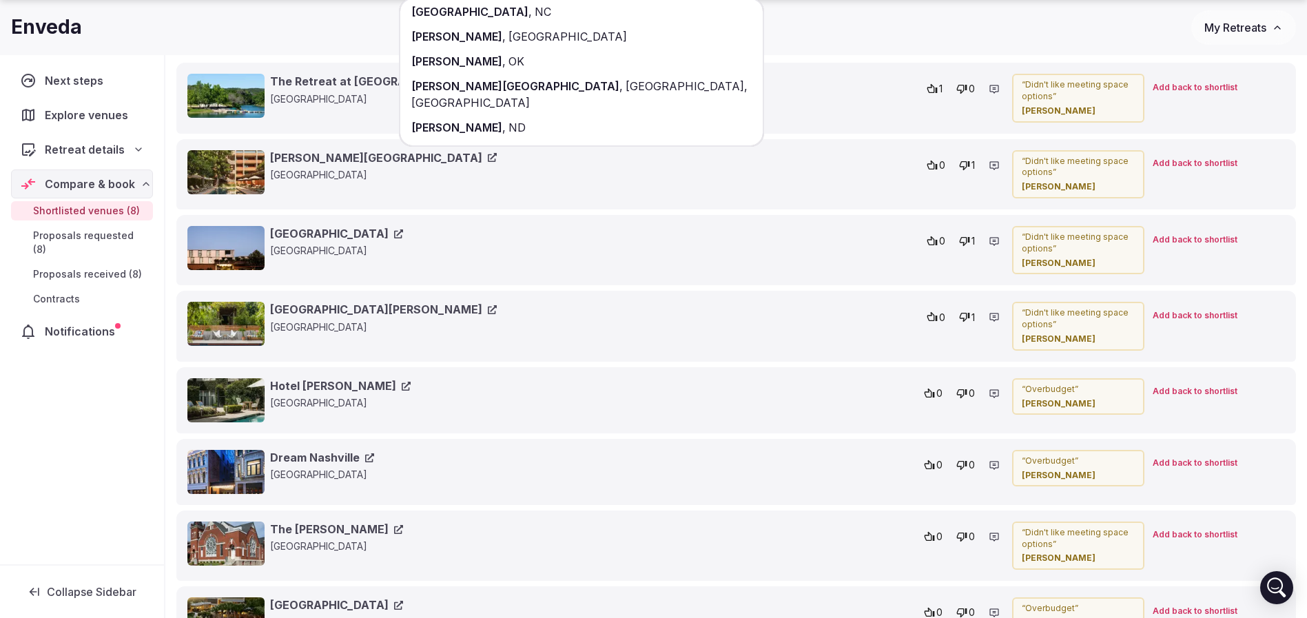
scroll to position [1550, 0]
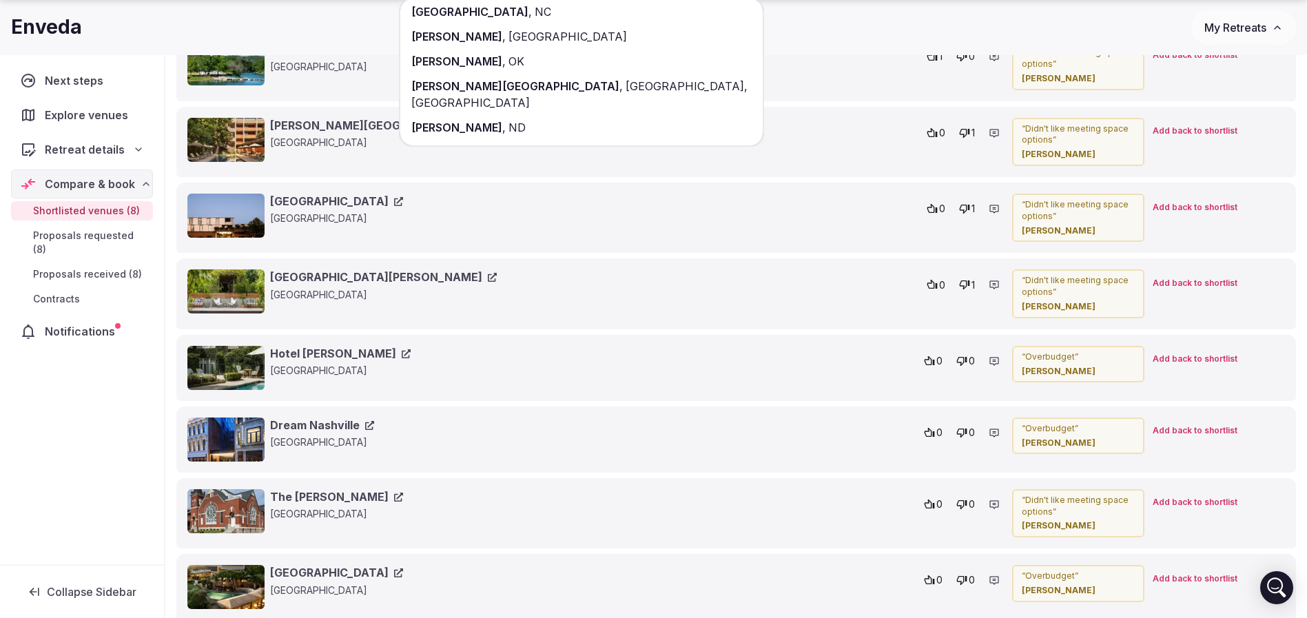
click at [300, 495] on link "The Russell" at bounding box center [336, 496] width 133 height 15
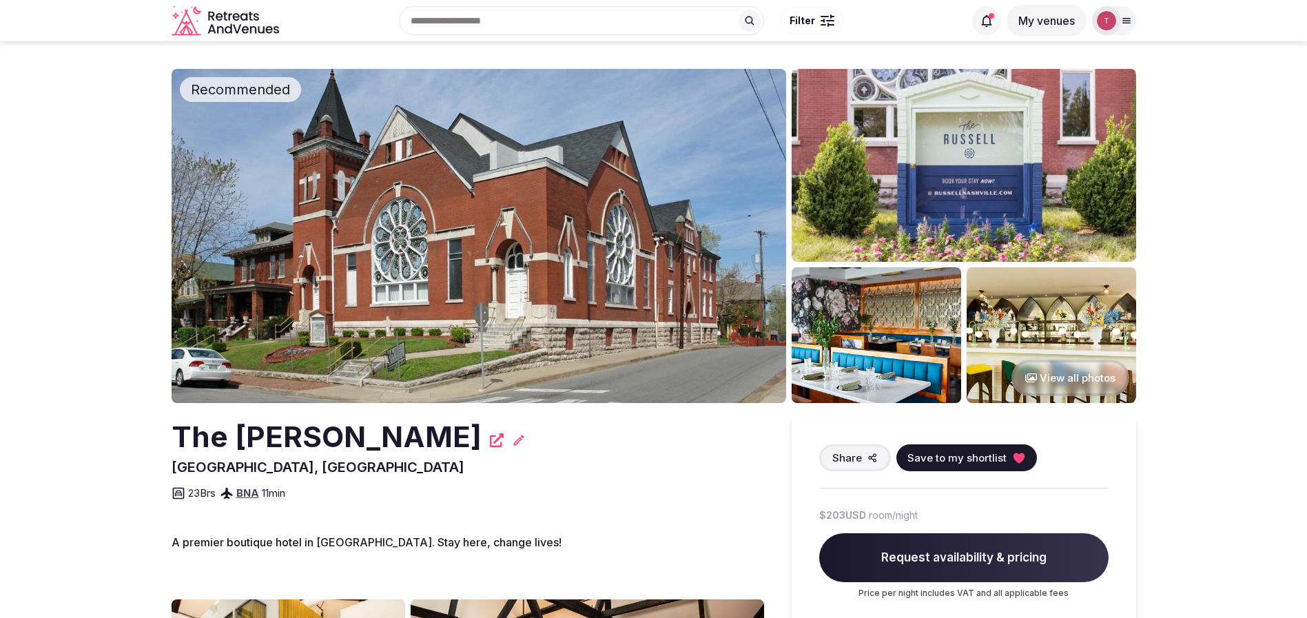
click at [520, 262] on img at bounding box center [479, 236] width 614 height 334
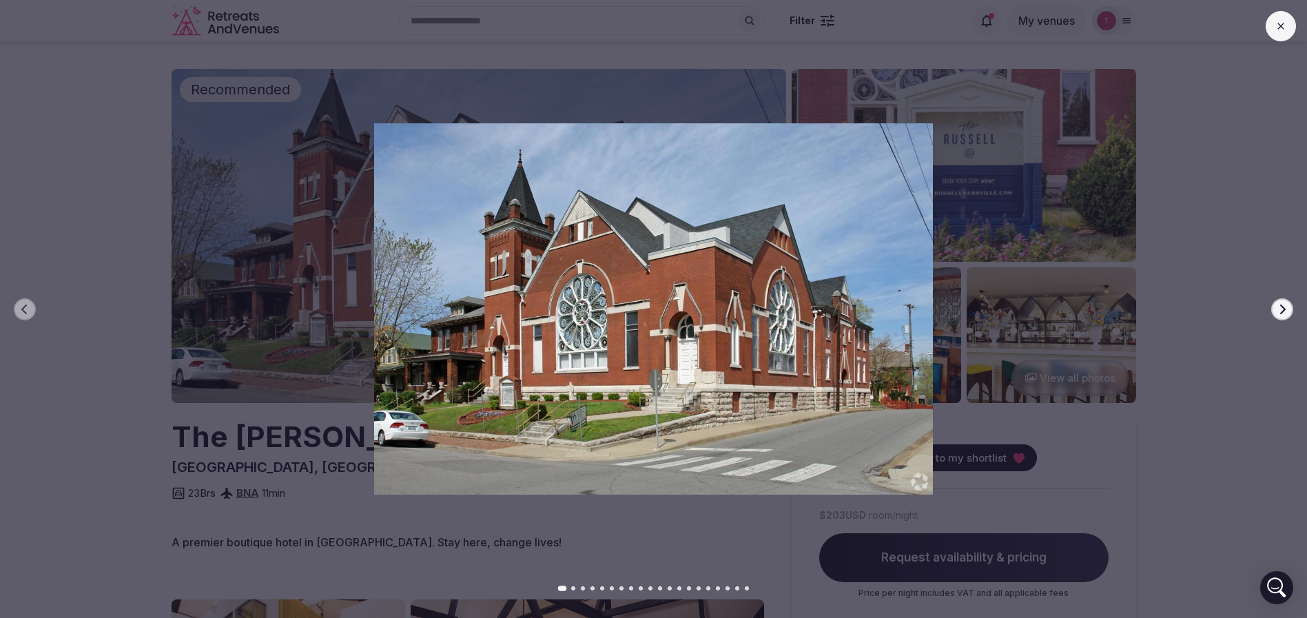
click at [1286, 304] on icon "button" at bounding box center [1281, 309] width 11 height 11
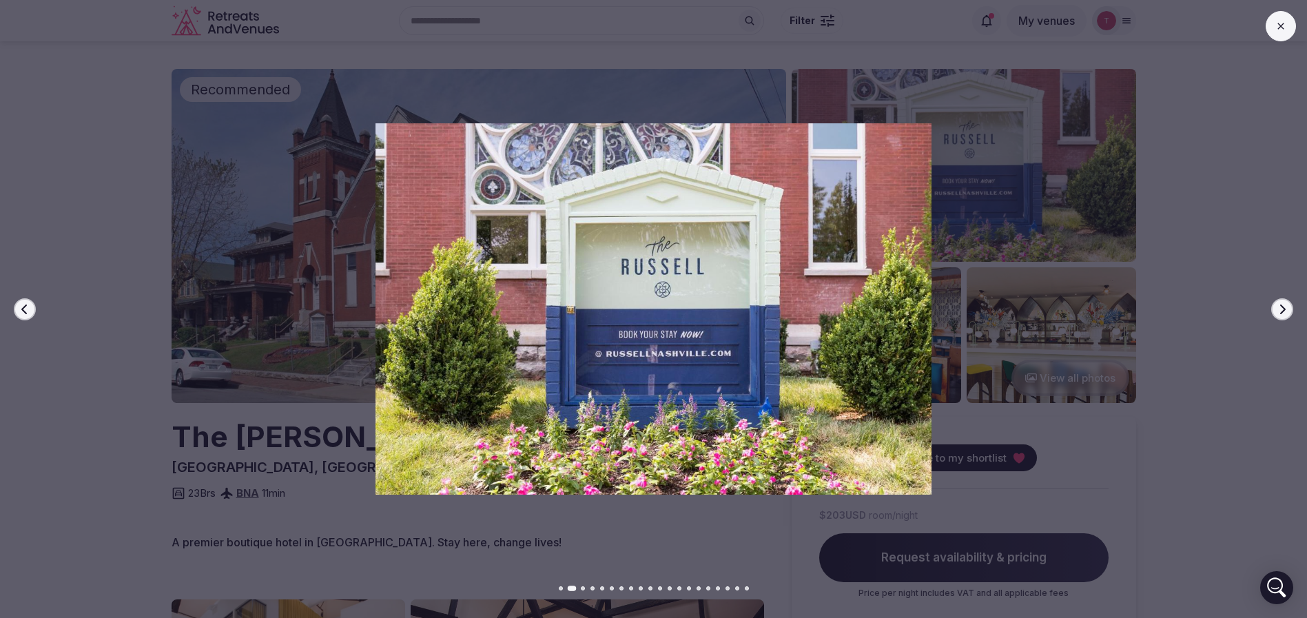
click at [1286, 304] on icon "button" at bounding box center [1281, 309] width 11 height 11
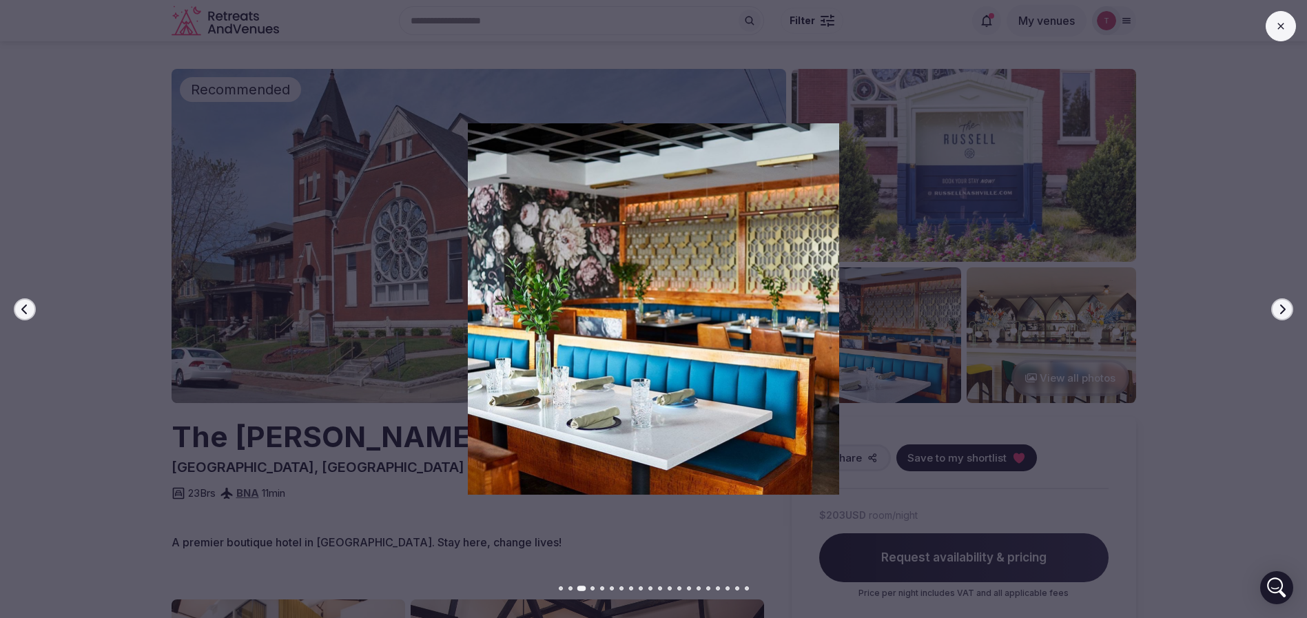
click at [1286, 304] on icon "button" at bounding box center [1281, 309] width 11 height 11
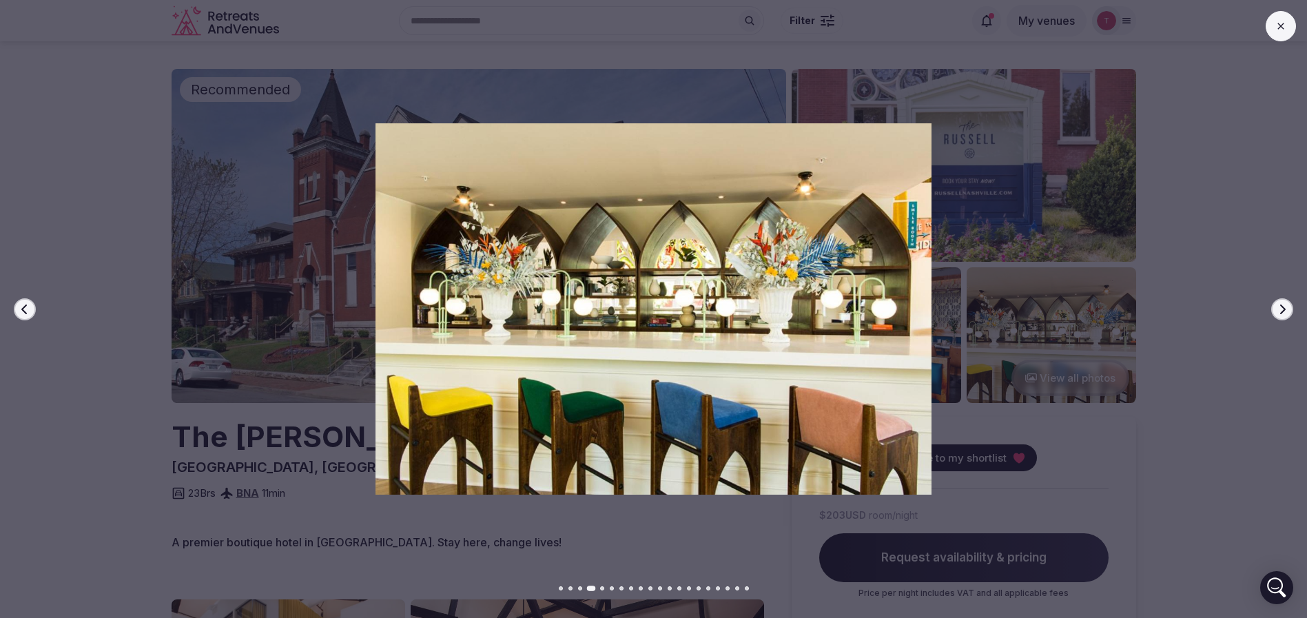
click at [1286, 304] on icon "button" at bounding box center [1281, 309] width 11 height 11
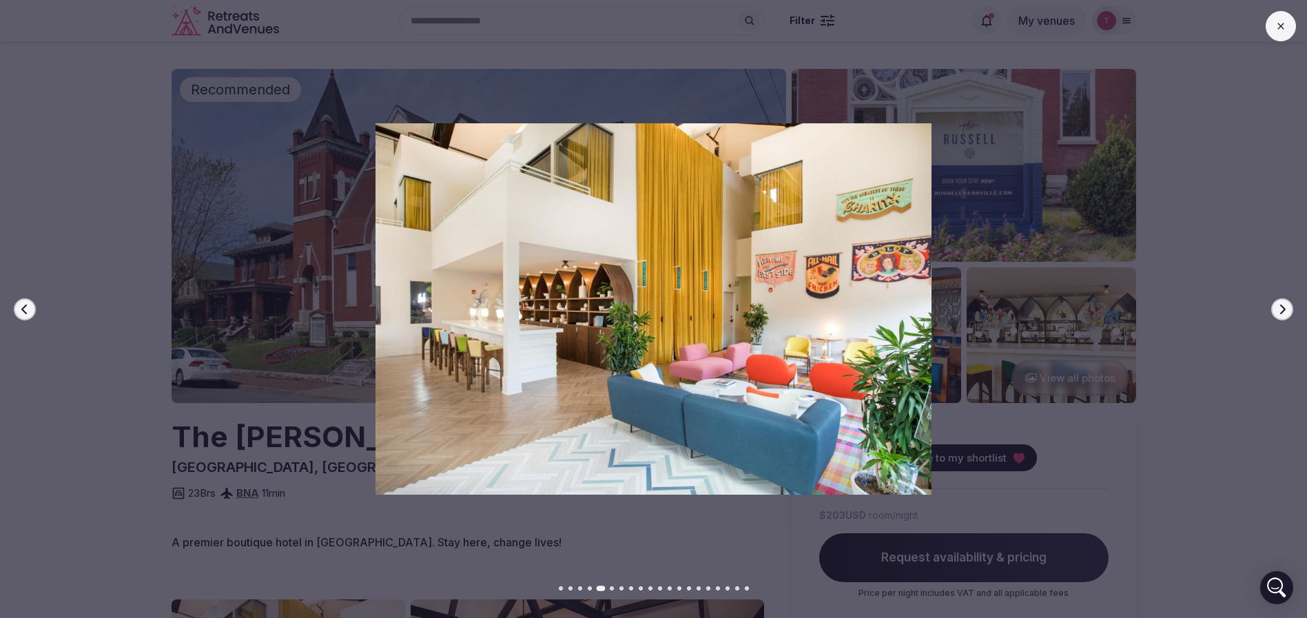
click at [1286, 304] on icon "button" at bounding box center [1281, 309] width 11 height 11
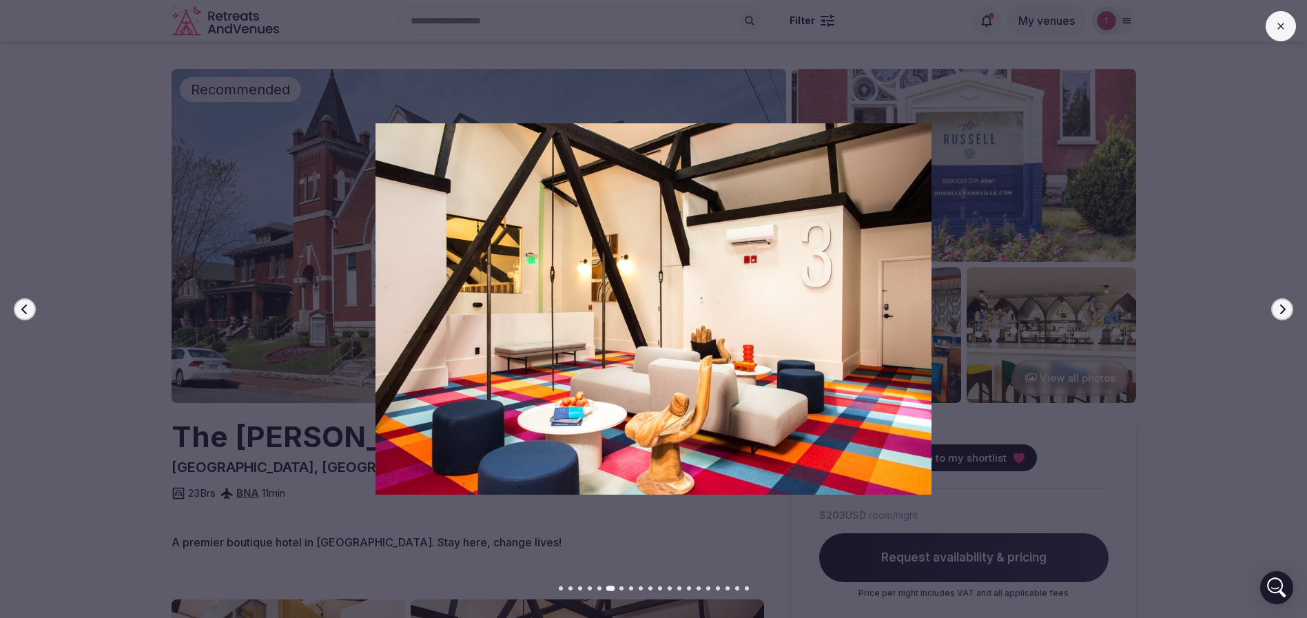
click at [1286, 304] on icon "button" at bounding box center [1281, 309] width 11 height 11
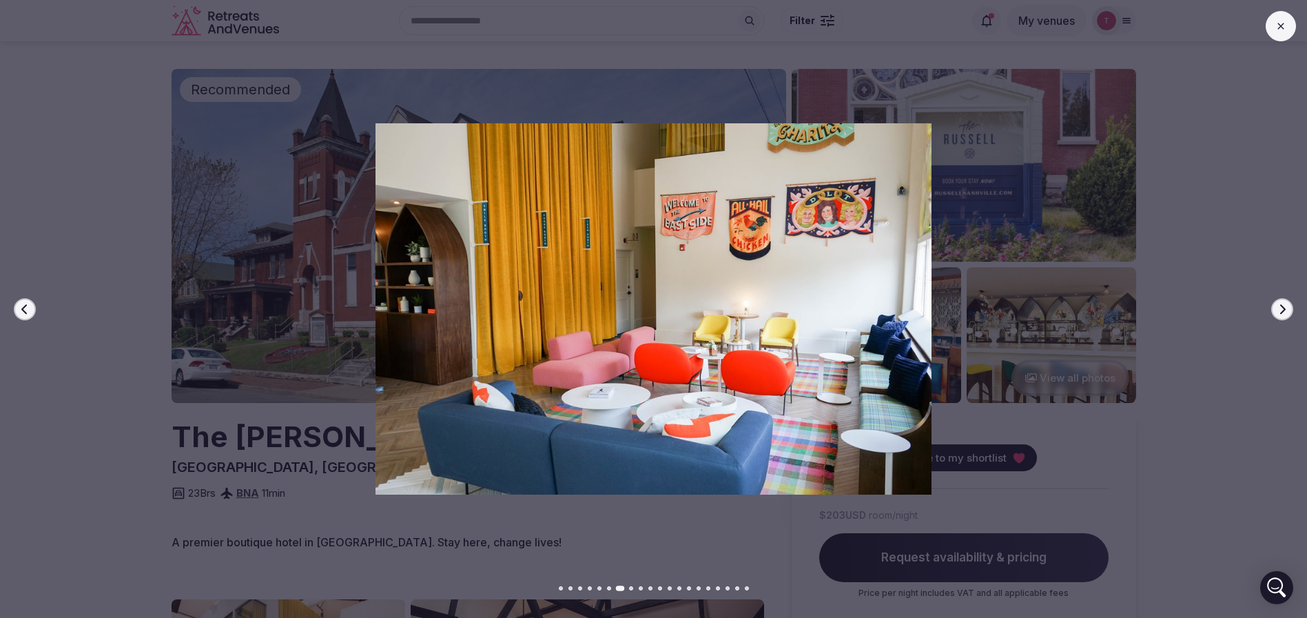
click at [1286, 304] on icon "button" at bounding box center [1281, 309] width 11 height 11
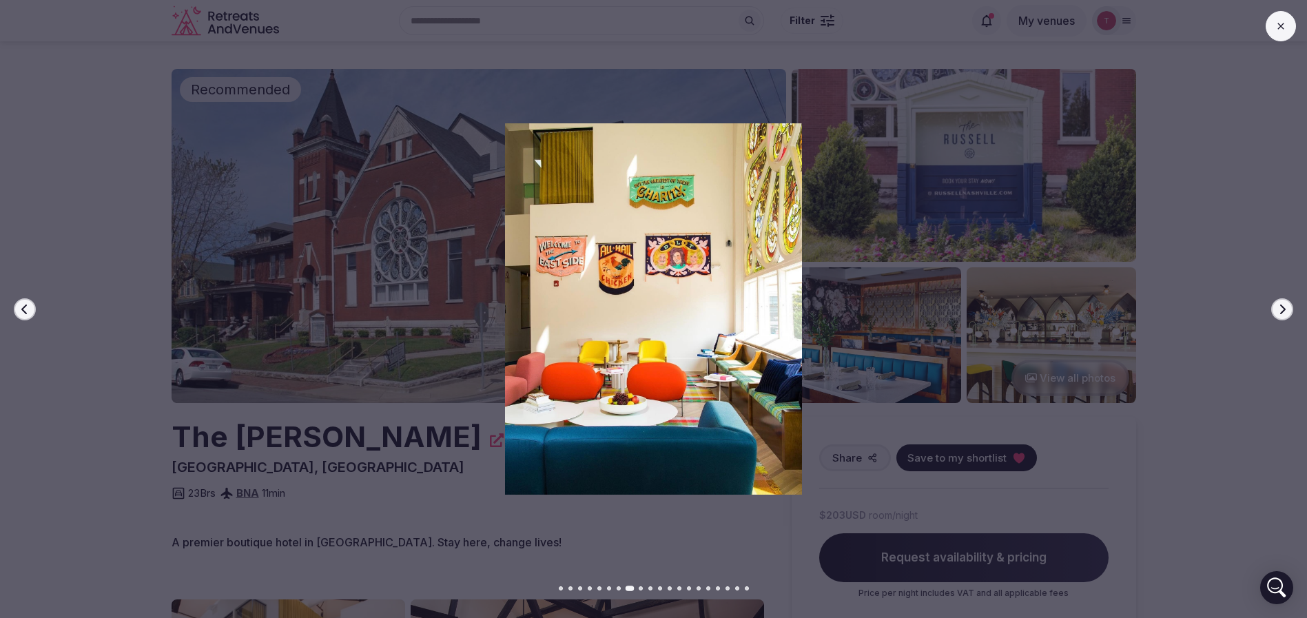
click at [1286, 304] on icon "button" at bounding box center [1281, 309] width 11 height 11
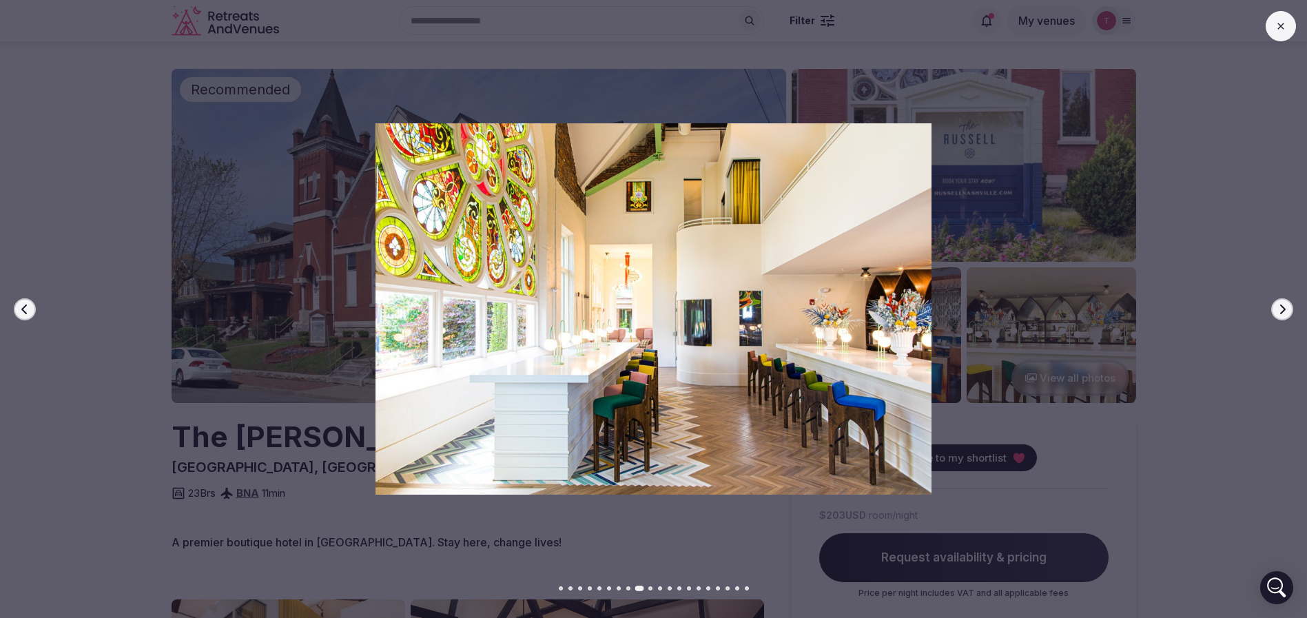
click at [1286, 304] on icon "button" at bounding box center [1281, 309] width 11 height 11
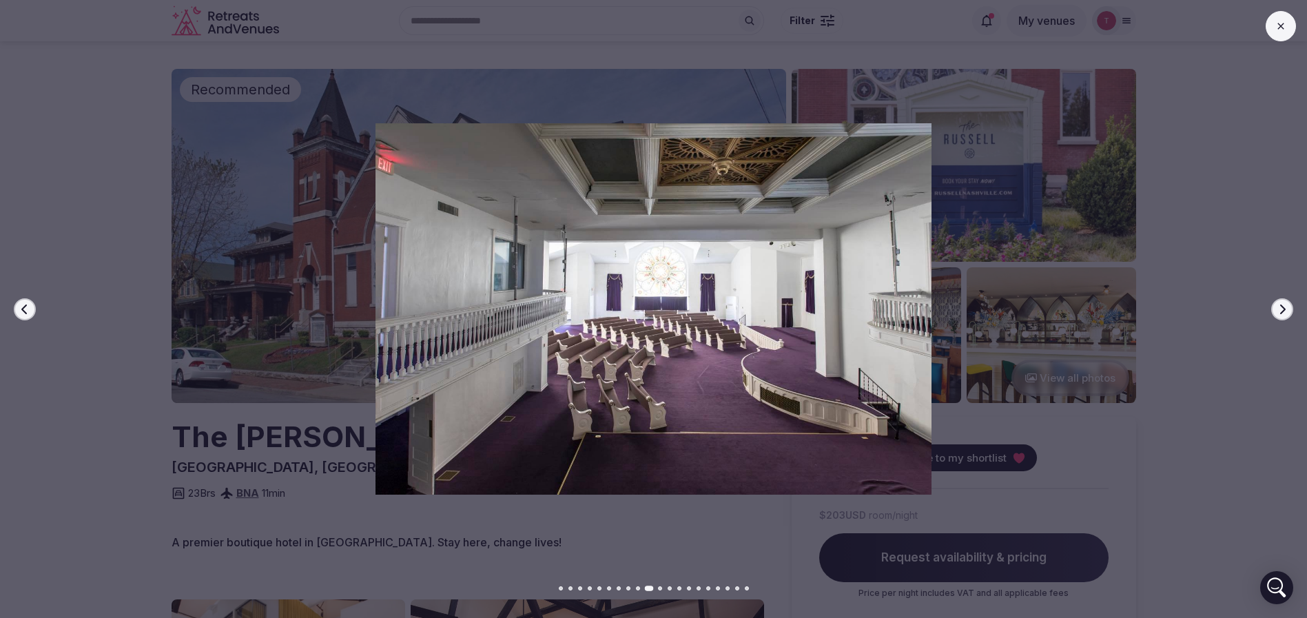
click at [1286, 304] on icon "button" at bounding box center [1281, 309] width 11 height 11
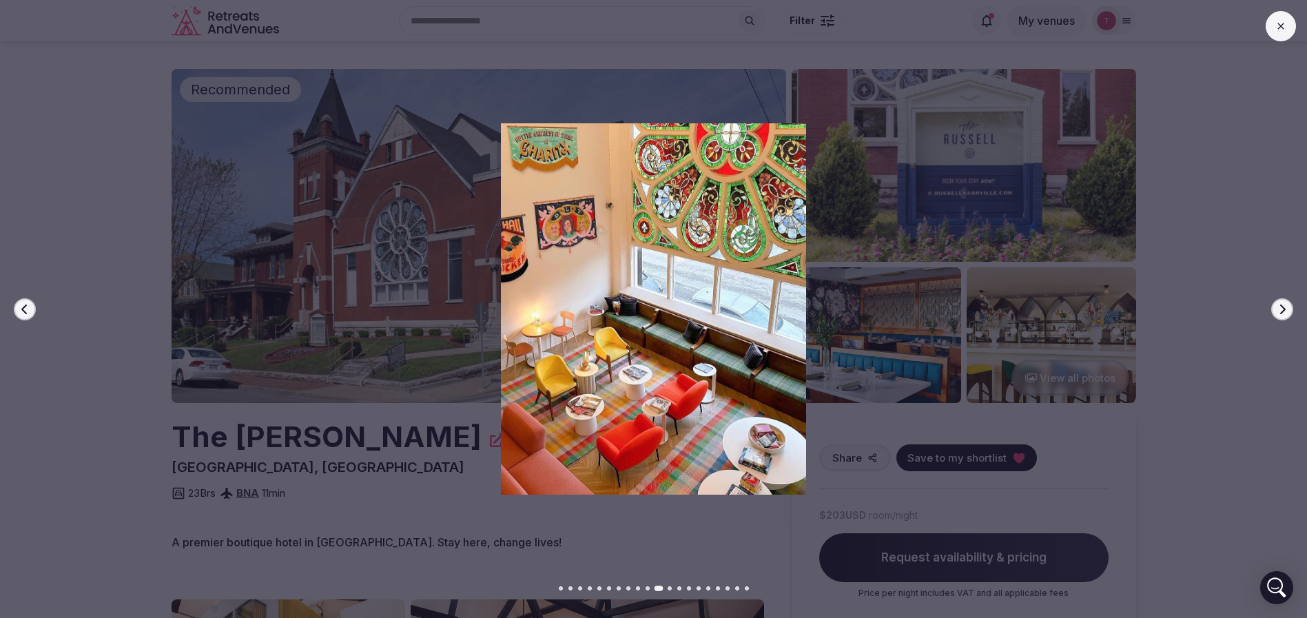
click at [23, 318] on button "Previous slide" at bounding box center [25, 309] width 22 height 22
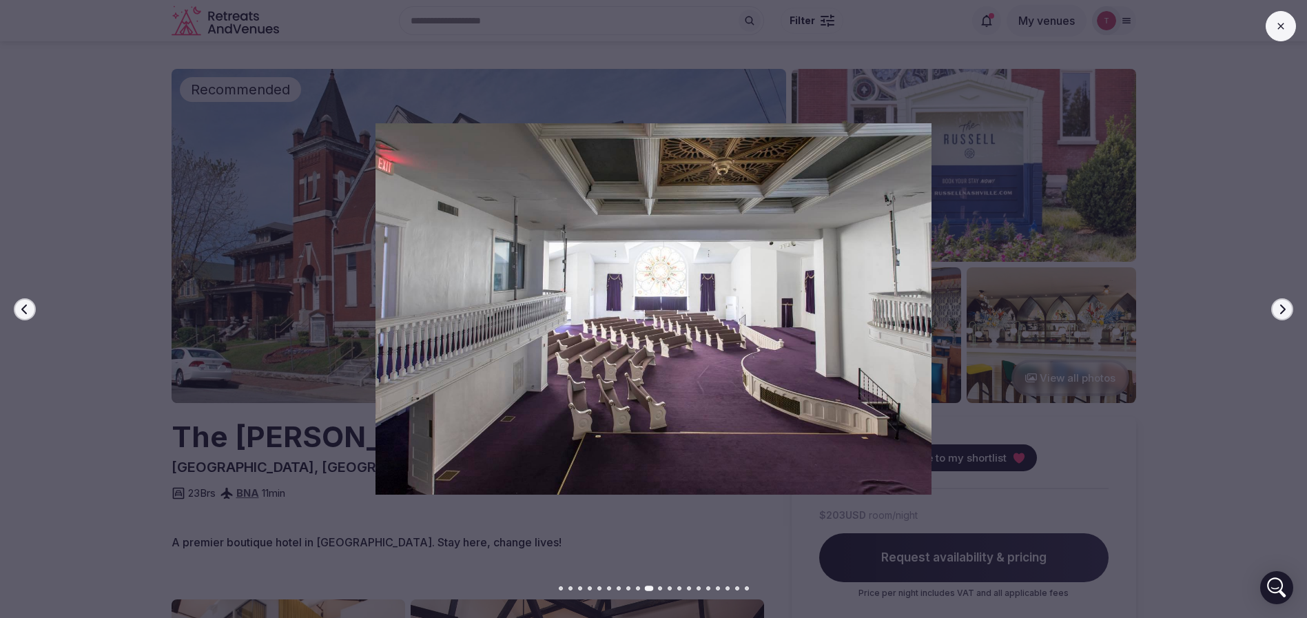
click at [1275, 307] on button "Next slide" at bounding box center [1282, 309] width 22 height 22
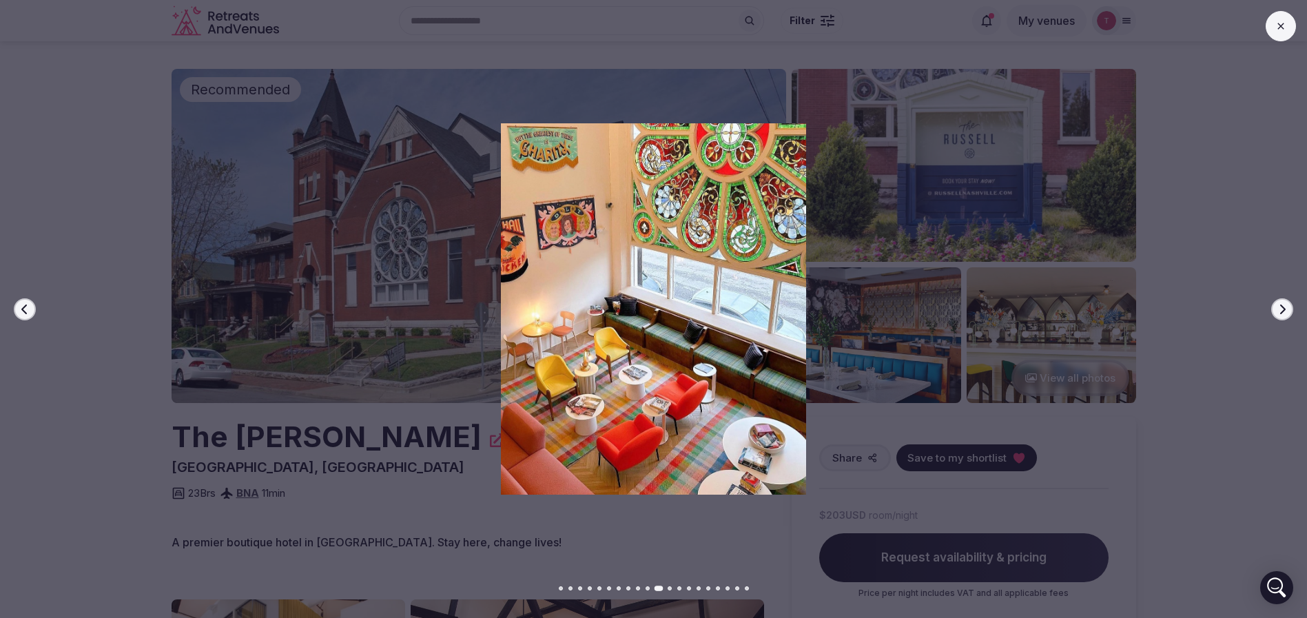
click at [1275, 307] on button "Next slide" at bounding box center [1282, 309] width 22 height 22
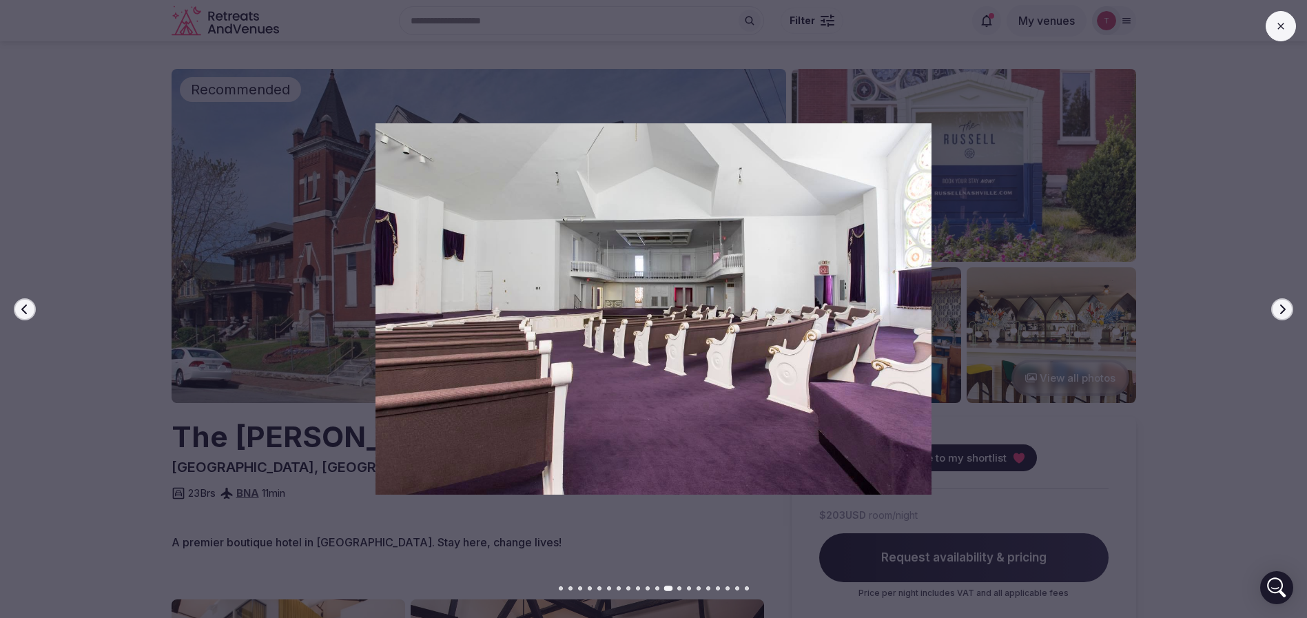
click at [1275, 307] on button "Next slide" at bounding box center [1282, 309] width 22 height 22
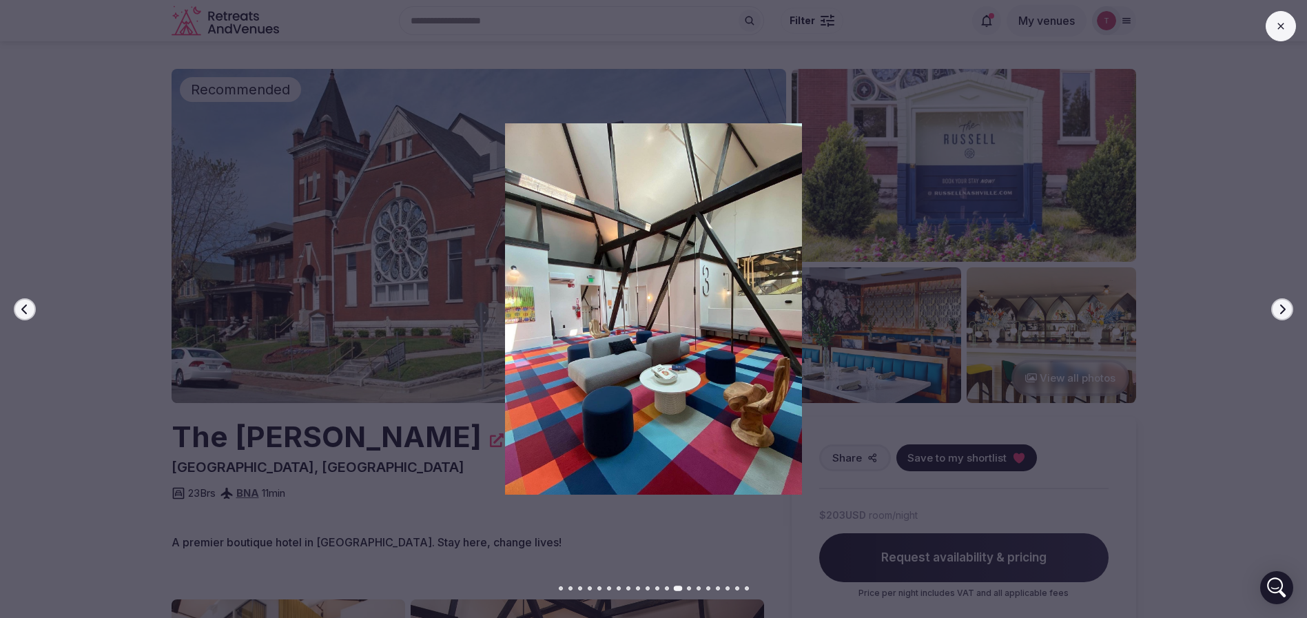
click at [1275, 307] on button "Next slide" at bounding box center [1282, 309] width 22 height 22
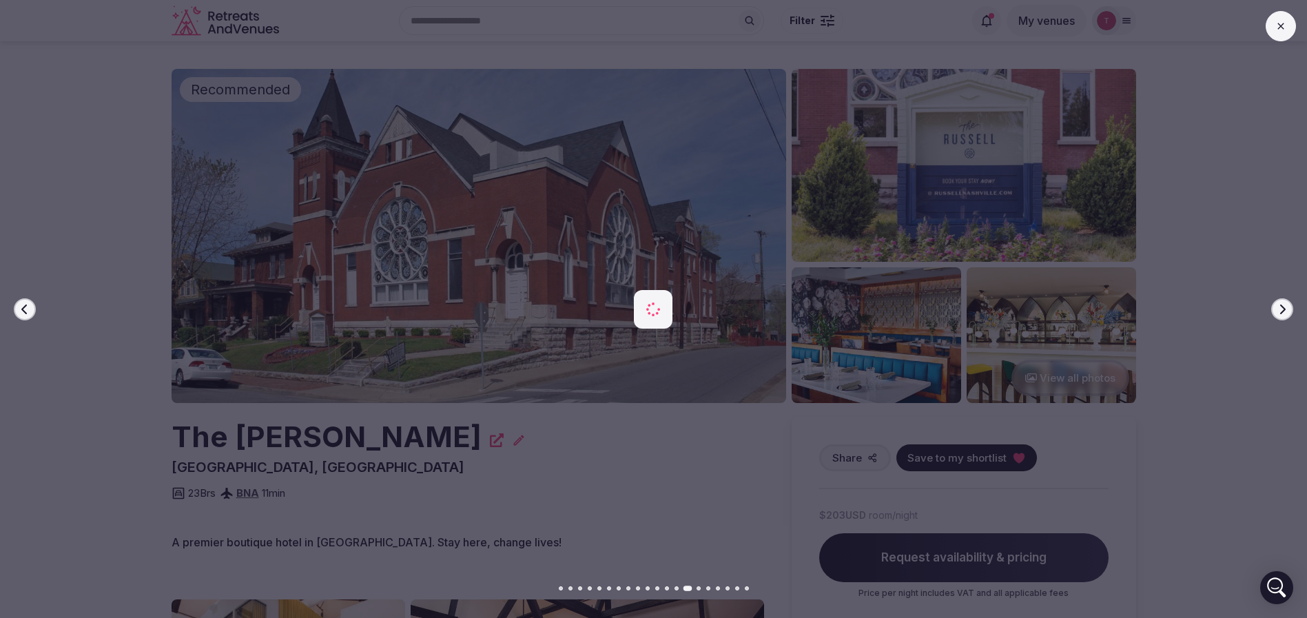
click at [1275, 307] on button "Next slide" at bounding box center [1282, 309] width 22 height 22
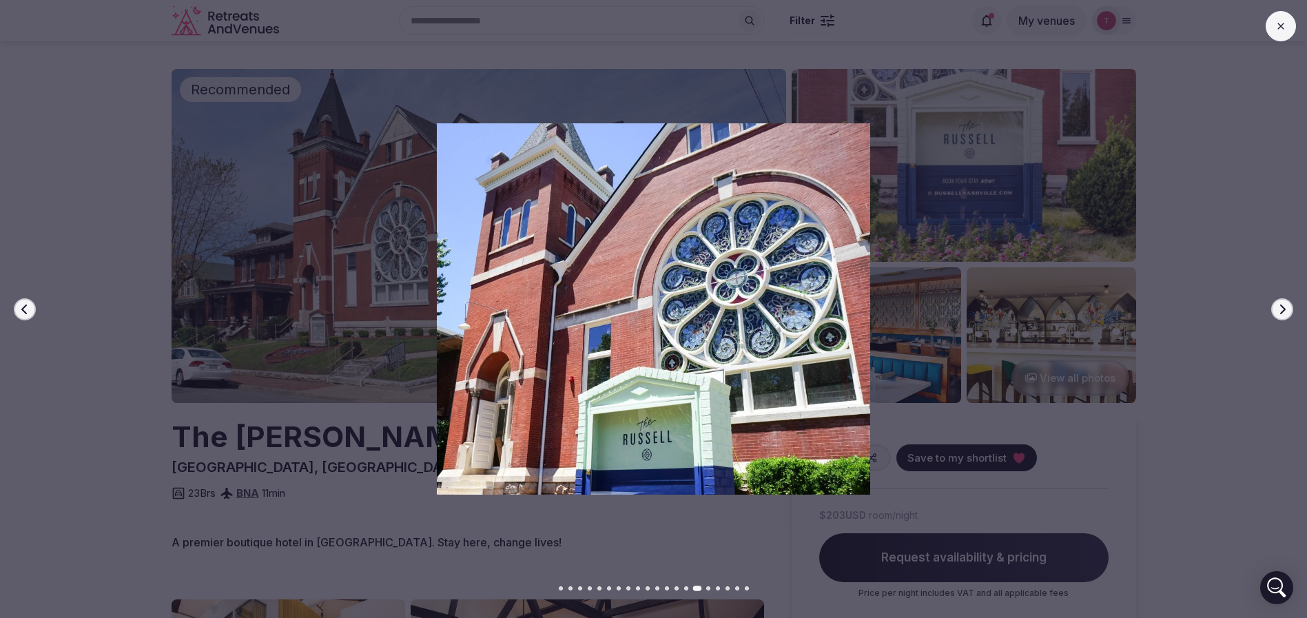
click at [1275, 307] on button "Next slide" at bounding box center [1282, 309] width 22 height 22
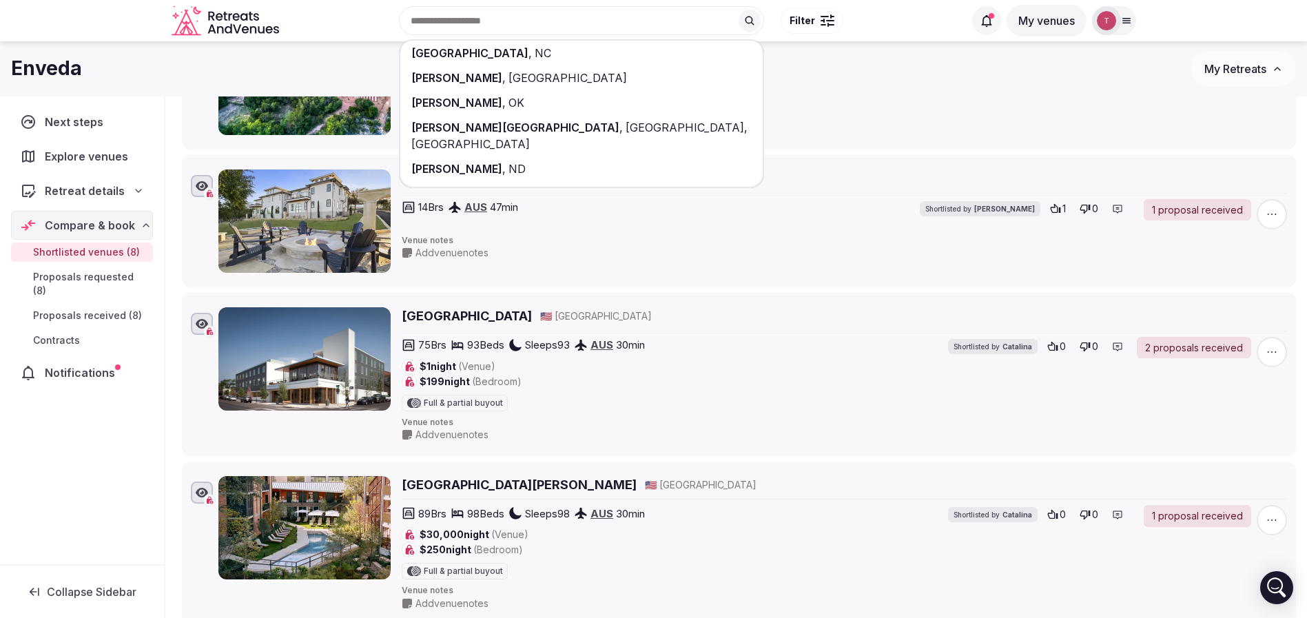
drag, startPoint x: 903, startPoint y: 212, endPoint x: 886, endPoint y: 218, distance: 17.4
click at [904, 211] on div "14 Brs AUS 47 min Shortlisted by [PERSON_NAME]" at bounding box center [721, 210] width 639 height 22
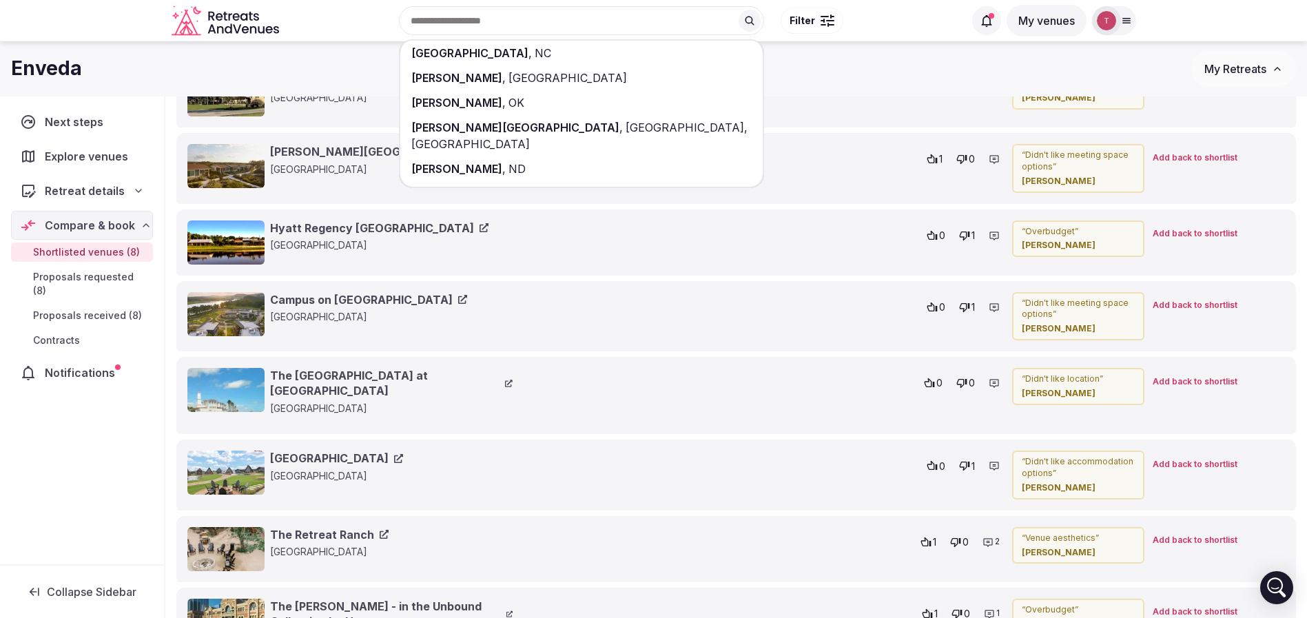
scroll to position [1804, 0]
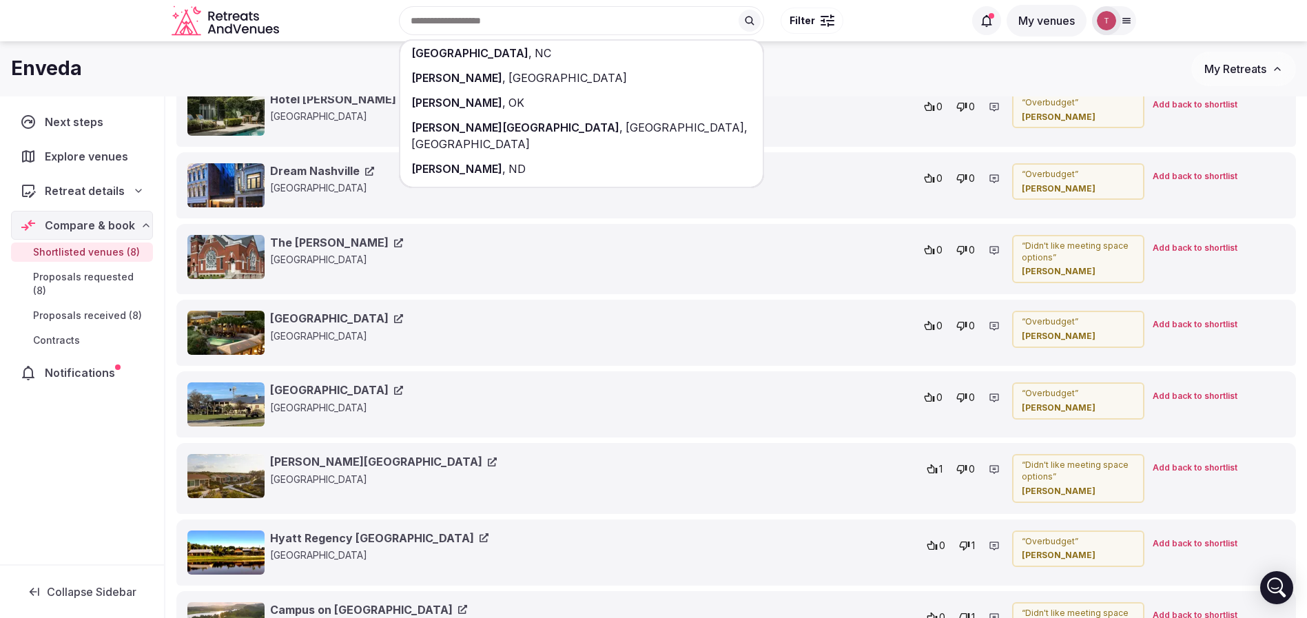
click at [315, 238] on link "The [PERSON_NAME]" at bounding box center [336, 242] width 133 height 15
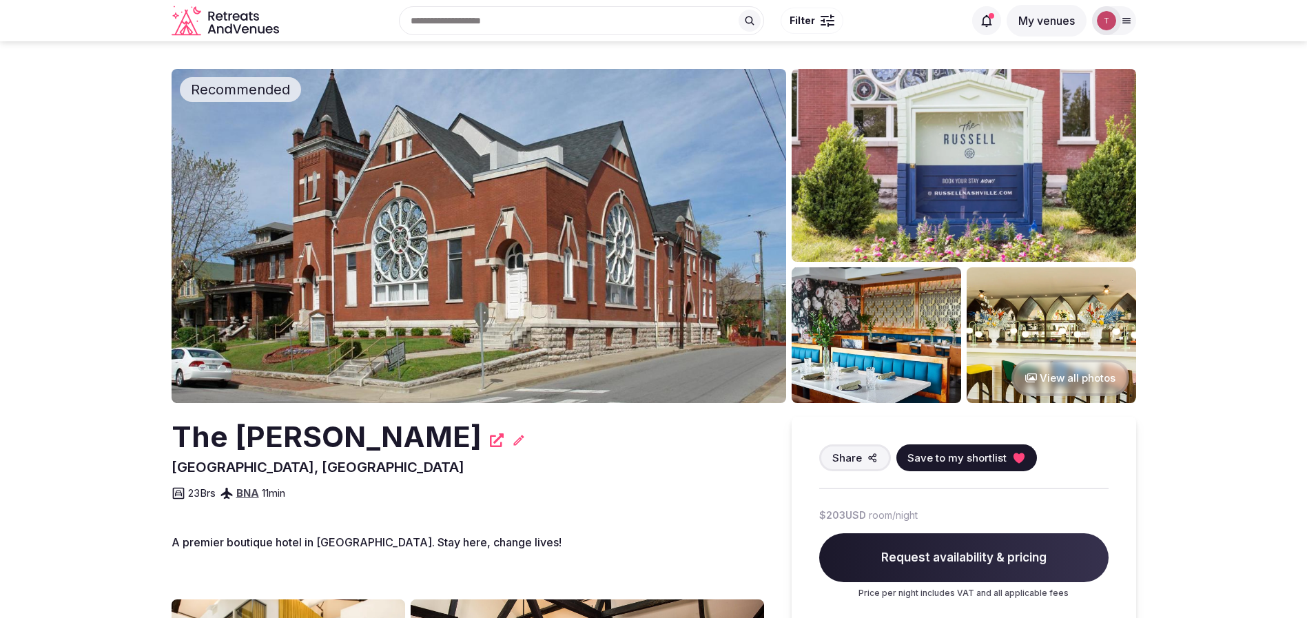
click at [186, 466] on span "[GEOGRAPHIC_DATA], [GEOGRAPHIC_DATA]" at bounding box center [318, 467] width 293 height 17
copy span "Nashville"
